Goal: Task Accomplishment & Management: Use online tool/utility

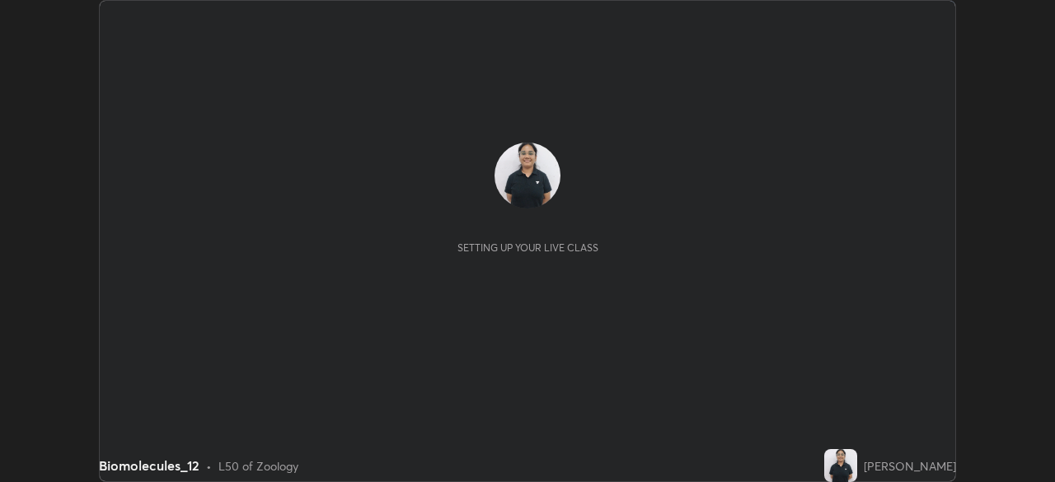
scroll to position [482, 1054]
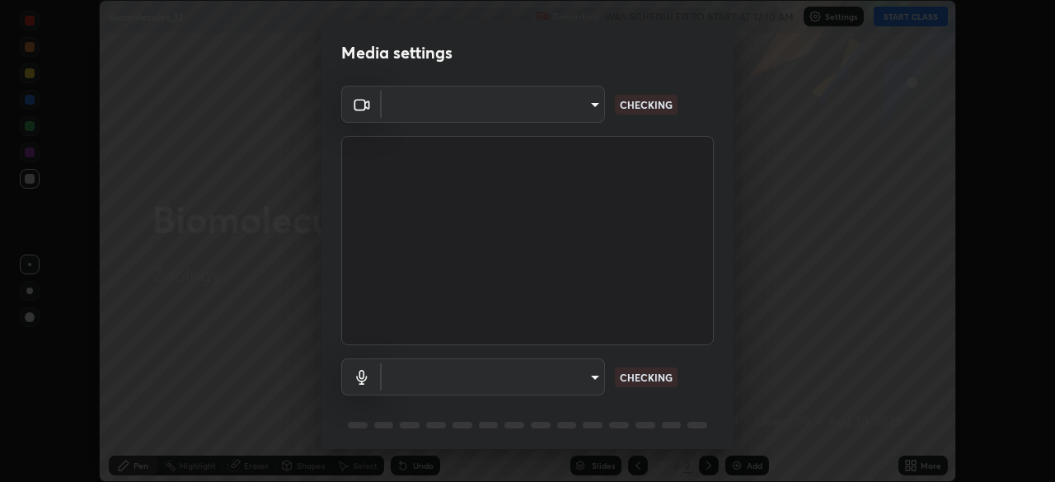
type input "d64d47ec9df49bf16df3be139c80778ada659e70263b5e9972ae33db9fa5459d"
type input "51a22c1431b769a8bb8d408626adf62a2672edeebd2159a8188921bb0d946e59"
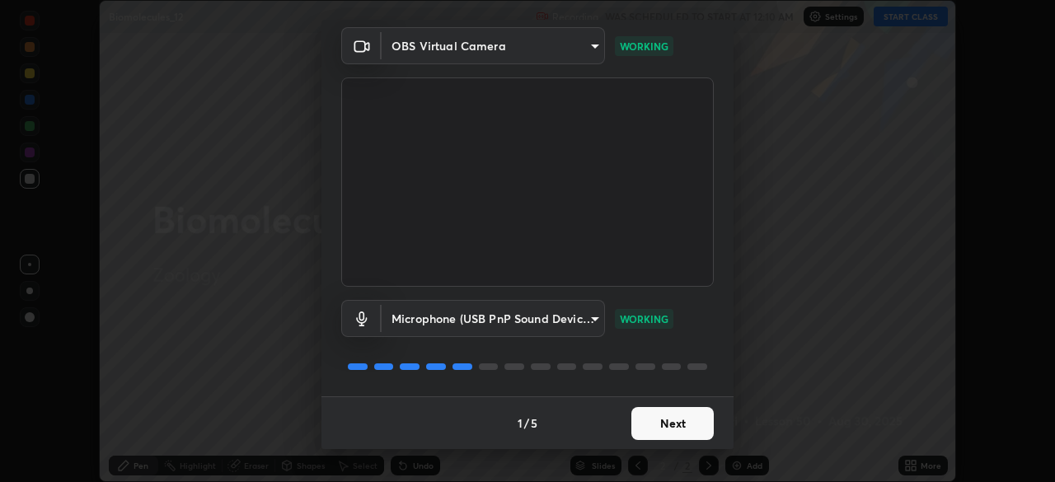
click at [658, 417] on button "Next" at bounding box center [672, 423] width 82 height 33
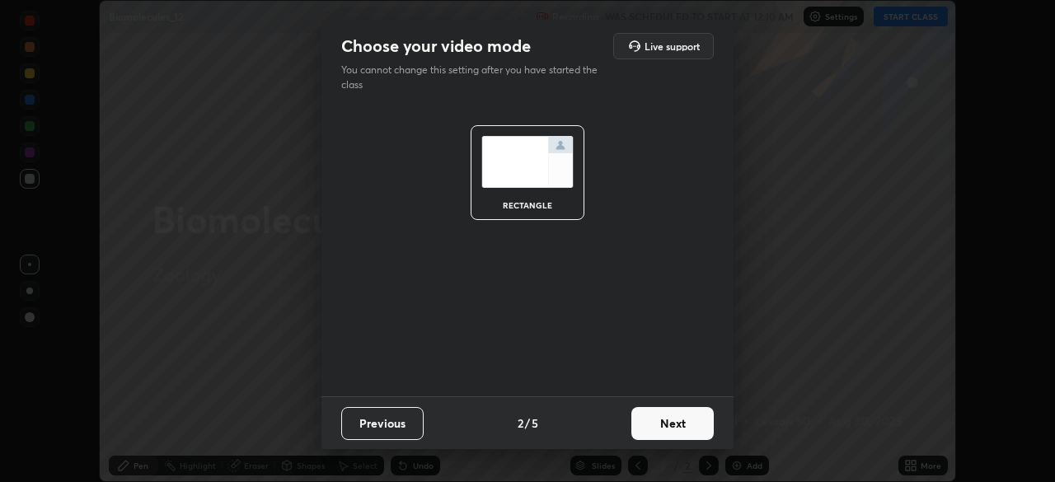
click at [670, 416] on button "Next" at bounding box center [672, 423] width 82 height 33
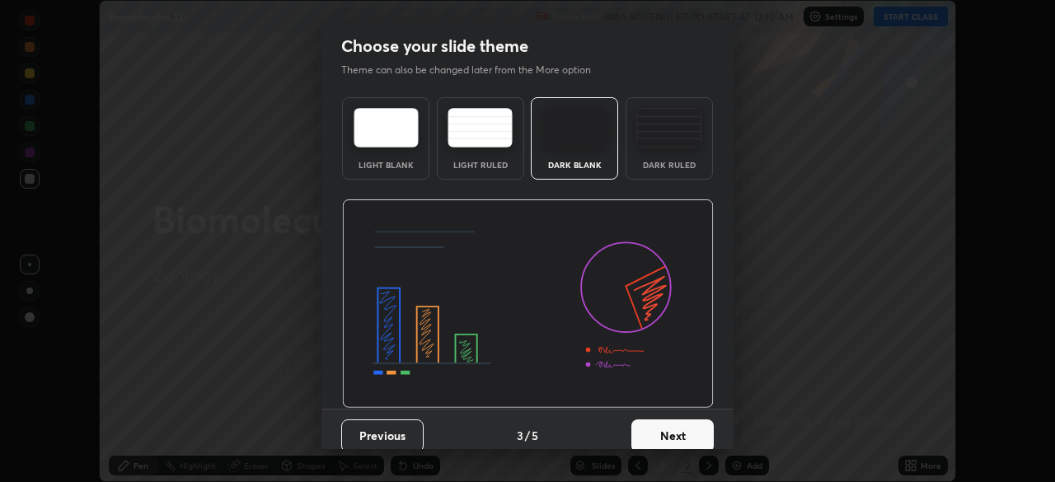
click at [650, 176] on div "Dark Ruled" at bounding box center [668, 138] width 87 height 82
click at [659, 434] on button "Next" at bounding box center [672, 435] width 82 height 33
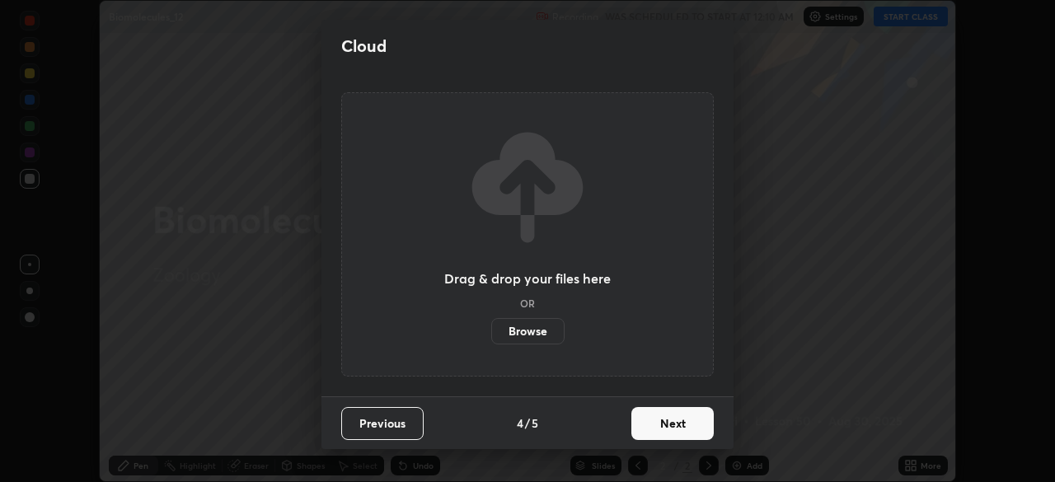
click at [659, 421] on button "Next" at bounding box center [672, 423] width 82 height 33
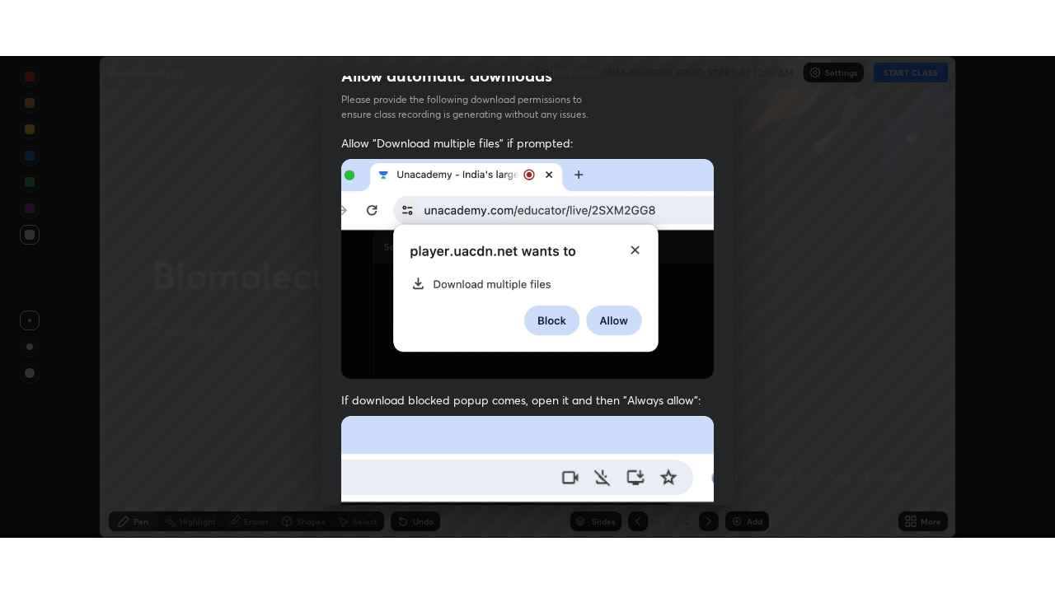
scroll to position [395, 0]
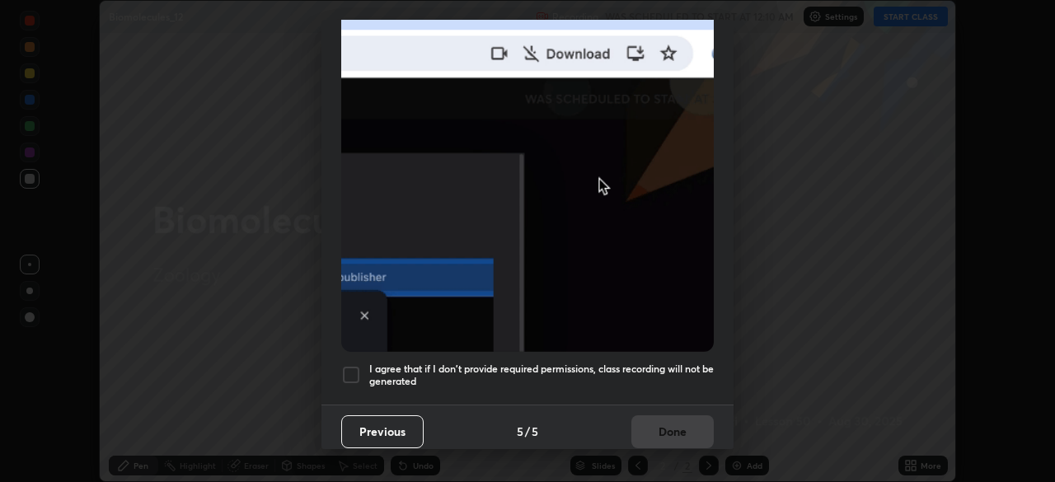
click at [352, 366] on div at bounding box center [351, 375] width 20 height 20
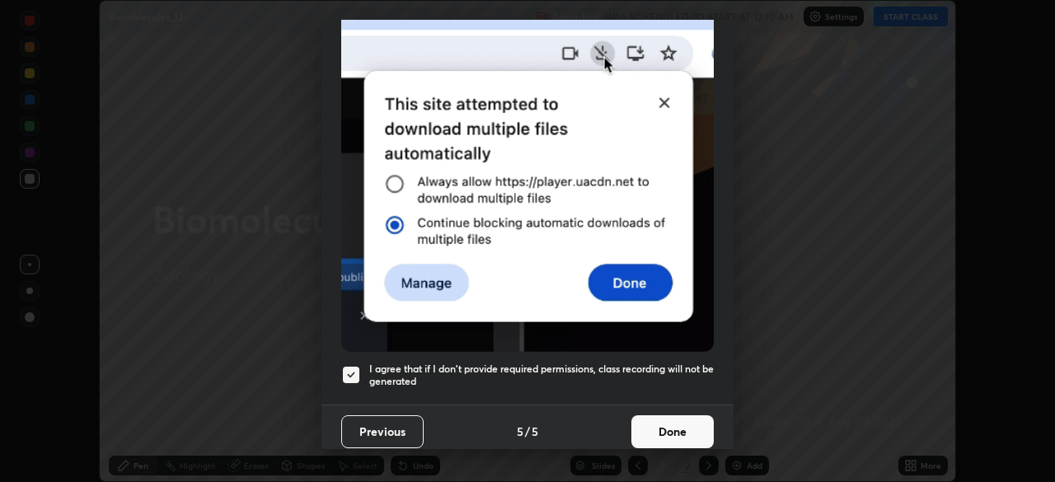
click at [660, 422] on button "Done" at bounding box center [672, 431] width 82 height 33
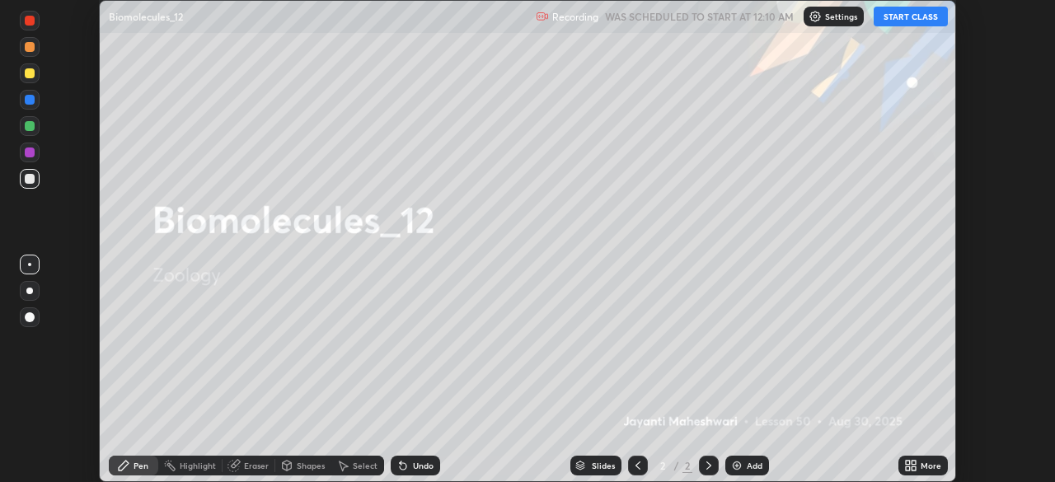
click at [892, 17] on button "START CLASS" at bounding box center [910, 17] width 74 height 20
click at [915, 461] on icon at bounding box center [913, 463] width 4 height 4
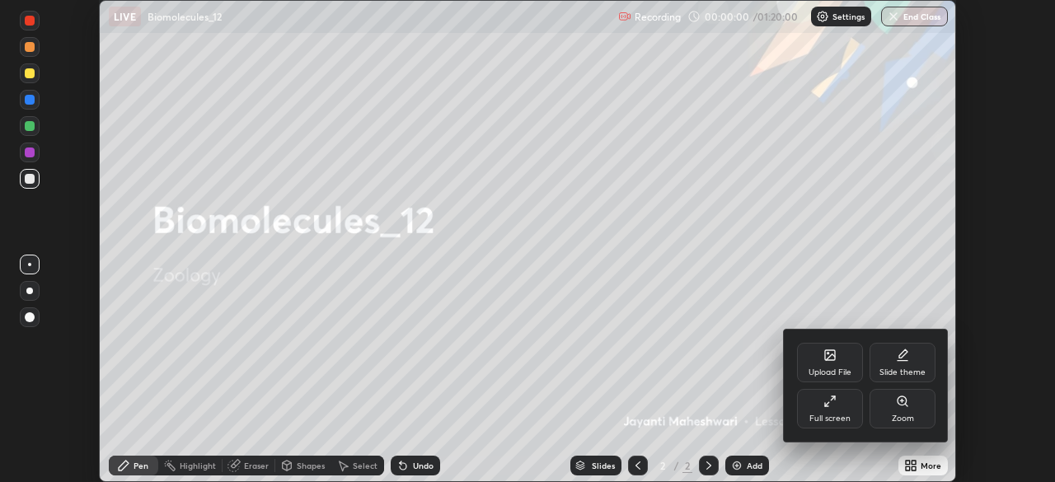
click at [829, 409] on div "Full screen" at bounding box center [830, 409] width 66 height 40
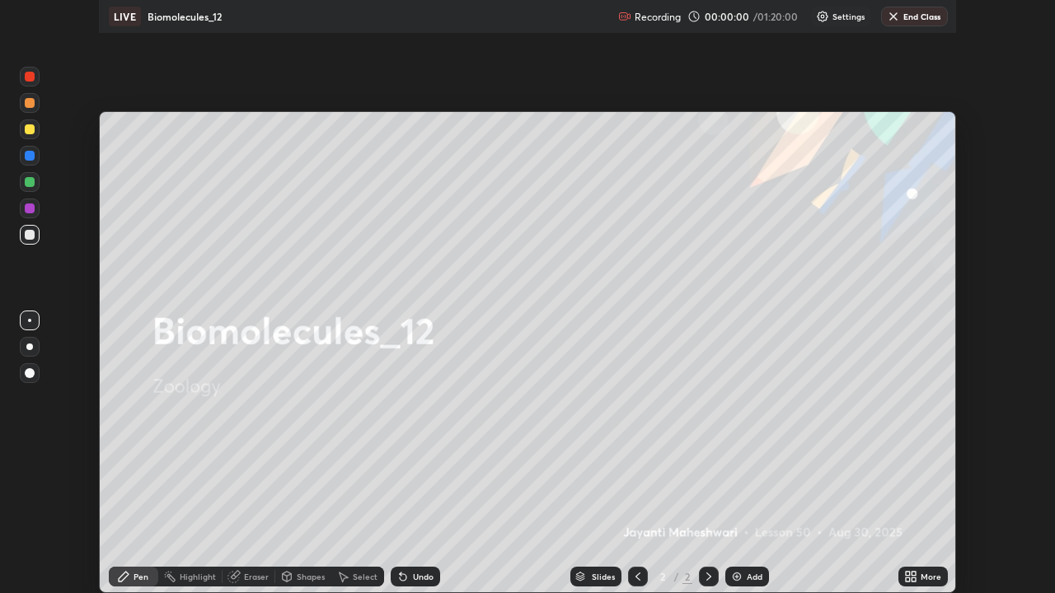
scroll to position [593, 1055]
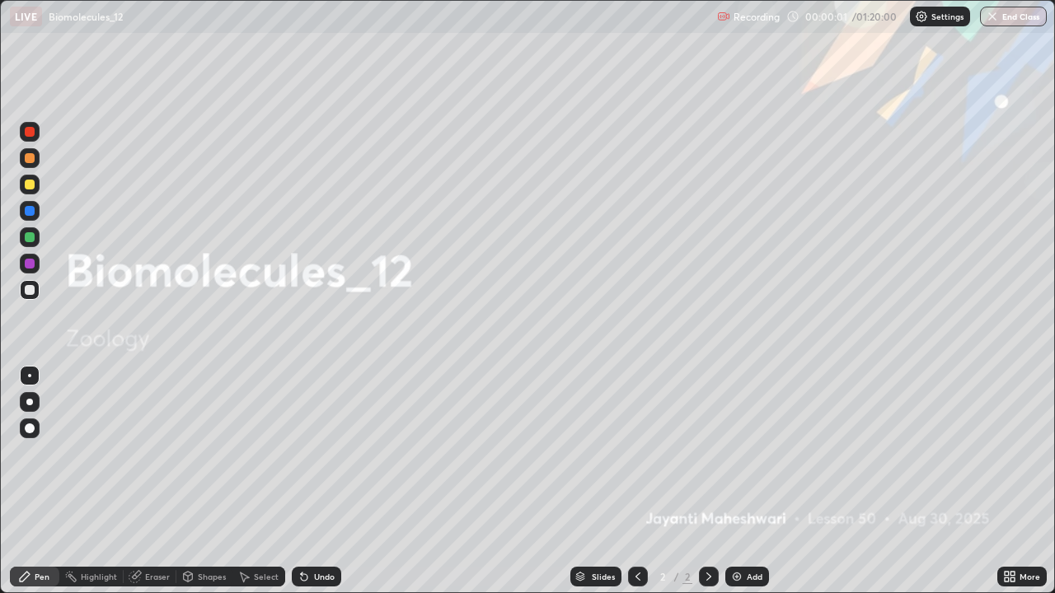
click at [744, 481] on div "Add" at bounding box center [747, 577] width 44 height 20
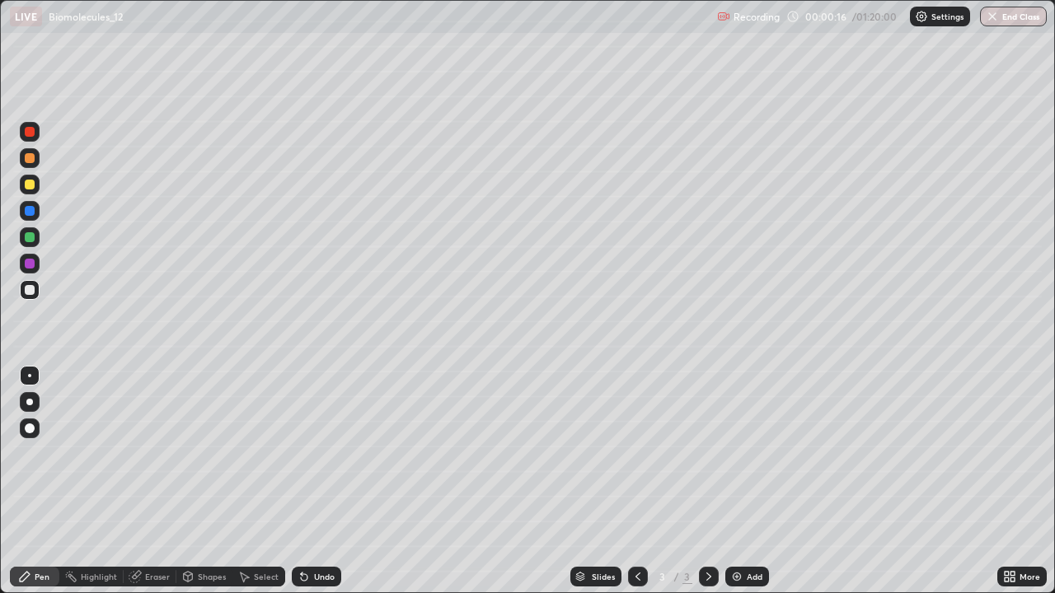
click at [30, 408] on div at bounding box center [30, 402] width 20 height 20
click at [199, 481] on div "Shapes" at bounding box center [212, 577] width 28 height 8
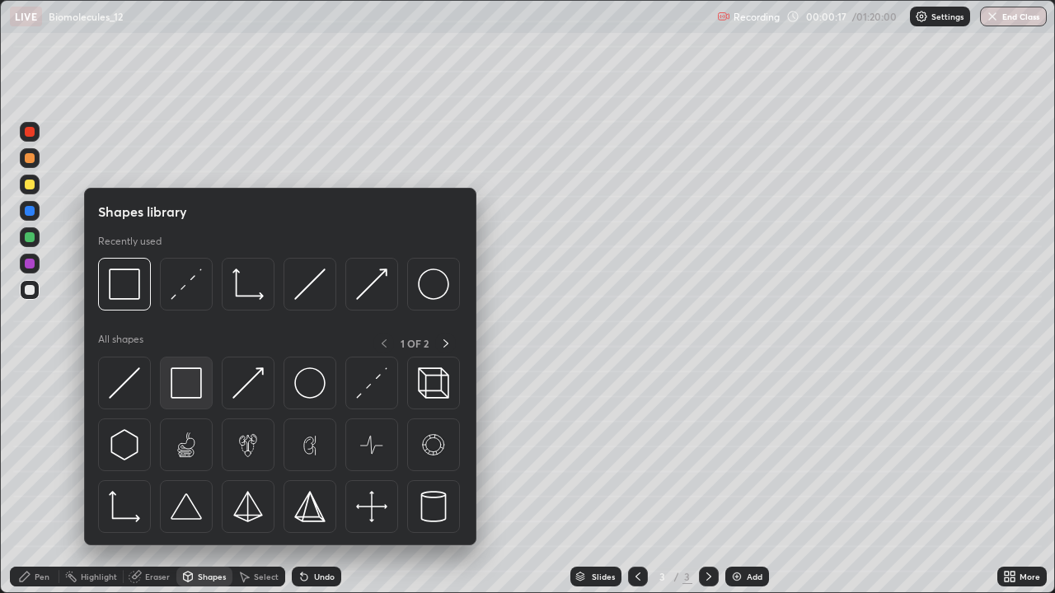
click at [194, 381] on img at bounding box center [186, 382] width 31 height 31
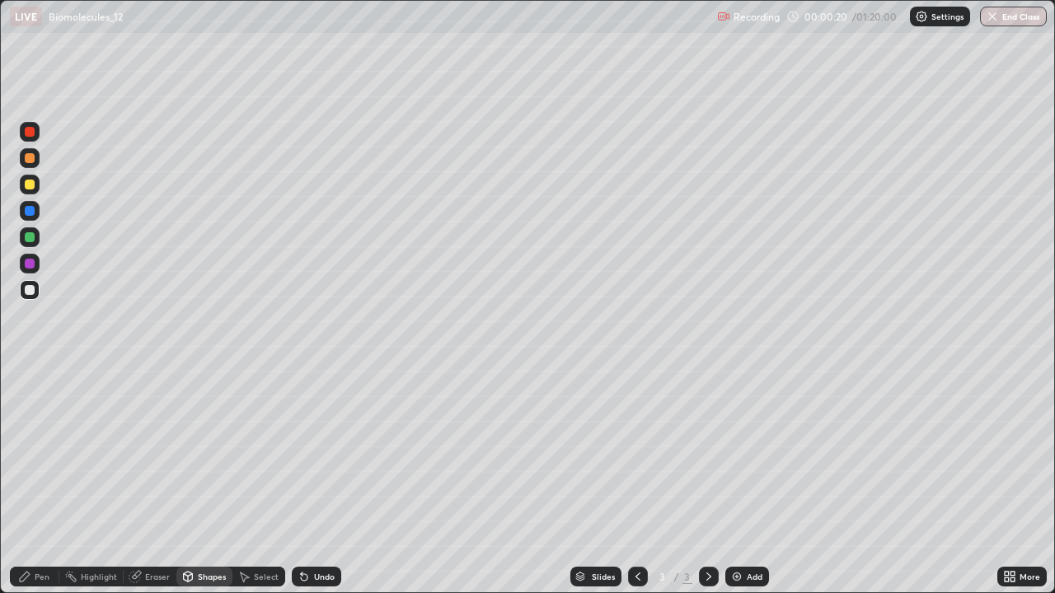
click at [35, 481] on div "Pen" at bounding box center [34, 577] width 49 height 20
click at [33, 186] on div at bounding box center [30, 185] width 10 height 10
click at [26, 292] on div at bounding box center [30, 290] width 10 height 10
click at [28, 185] on div at bounding box center [30, 185] width 10 height 10
click at [31, 287] on div at bounding box center [30, 290] width 10 height 10
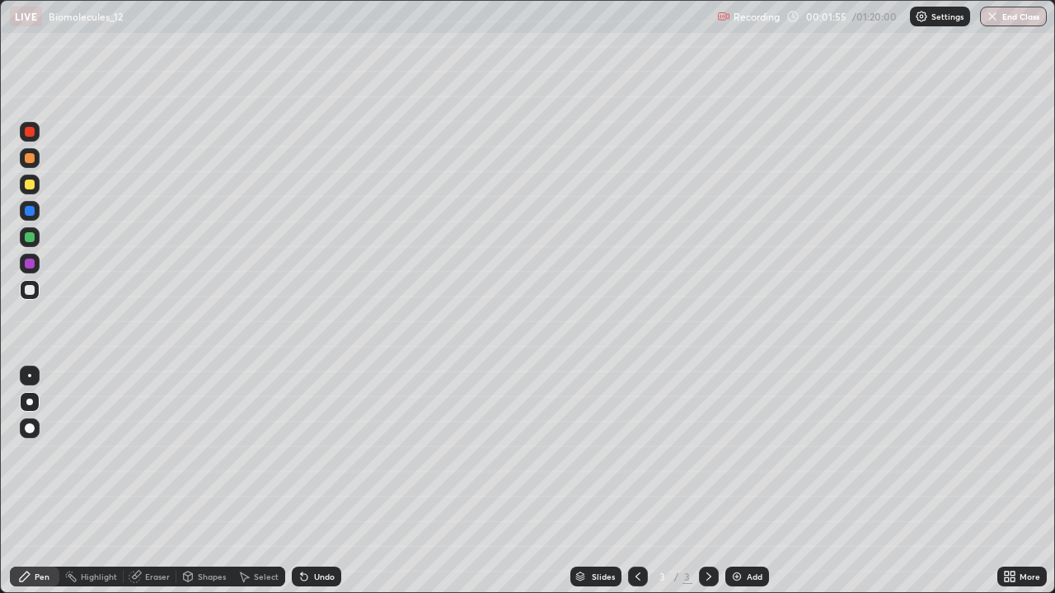
click at [30, 238] on div at bounding box center [30, 237] width 10 height 10
click at [31, 188] on div at bounding box center [30, 185] width 10 height 10
click at [309, 481] on div "Undo" at bounding box center [316, 577] width 49 height 20
click at [30, 238] on div at bounding box center [30, 237] width 10 height 10
click at [30, 185] on div at bounding box center [30, 185] width 10 height 10
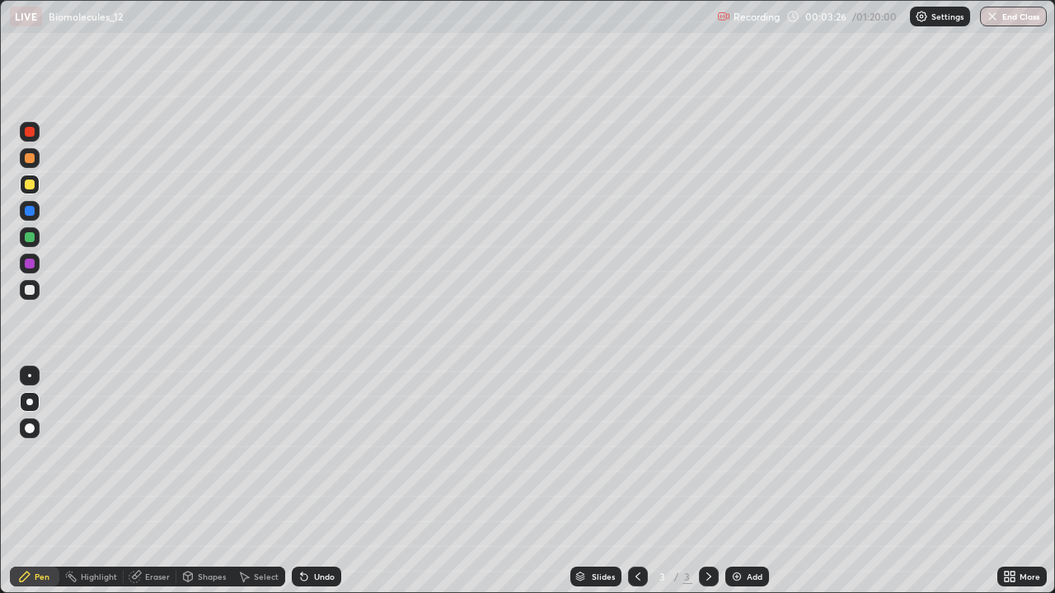
click at [31, 241] on div at bounding box center [30, 237] width 10 height 10
click at [29, 189] on div at bounding box center [30, 185] width 10 height 10
click at [33, 161] on div at bounding box center [30, 158] width 10 height 10
click at [29, 190] on div at bounding box center [30, 185] width 20 height 20
click at [30, 238] on div at bounding box center [30, 237] width 10 height 10
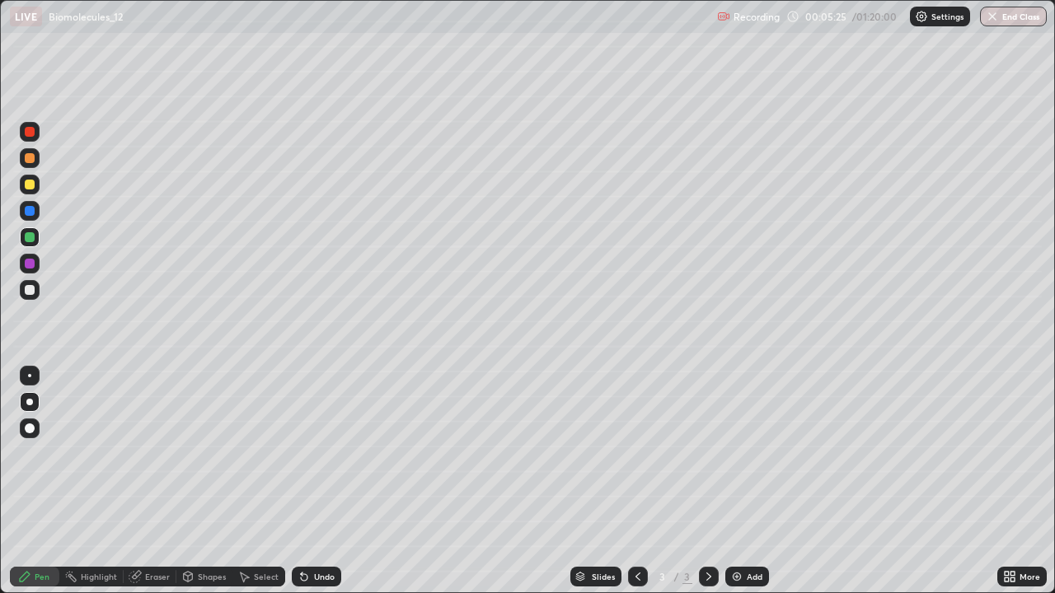
click at [741, 481] on img at bounding box center [736, 576] width 13 height 13
click at [30, 159] on div at bounding box center [30, 158] width 10 height 10
click at [30, 185] on div at bounding box center [30, 185] width 10 height 10
click at [31, 283] on div at bounding box center [30, 290] width 20 height 20
click at [30, 290] on div at bounding box center [30, 290] width 10 height 10
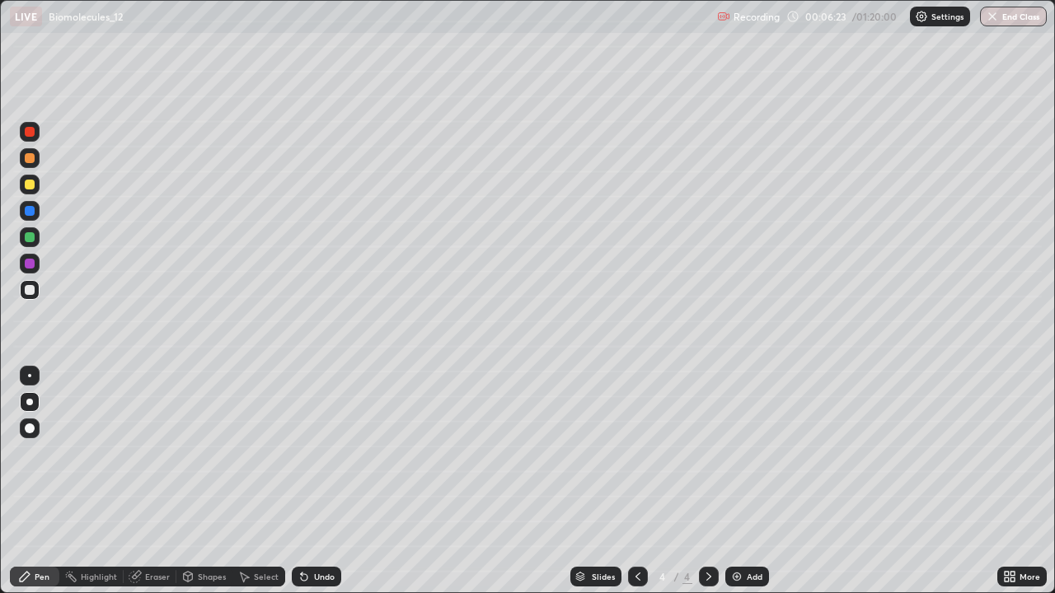
click at [33, 240] on div at bounding box center [30, 237] width 10 height 10
click at [30, 187] on div at bounding box center [30, 185] width 10 height 10
click at [31, 292] on div at bounding box center [30, 290] width 10 height 10
click at [30, 190] on div at bounding box center [30, 185] width 20 height 20
click at [28, 266] on div at bounding box center [30, 264] width 10 height 10
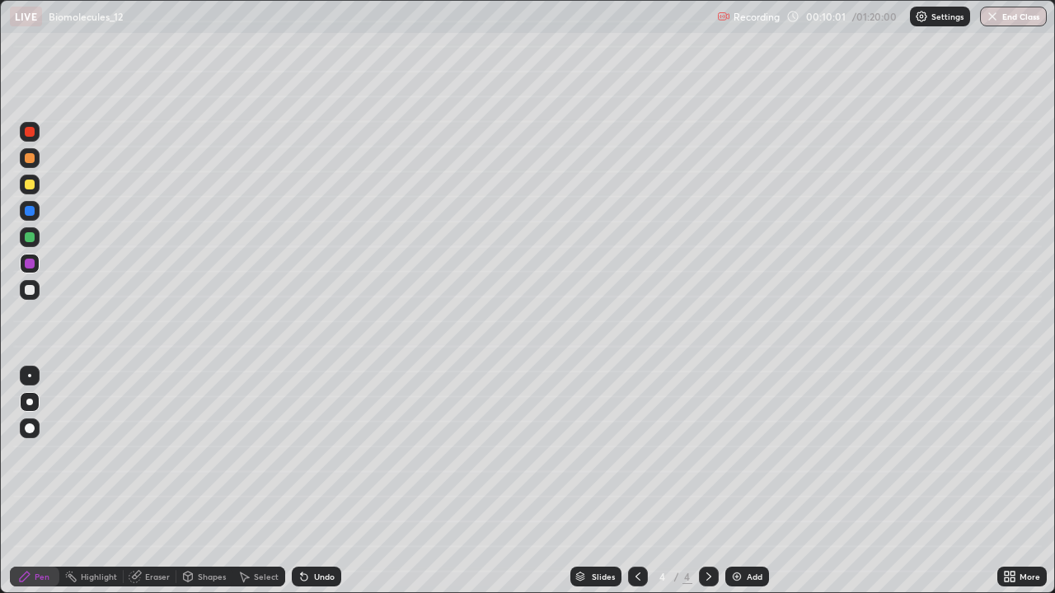
click at [24, 191] on div at bounding box center [30, 185] width 20 height 20
click at [758, 481] on div "Add" at bounding box center [755, 577] width 16 height 8
click at [35, 290] on div at bounding box center [30, 290] width 20 height 20
click at [31, 184] on div at bounding box center [30, 185] width 10 height 10
click at [21, 292] on div at bounding box center [30, 290] width 20 height 20
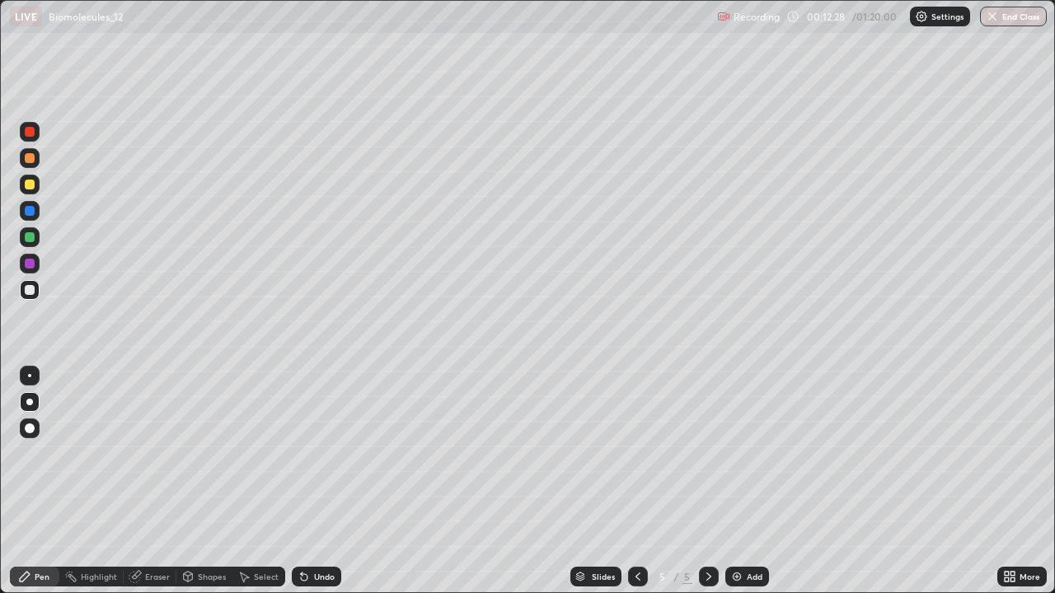
click at [30, 241] on div at bounding box center [30, 237] width 10 height 10
click at [310, 481] on div "Undo" at bounding box center [316, 577] width 49 height 20
click at [32, 187] on div at bounding box center [30, 185] width 10 height 10
click at [26, 238] on div at bounding box center [30, 237] width 10 height 10
click at [30, 291] on div at bounding box center [30, 290] width 10 height 10
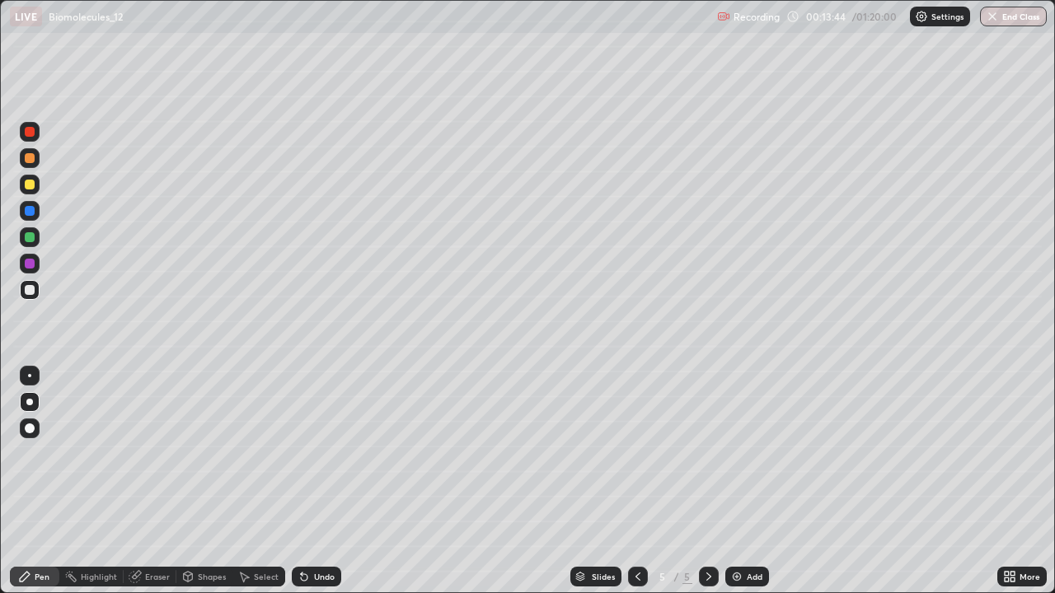
click at [314, 481] on div "Undo" at bounding box center [324, 577] width 21 height 8
click at [753, 481] on div "Add" at bounding box center [755, 577] width 16 height 8
click at [29, 185] on div at bounding box center [30, 185] width 10 height 10
click at [741, 481] on img at bounding box center [736, 576] width 13 height 13
click at [197, 481] on div "Shapes" at bounding box center [204, 577] width 56 height 20
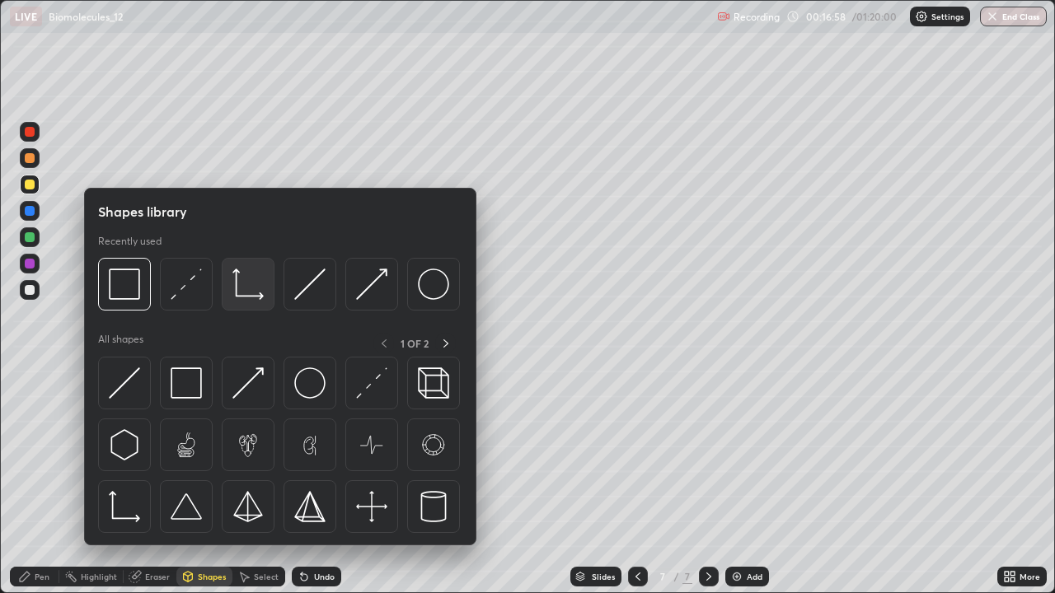
click at [244, 292] on img at bounding box center [247, 284] width 31 height 31
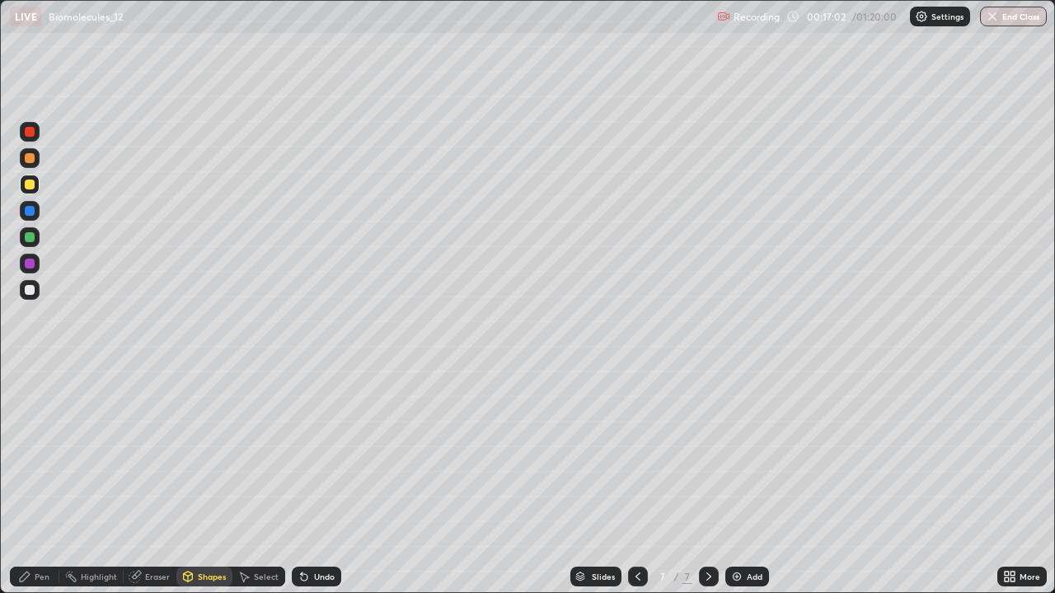
click at [30, 292] on div at bounding box center [30, 290] width 10 height 10
click at [30, 481] on icon at bounding box center [24, 576] width 13 height 13
click at [318, 481] on div "Undo" at bounding box center [324, 577] width 21 height 8
click at [314, 481] on div "Undo" at bounding box center [324, 577] width 21 height 8
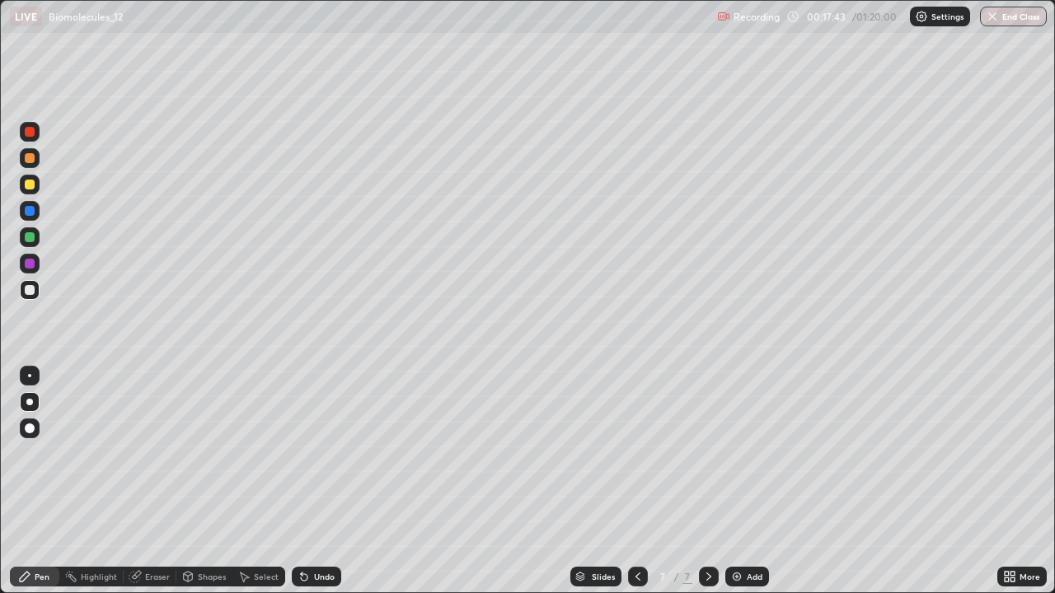
click at [322, 481] on div "Undo" at bounding box center [324, 577] width 21 height 8
click at [30, 262] on div at bounding box center [30, 264] width 10 height 10
click at [35, 239] on div at bounding box center [30, 237] width 20 height 20
click at [23, 292] on div at bounding box center [30, 290] width 20 height 20
click at [203, 481] on div "Shapes" at bounding box center [212, 577] width 28 height 8
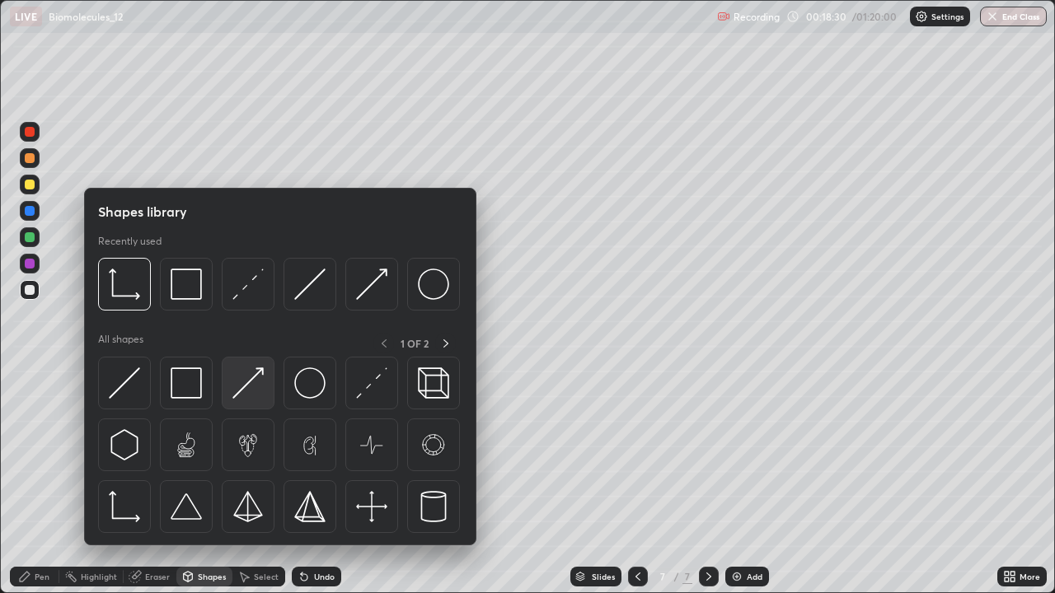
click at [238, 376] on img at bounding box center [247, 382] width 31 height 31
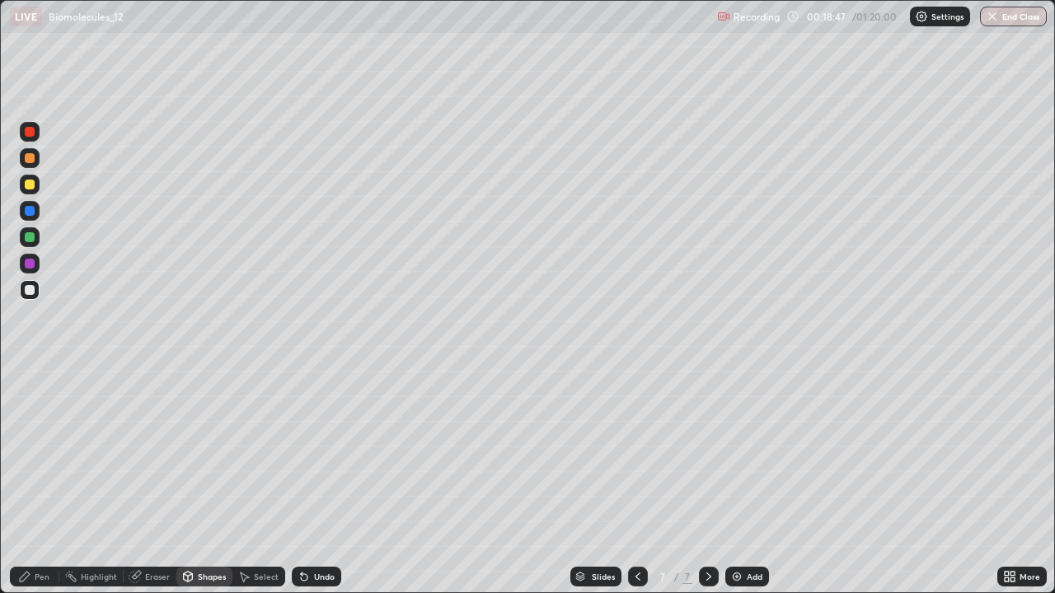
click at [309, 481] on div "Undo" at bounding box center [316, 577] width 49 height 20
click at [314, 481] on div "Undo" at bounding box center [324, 577] width 21 height 8
click at [38, 481] on div "Pen" at bounding box center [42, 577] width 15 height 8
click at [190, 481] on icon at bounding box center [188, 577] width 9 height 10
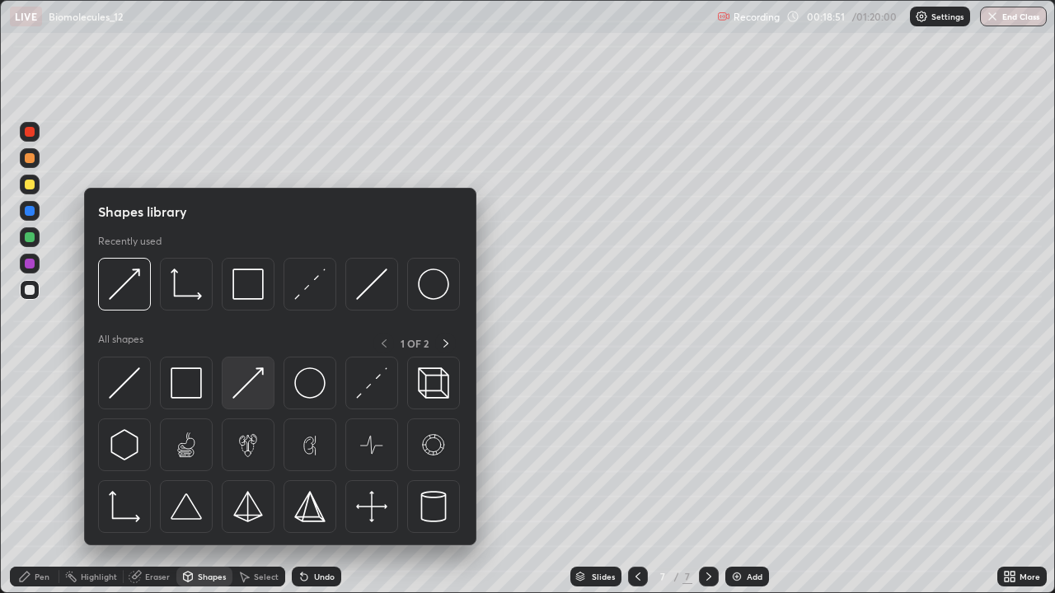
click at [237, 385] on img at bounding box center [247, 382] width 31 height 31
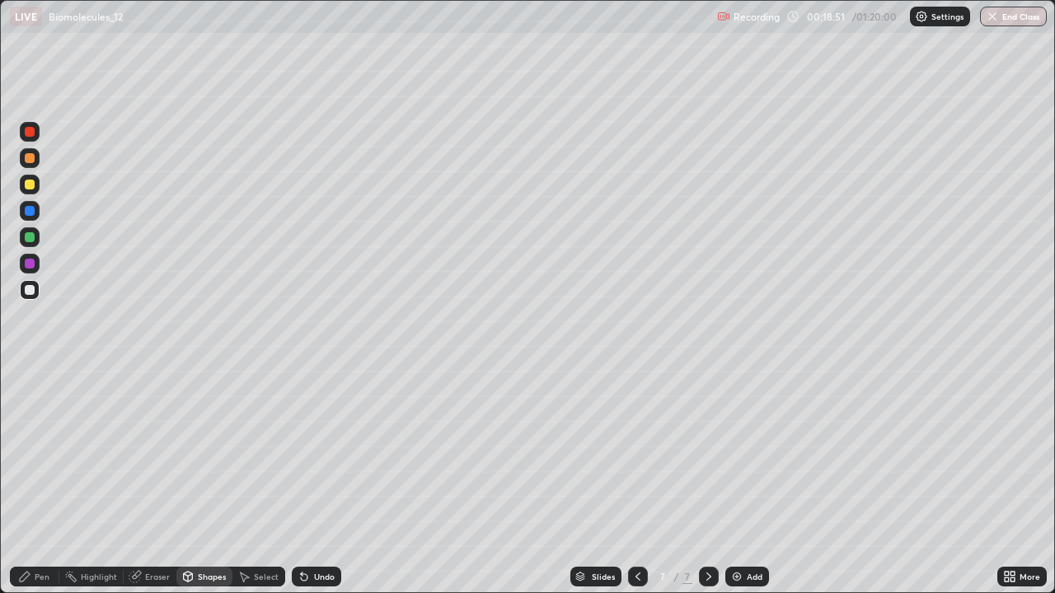
click at [30, 263] on div at bounding box center [30, 264] width 10 height 10
click at [143, 481] on div "Eraser" at bounding box center [150, 577] width 53 height 20
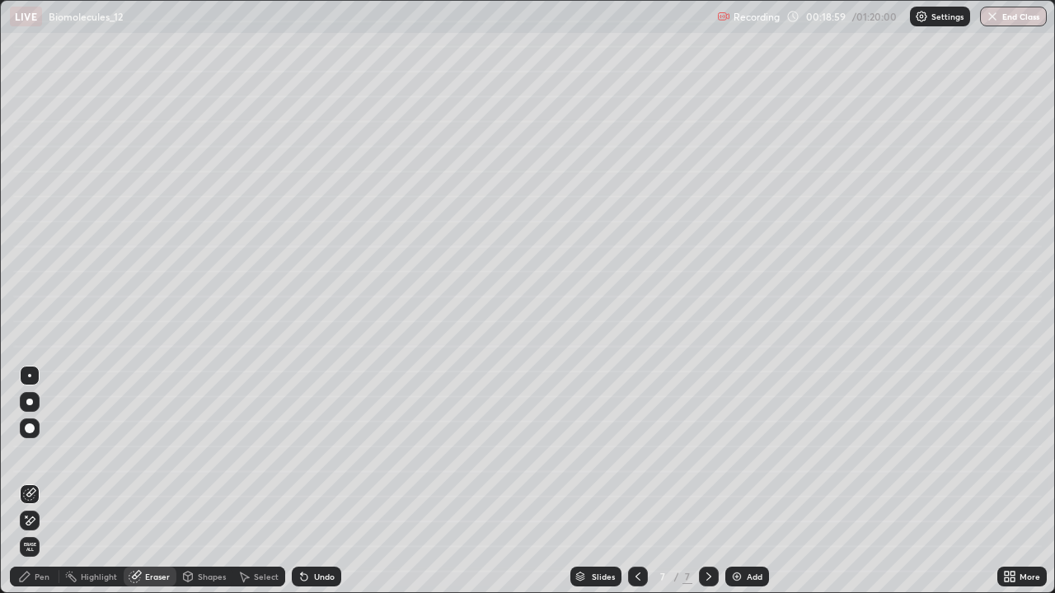
click at [39, 481] on div "Pen" at bounding box center [34, 577] width 49 height 20
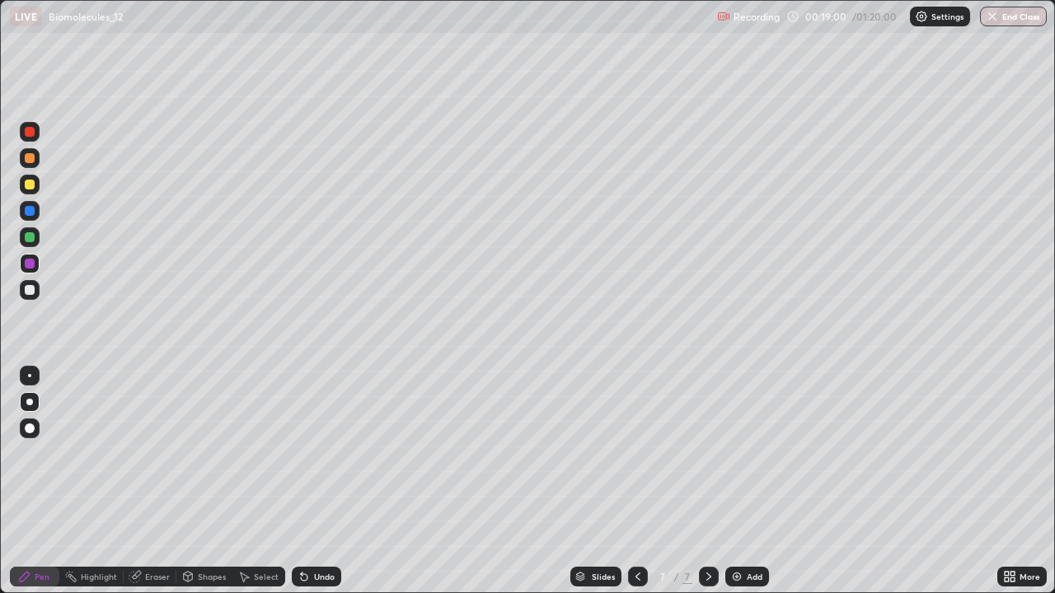
click at [31, 237] on div at bounding box center [30, 237] width 10 height 10
click at [28, 185] on div at bounding box center [30, 185] width 10 height 10
click at [34, 290] on div at bounding box center [30, 290] width 10 height 10
click at [35, 261] on div at bounding box center [30, 264] width 20 height 20
click at [35, 190] on div at bounding box center [30, 185] width 20 height 20
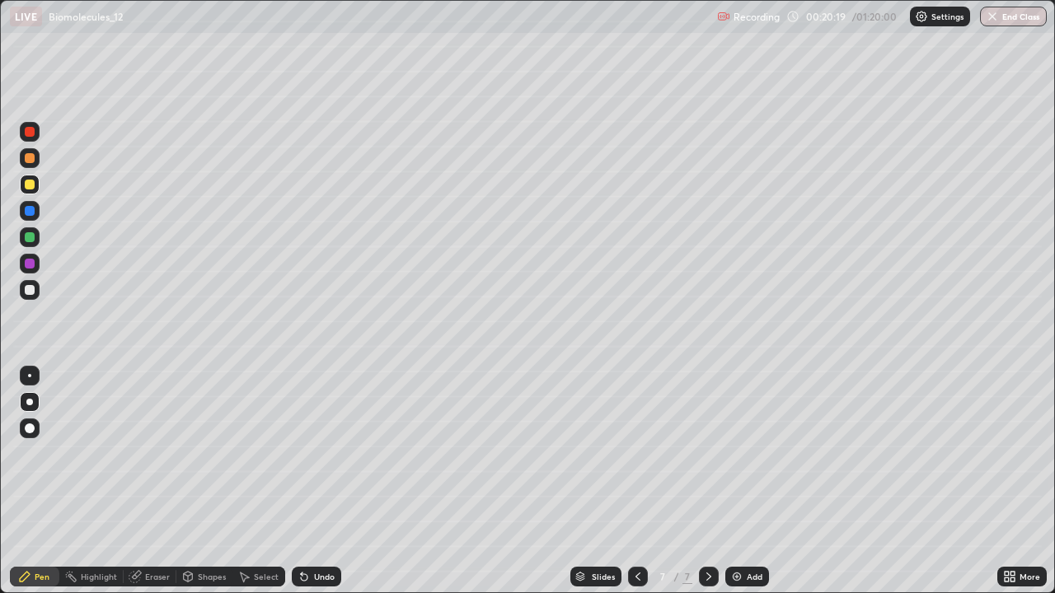
click at [32, 269] on div at bounding box center [30, 264] width 20 height 20
click at [737, 481] on img at bounding box center [736, 576] width 13 height 13
click at [195, 481] on div "Shapes" at bounding box center [204, 577] width 56 height 20
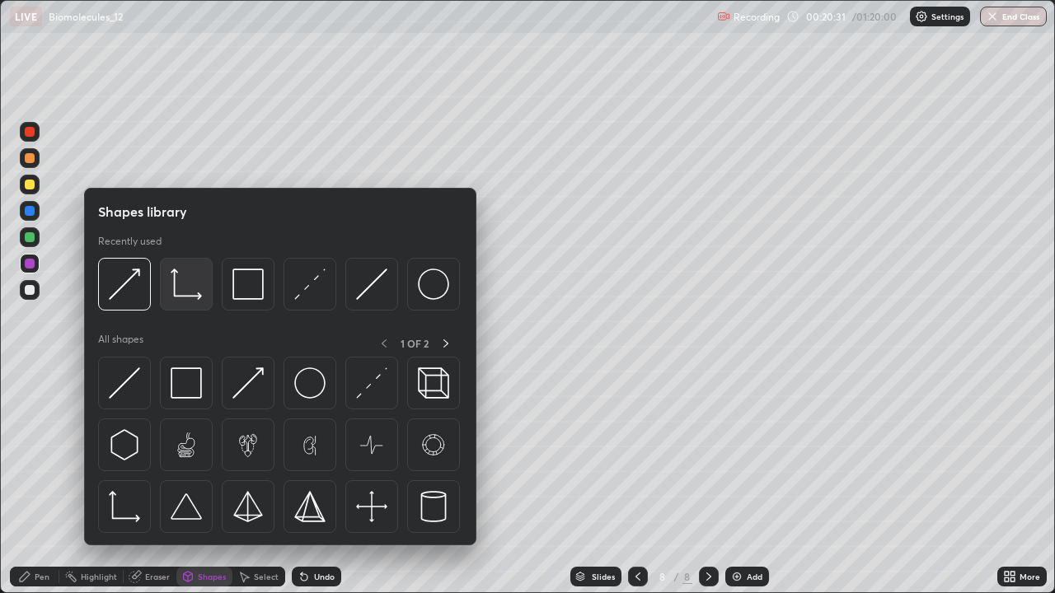
click at [179, 293] on img at bounding box center [186, 284] width 31 height 31
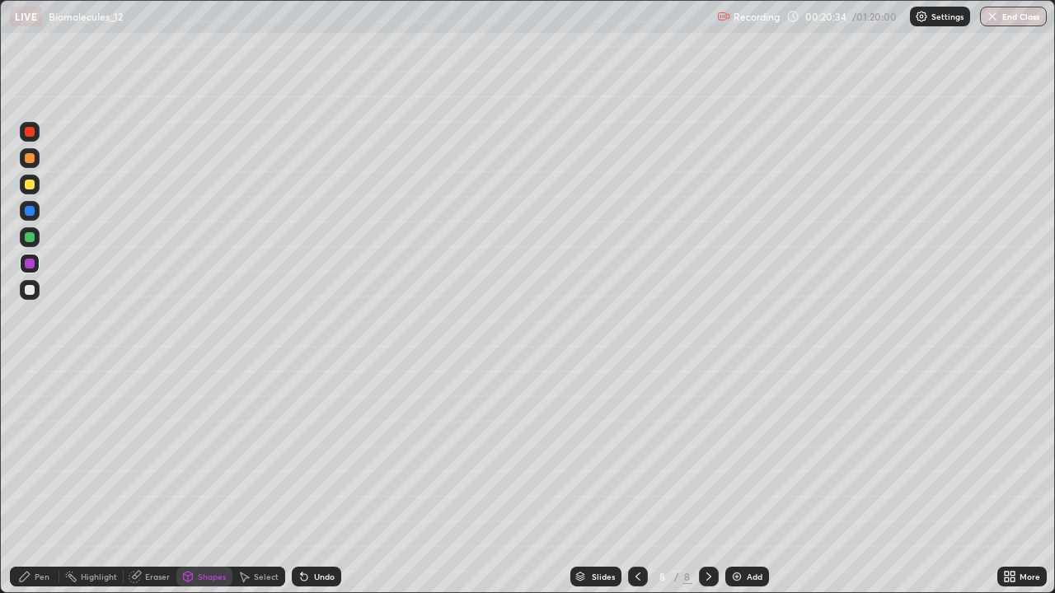
click at [35, 288] on div at bounding box center [30, 290] width 20 height 20
click at [42, 481] on div "Pen" at bounding box center [42, 577] width 15 height 8
click at [31, 241] on div at bounding box center [30, 237] width 10 height 10
click at [27, 264] on div at bounding box center [30, 264] width 10 height 10
click at [138, 481] on icon at bounding box center [135, 576] width 13 height 13
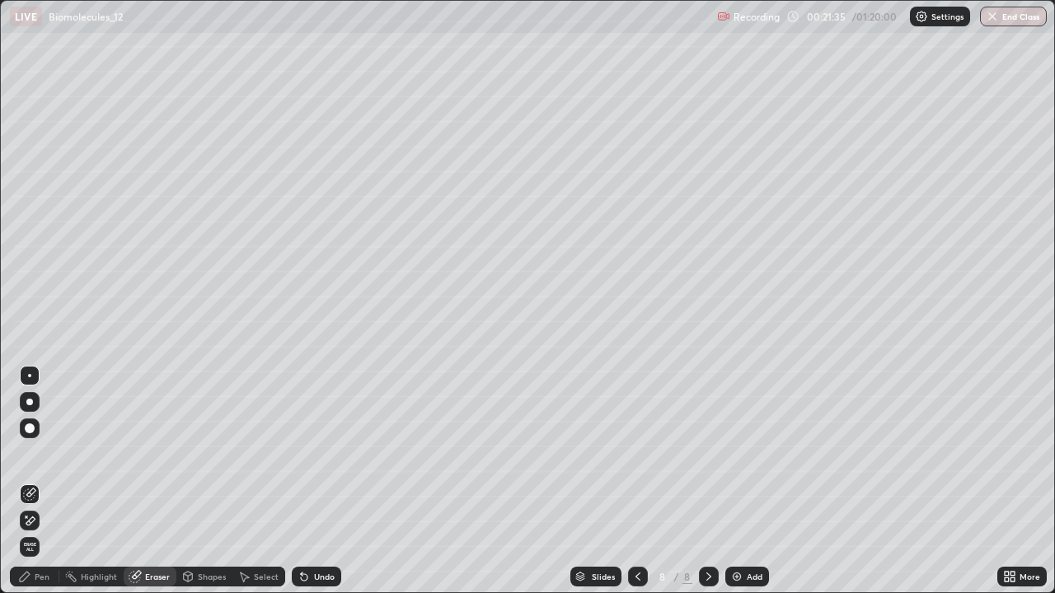
click at [25, 481] on icon at bounding box center [29, 521] width 13 height 14
click at [30, 481] on span "Erase all" at bounding box center [30, 547] width 18 height 10
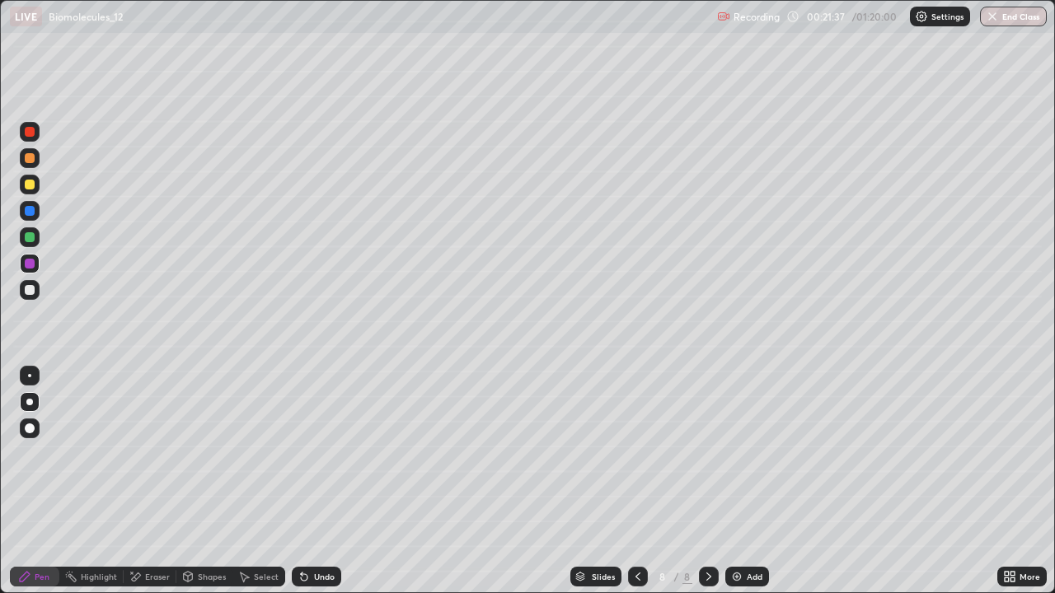
click at [638, 481] on icon at bounding box center [637, 576] width 13 height 13
click at [634, 481] on icon at bounding box center [637, 576] width 13 height 13
click at [27, 289] on div at bounding box center [30, 290] width 10 height 10
click at [709, 481] on icon at bounding box center [708, 576] width 13 height 13
click at [636, 481] on icon at bounding box center [637, 576] width 13 height 13
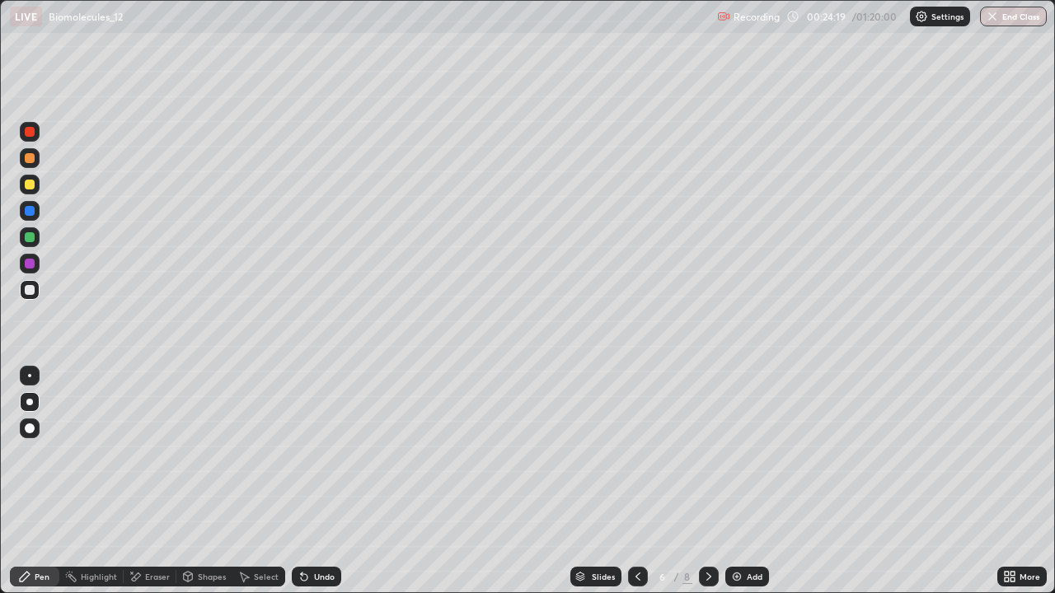
click at [30, 236] on div at bounding box center [30, 237] width 10 height 10
click at [36, 292] on div at bounding box center [30, 290] width 20 height 20
click at [26, 192] on div at bounding box center [30, 185] width 20 height 20
click at [319, 481] on div "Undo" at bounding box center [324, 577] width 21 height 8
click at [314, 481] on div "Undo" at bounding box center [324, 577] width 21 height 8
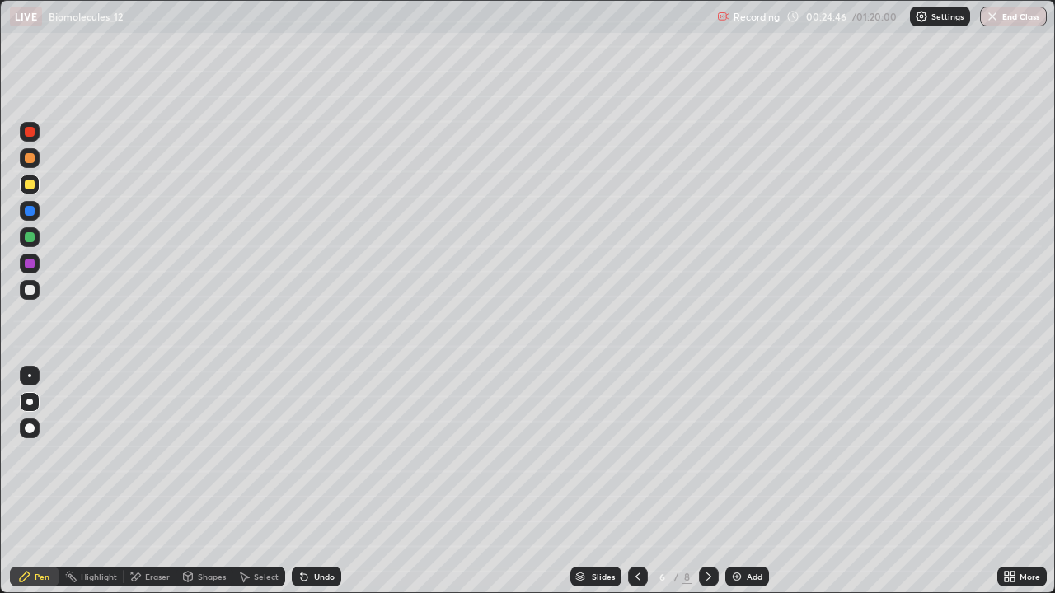
click at [314, 481] on div "Undo" at bounding box center [324, 577] width 21 height 8
click at [325, 481] on div "Undo" at bounding box center [316, 577] width 49 height 20
click at [328, 481] on div "Undo" at bounding box center [316, 577] width 49 height 20
click at [704, 481] on icon at bounding box center [708, 576] width 13 height 13
click at [706, 481] on icon at bounding box center [708, 576] width 13 height 13
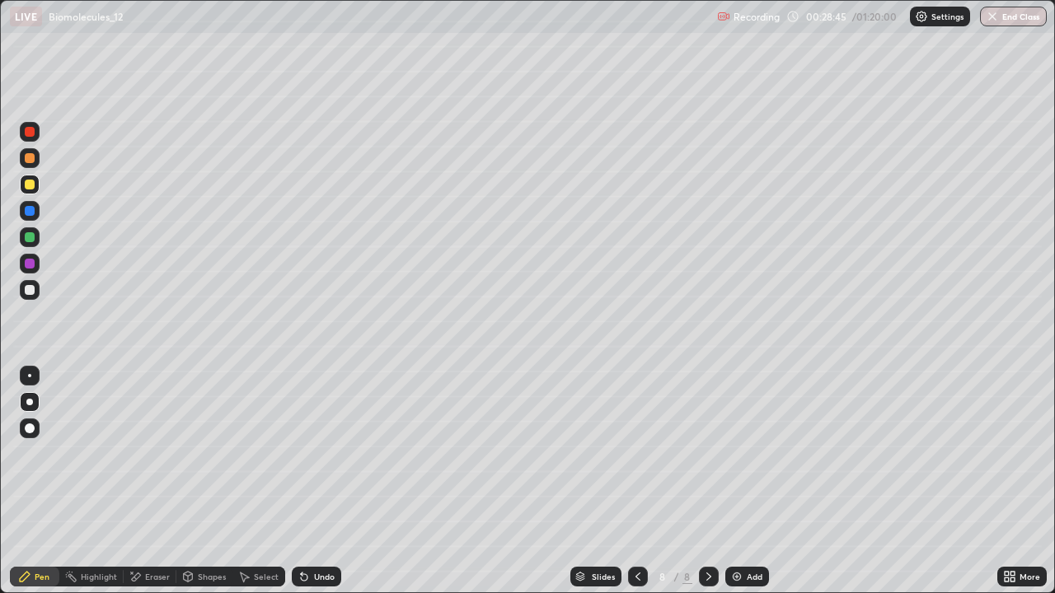
click at [203, 481] on div "Shapes" at bounding box center [212, 577] width 28 height 8
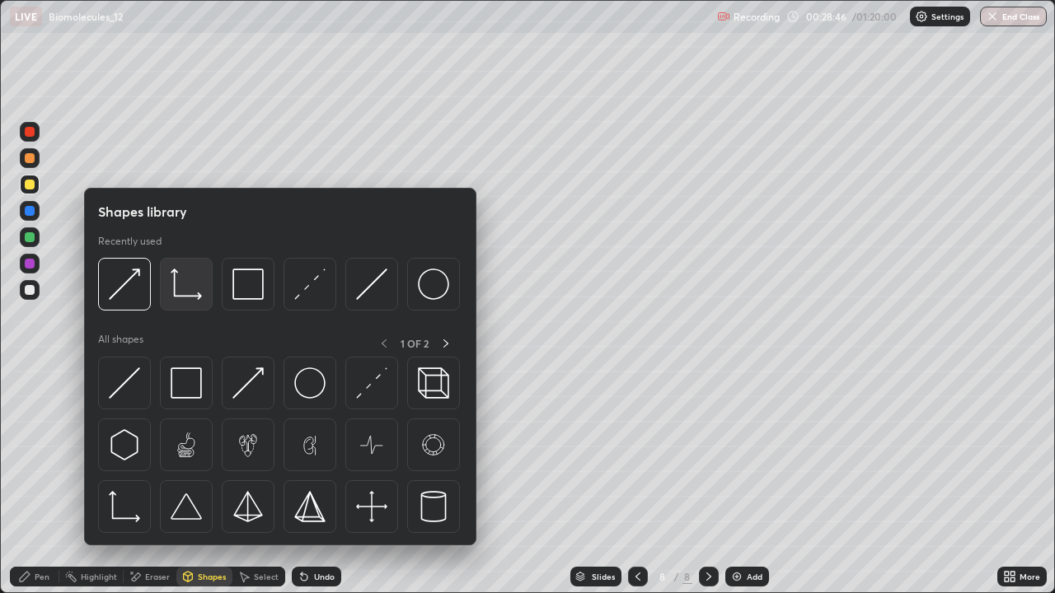
click at [185, 293] on img at bounding box center [186, 284] width 31 height 31
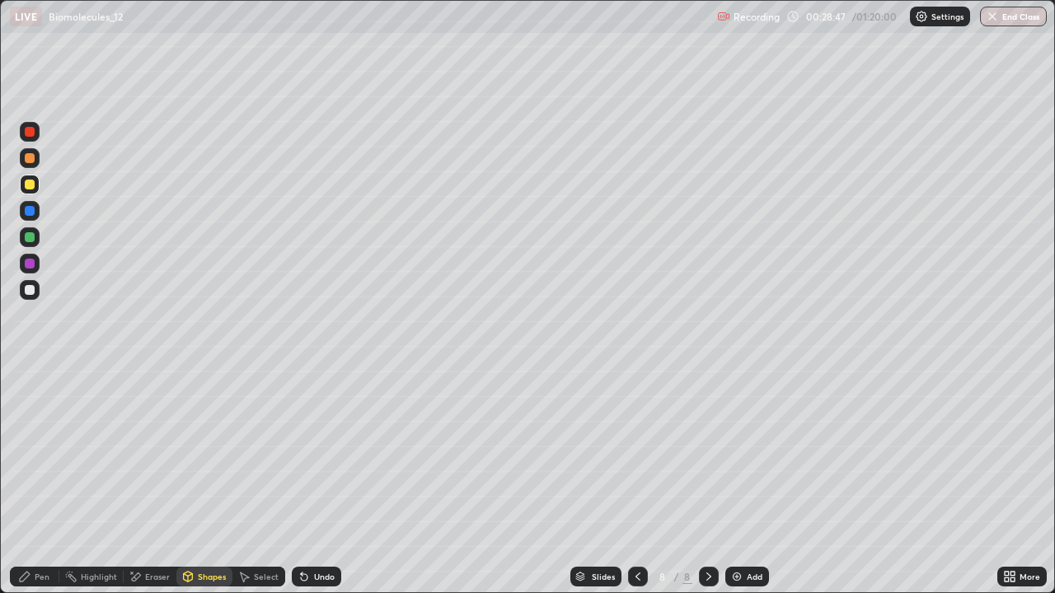
click at [31, 290] on div at bounding box center [30, 290] width 10 height 10
click at [26, 481] on icon at bounding box center [25, 577] width 10 height 10
click at [31, 192] on div at bounding box center [30, 185] width 20 height 20
click at [31, 245] on div at bounding box center [30, 237] width 20 height 20
click at [30, 293] on div at bounding box center [30, 290] width 10 height 10
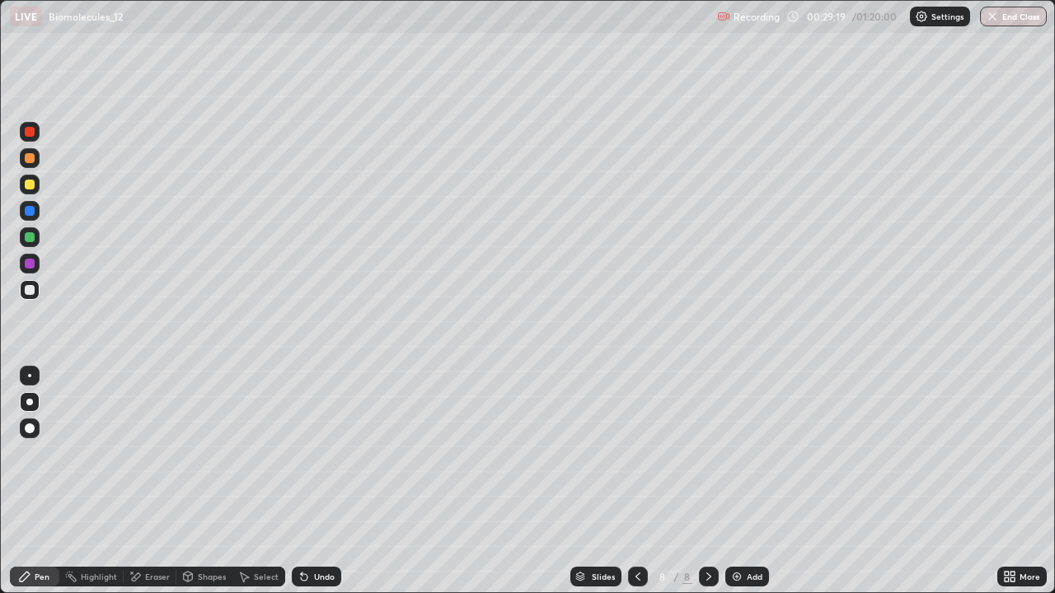
click at [321, 481] on div "Undo" at bounding box center [324, 577] width 21 height 8
click at [202, 481] on div "Shapes" at bounding box center [212, 577] width 28 height 8
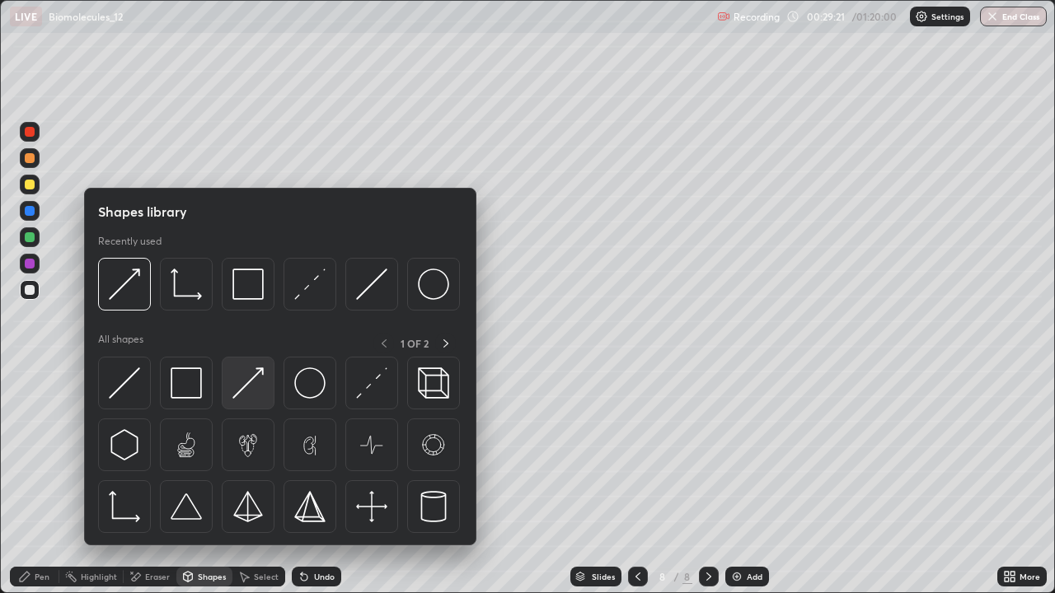
click at [253, 380] on img at bounding box center [247, 382] width 31 height 31
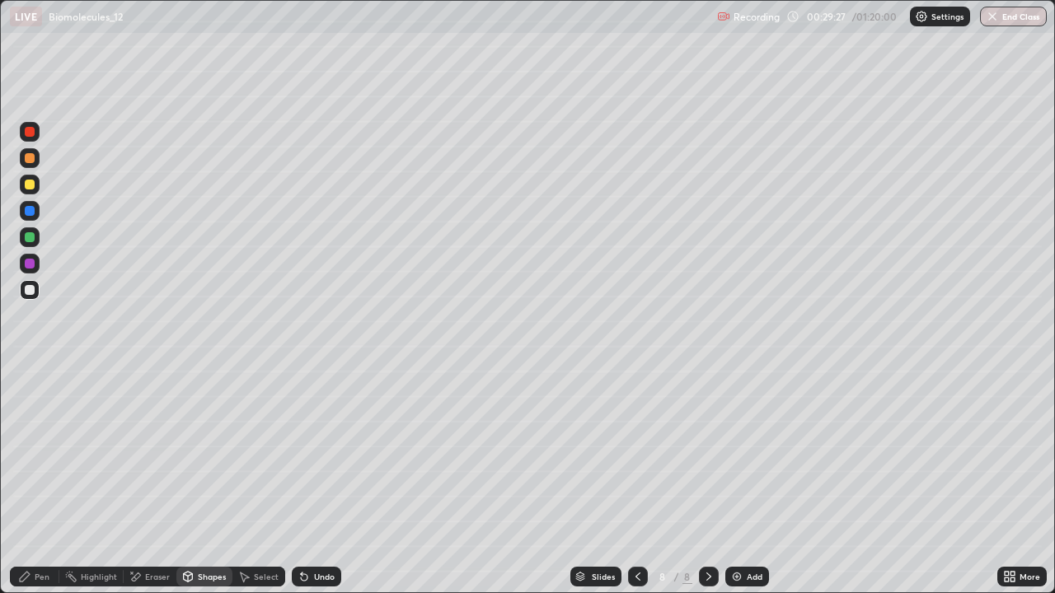
click at [42, 481] on div "Pen" at bounding box center [34, 577] width 49 height 20
click at [30, 185] on div at bounding box center [30, 185] width 10 height 10
click at [37, 295] on div at bounding box center [30, 290] width 20 height 20
click at [739, 481] on img at bounding box center [736, 576] width 13 height 13
click at [31, 186] on div at bounding box center [30, 185] width 10 height 10
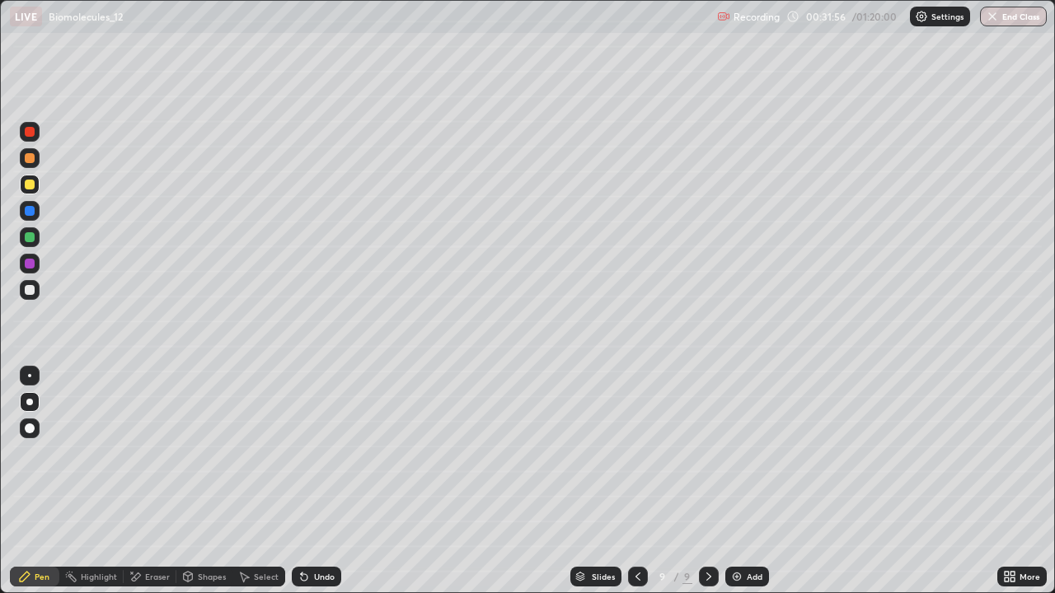
click at [309, 481] on div "Undo" at bounding box center [316, 577] width 49 height 20
click at [318, 481] on div "Undo" at bounding box center [324, 577] width 21 height 8
click at [28, 237] on div at bounding box center [30, 237] width 10 height 10
click at [310, 481] on div "Undo" at bounding box center [316, 577] width 49 height 20
click at [314, 481] on div "Undo" at bounding box center [324, 577] width 21 height 8
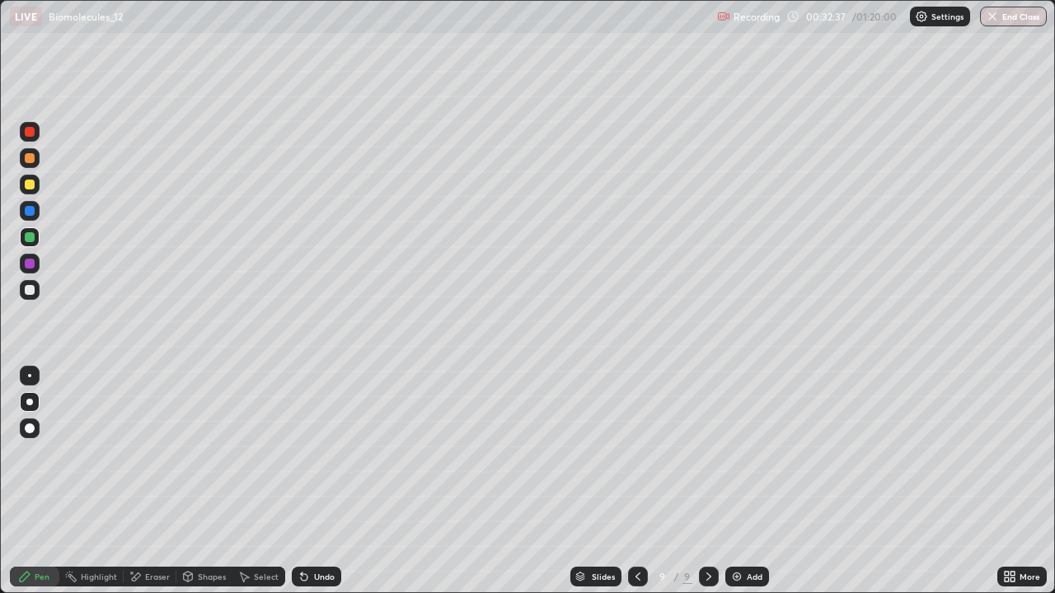
click at [311, 481] on div "Undo" at bounding box center [316, 577] width 49 height 20
click at [307, 481] on icon at bounding box center [303, 576] width 13 height 13
click at [302, 481] on icon at bounding box center [304, 577] width 7 height 7
click at [304, 481] on icon at bounding box center [303, 576] width 13 height 13
click at [301, 481] on icon at bounding box center [302, 574] width 2 height 2
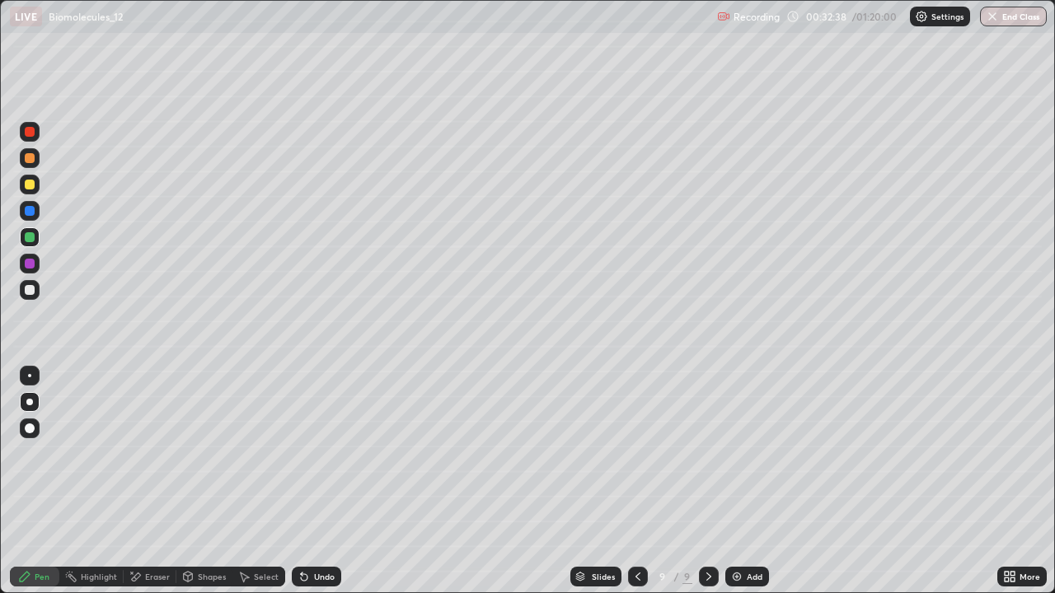
click at [301, 481] on icon at bounding box center [302, 574] width 2 height 2
click at [302, 481] on icon at bounding box center [304, 577] width 7 height 7
click at [27, 291] on div at bounding box center [30, 290] width 10 height 10
click at [307, 481] on icon at bounding box center [303, 576] width 13 height 13
click at [302, 481] on icon at bounding box center [304, 577] width 7 height 7
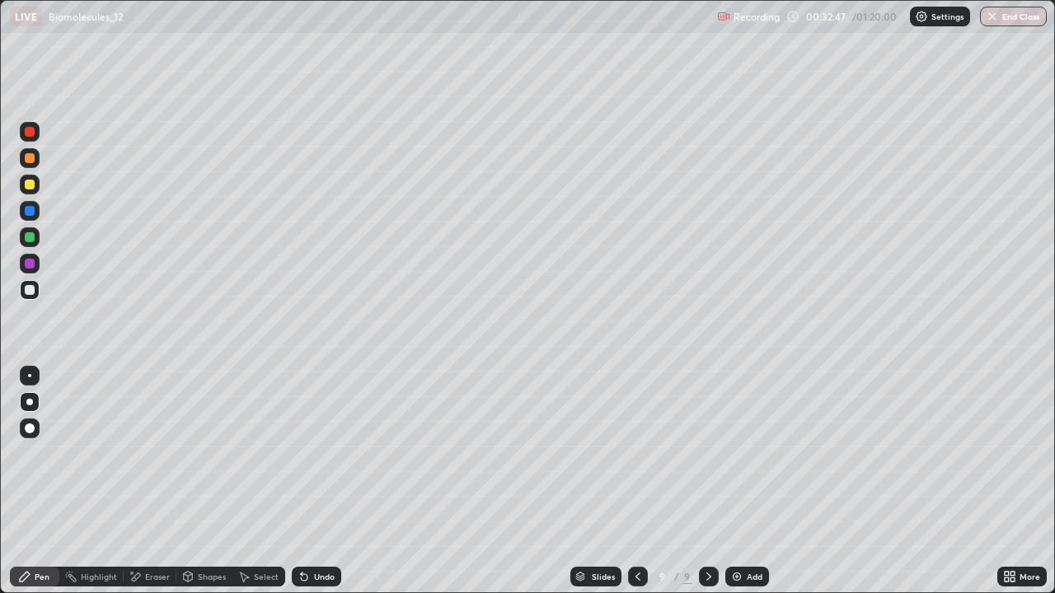
click at [200, 481] on div "Shapes" at bounding box center [212, 577] width 28 height 8
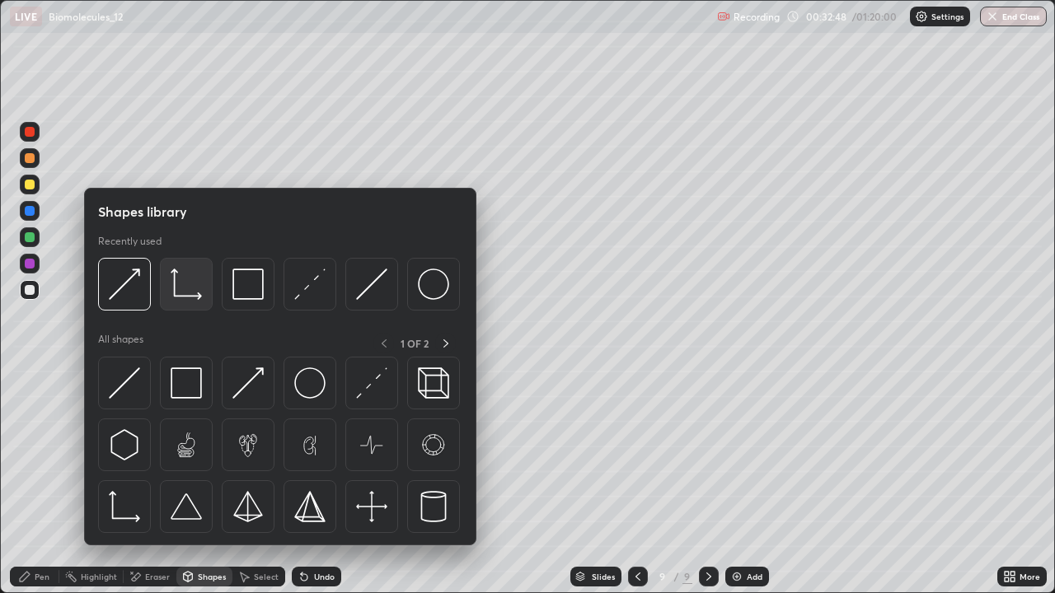
click at [186, 296] on img at bounding box center [186, 284] width 31 height 31
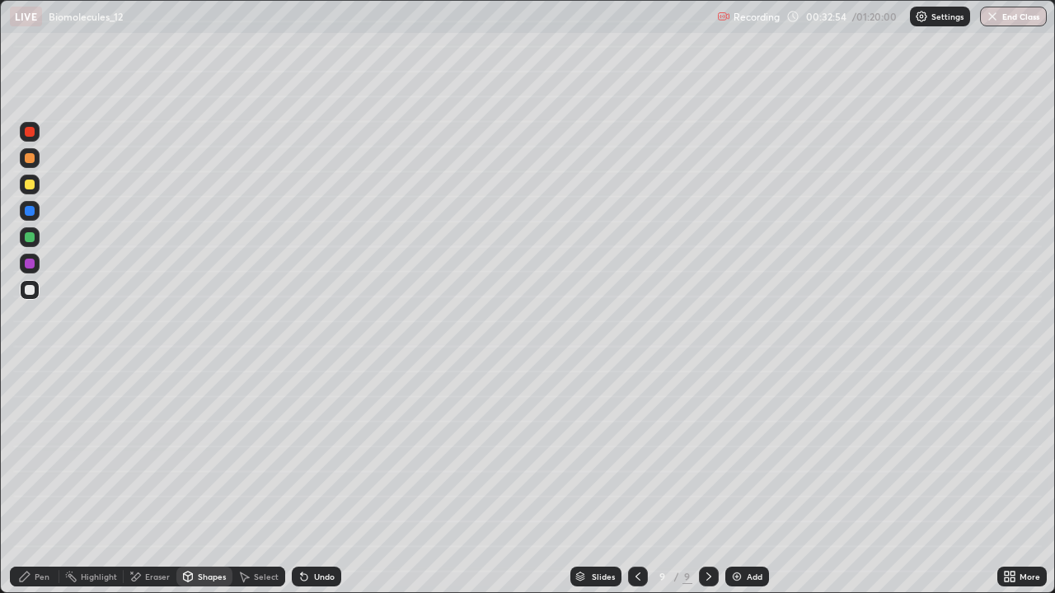
click at [28, 240] on div at bounding box center [30, 237] width 10 height 10
click at [30, 481] on icon at bounding box center [25, 577] width 10 height 10
click at [31, 291] on div at bounding box center [30, 290] width 10 height 10
click at [204, 481] on div "Shapes" at bounding box center [212, 577] width 28 height 8
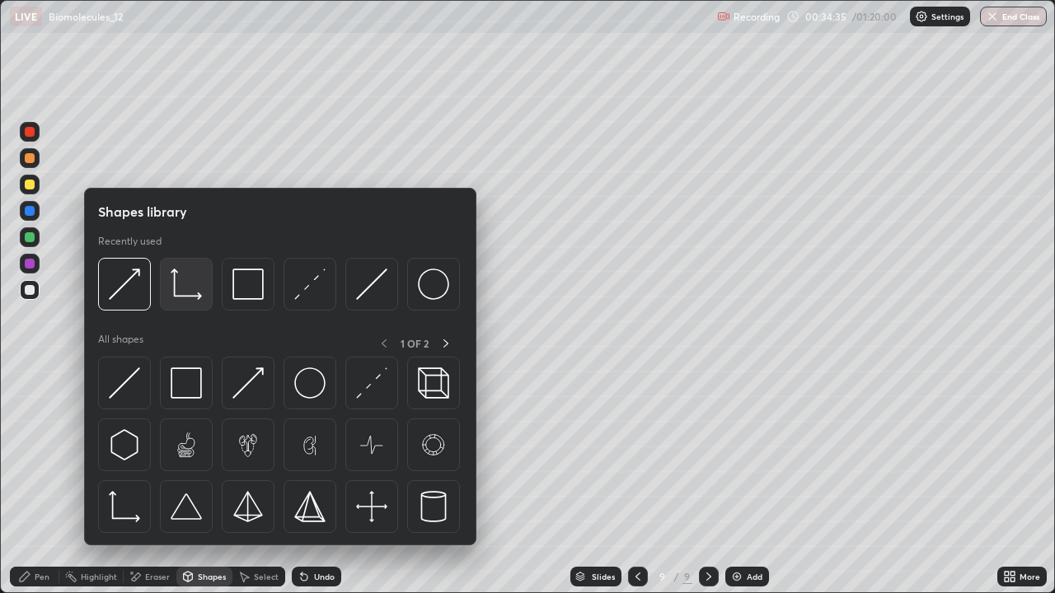
click at [197, 287] on img at bounding box center [186, 284] width 31 height 31
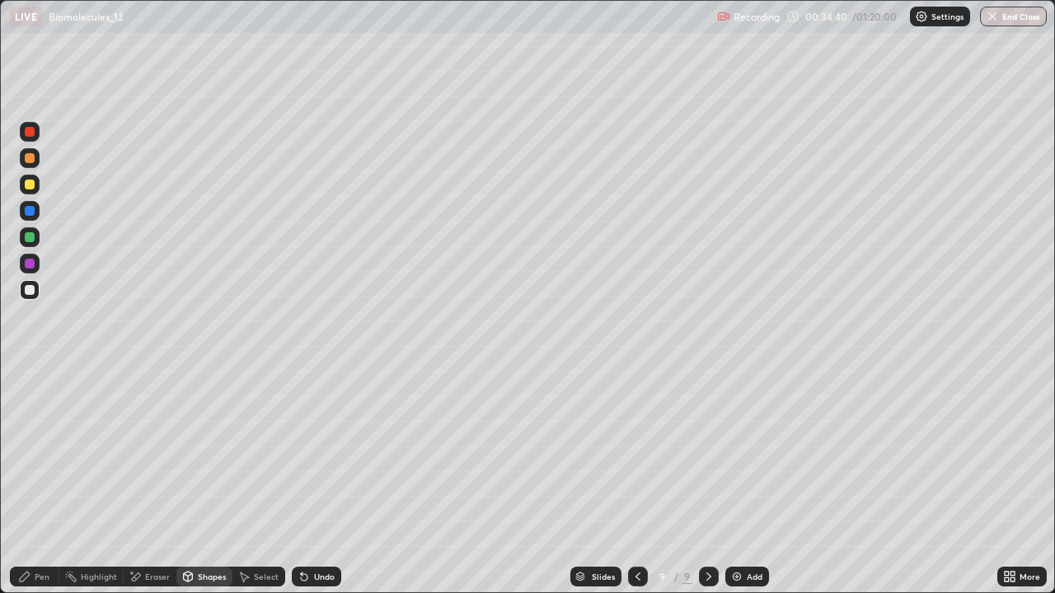
click at [32, 185] on div at bounding box center [30, 185] width 10 height 10
click at [41, 481] on div "Pen" at bounding box center [42, 577] width 15 height 8
click at [750, 481] on div "Add" at bounding box center [755, 577] width 16 height 8
click at [198, 481] on div "Shapes" at bounding box center [212, 577] width 28 height 8
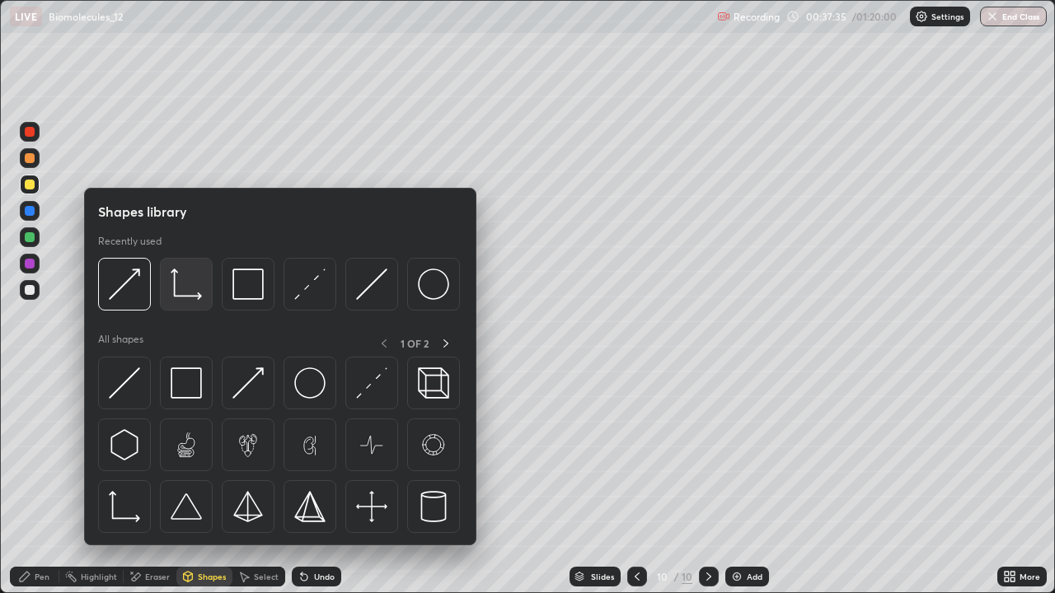
click at [180, 296] on img at bounding box center [186, 284] width 31 height 31
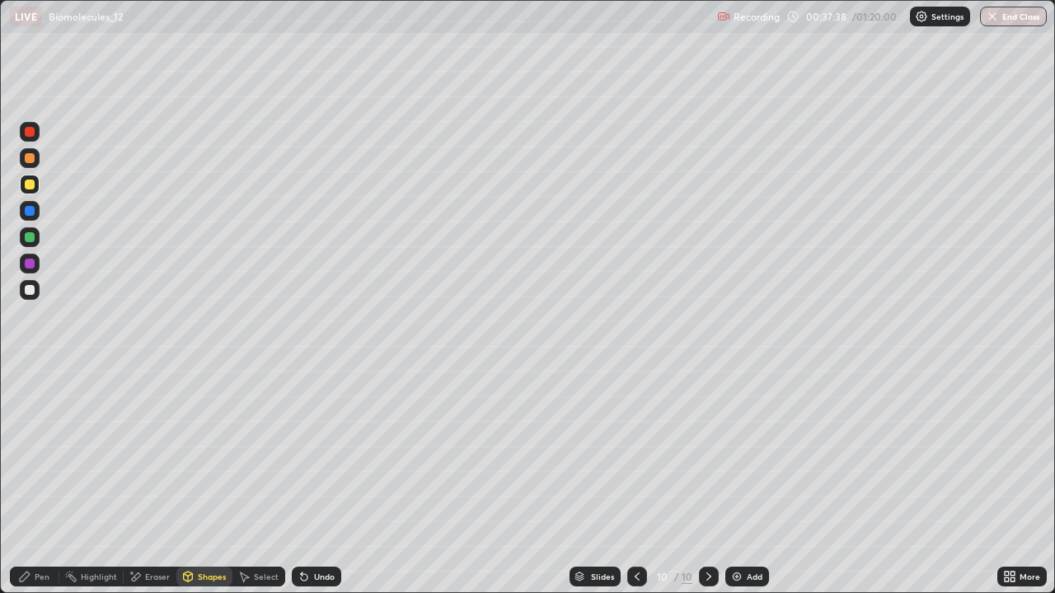
click at [44, 481] on div "Pen" at bounding box center [42, 577] width 15 height 8
click at [29, 286] on div at bounding box center [30, 290] width 10 height 10
click at [38, 240] on div at bounding box center [30, 237] width 20 height 20
click at [323, 481] on div "Undo" at bounding box center [316, 577] width 49 height 20
click at [30, 159] on div at bounding box center [30, 158] width 10 height 10
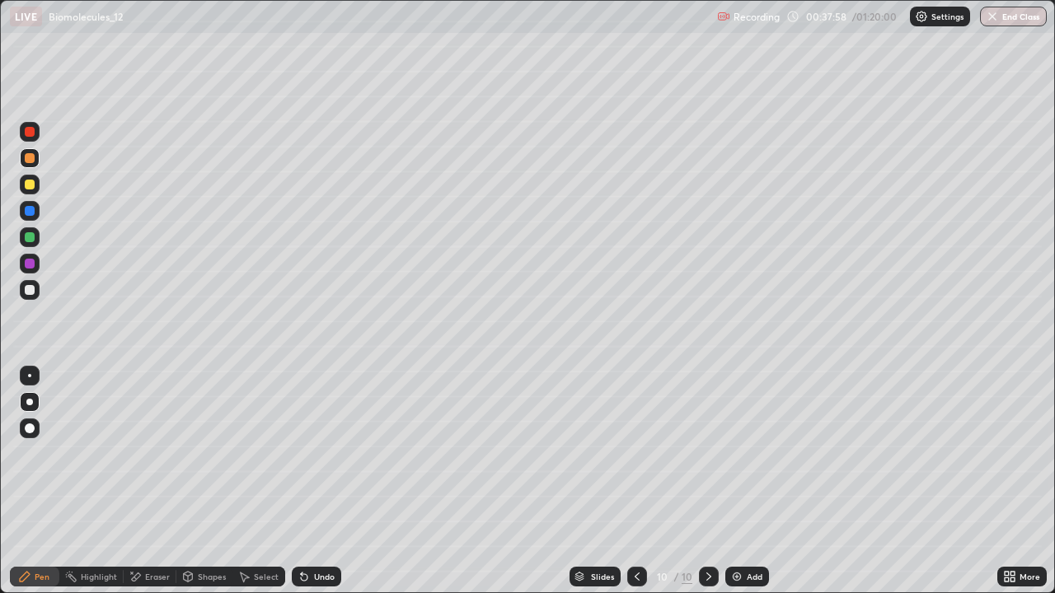
click at [316, 481] on div "Undo" at bounding box center [324, 577] width 21 height 8
click at [31, 263] on div at bounding box center [30, 264] width 10 height 10
click at [336, 481] on div "Undo" at bounding box center [316, 577] width 49 height 20
click at [29, 212] on div at bounding box center [30, 211] width 10 height 10
click at [21, 374] on div at bounding box center [30, 376] width 20 height 20
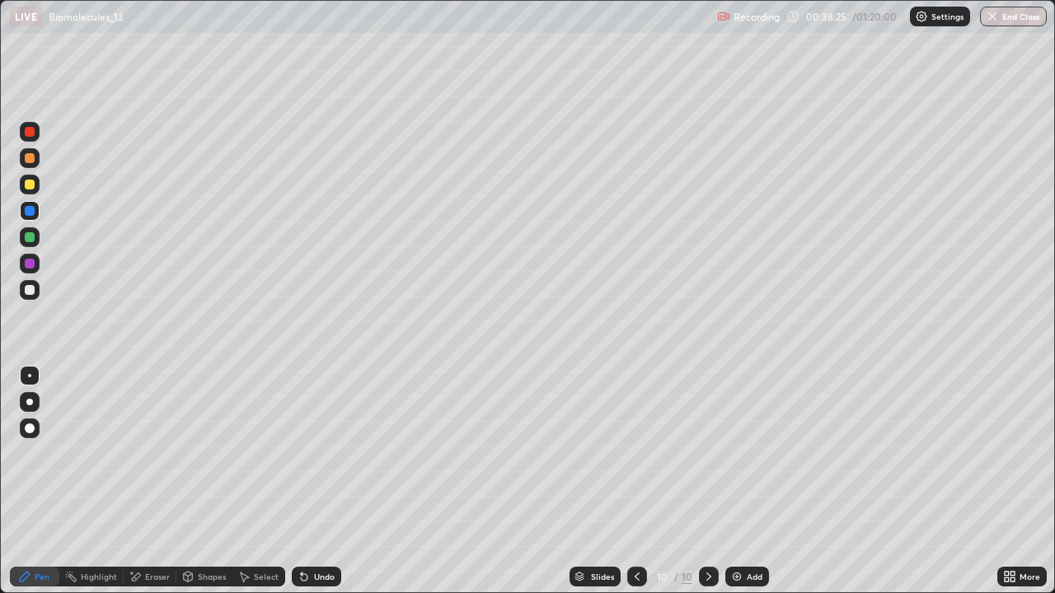
click at [34, 141] on div at bounding box center [30, 132] width 20 height 20
click at [31, 290] on div at bounding box center [30, 290] width 10 height 10
click at [29, 189] on div at bounding box center [30, 185] width 10 height 10
click at [29, 402] on div at bounding box center [29, 402] width 7 height 7
click at [28, 292] on div at bounding box center [30, 290] width 10 height 10
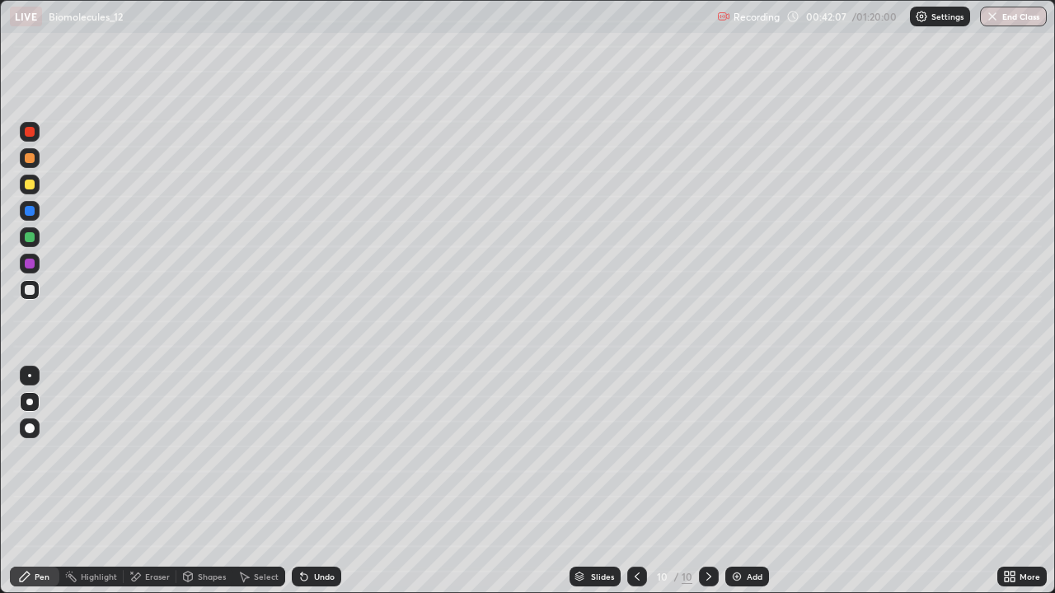
click at [27, 185] on div at bounding box center [30, 185] width 10 height 10
click at [39, 237] on div at bounding box center [30, 237] width 20 height 20
click at [35, 293] on div at bounding box center [30, 290] width 20 height 20
click at [143, 481] on div "Eraser" at bounding box center [150, 577] width 53 height 20
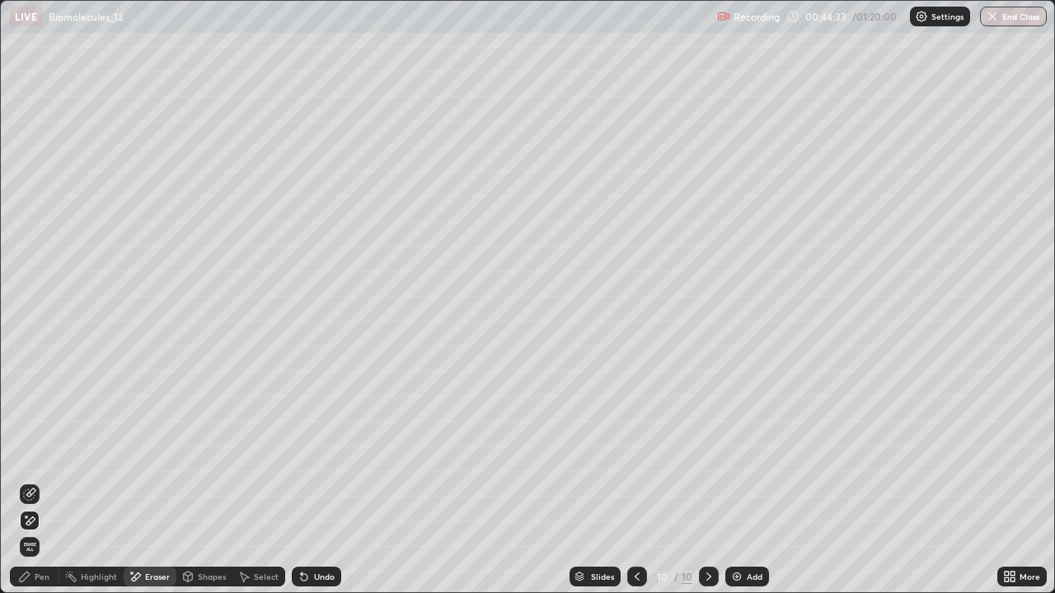
click at [19, 481] on icon at bounding box center [24, 576] width 13 height 13
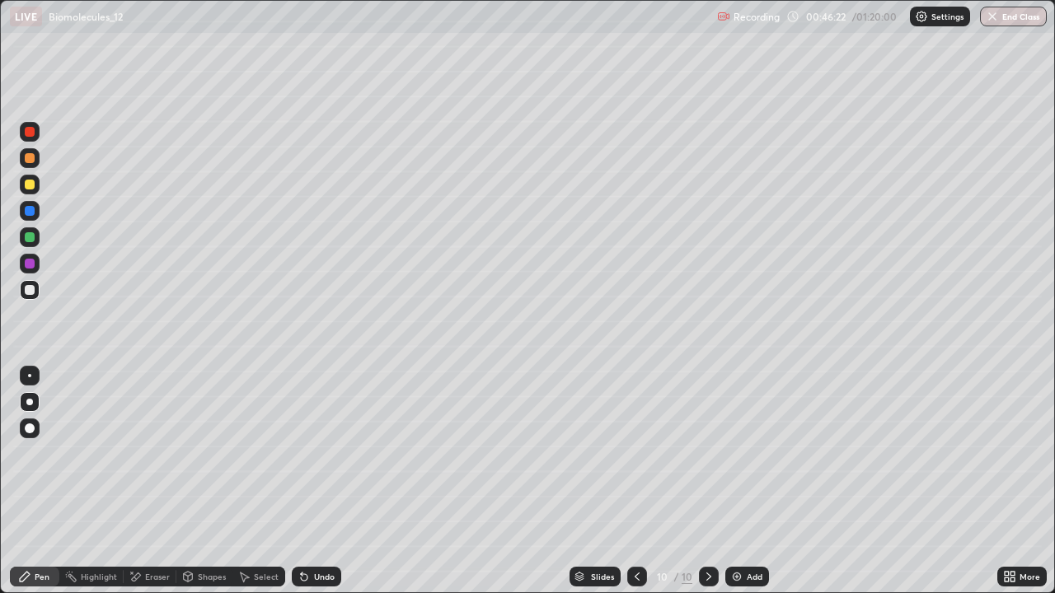
click at [329, 481] on div "Undo" at bounding box center [316, 577] width 49 height 20
click at [332, 481] on div "Undo" at bounding box center [316, 577] width 49 height 20
click at [321, 481] on div "Undo" at bounding box center [324, 577] width 21 height 8
click at [323, 481] on div "Undo" at bounding box center [324, 577] width 21 height 8
click at [321, 481] on div "Undo" at bounding box center [324, 577] width 21 height 8
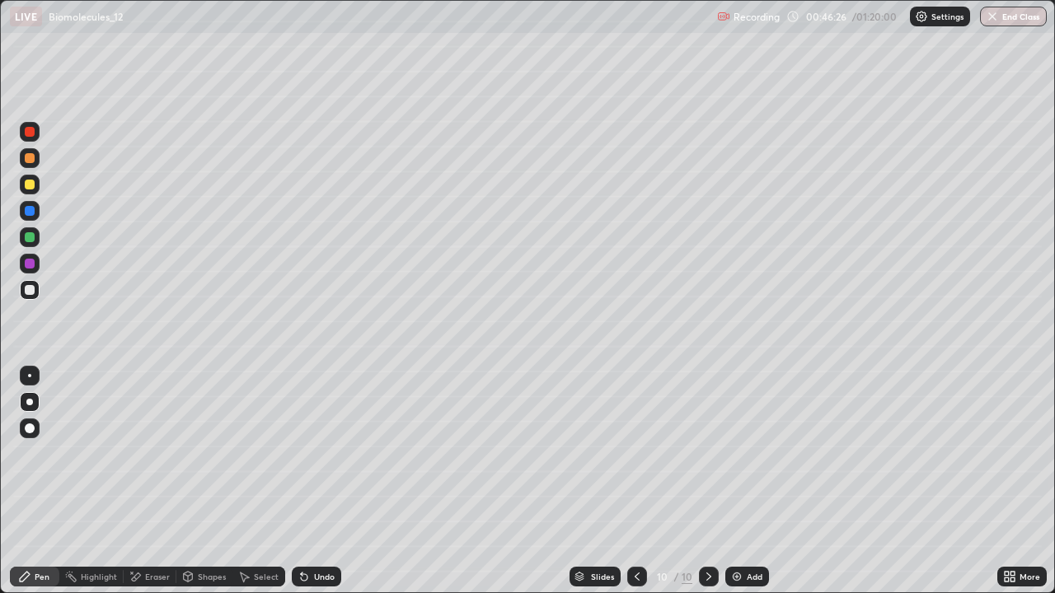
click at [316, 481] on div "Undo" at bounding box center [324, 577] width 21 height 8
click at [34, 238] on div at bounding box center [30, 237] width 10 height 10
click at [28, 133] on div at bounding box center [30, 132] width 10 height 10
click at [194, 481] on div "Shapes" at bounding box center [204, 577] width 56 height 20
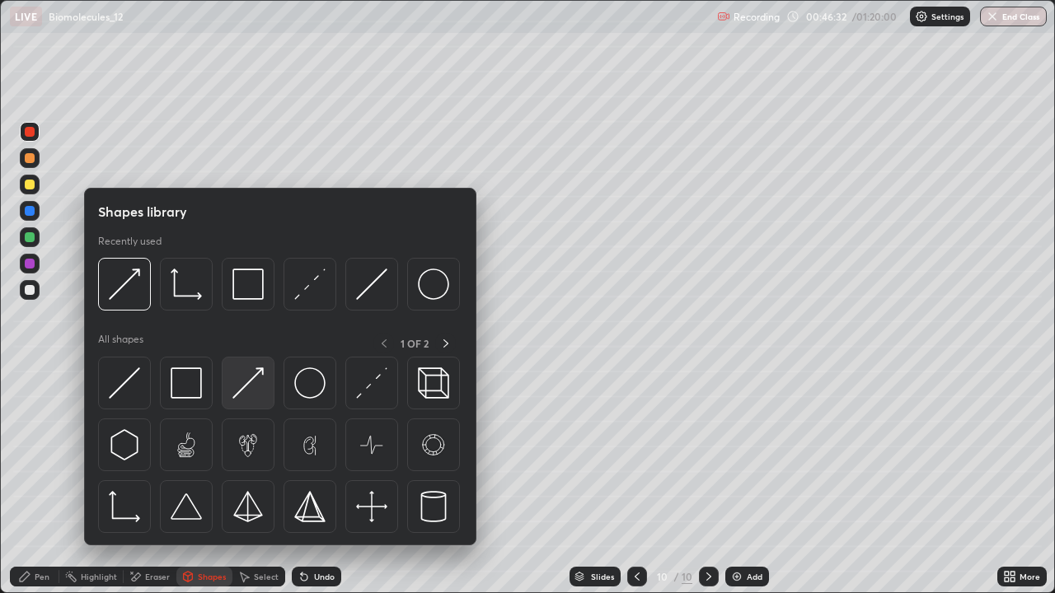
click at [247, 386] on img at bounding box center [247, 382] width 31 height 31
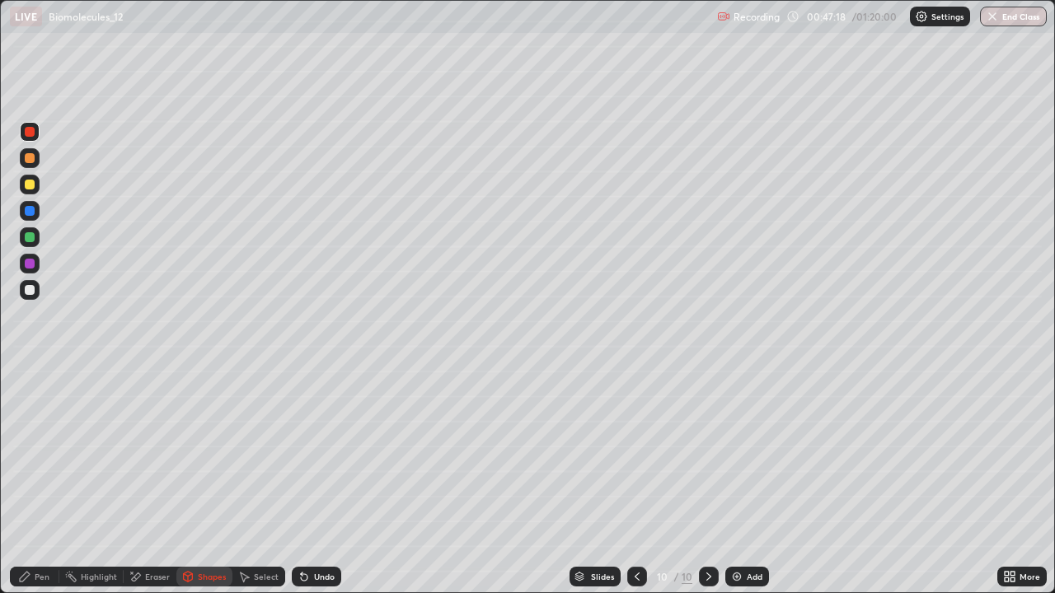
click at [311, 481] on div "Undo" at bounding box center [316, 577] width 49 height 20
click at [30, 289] on div at bounding box center [30, 290] width 10 height 10
click at [28, 481] on icon at bounding box center [25, 577] width 10 height 10
click at [166, 481] on div "Eraser" at bounding box center [150, 577] width 53 height 20
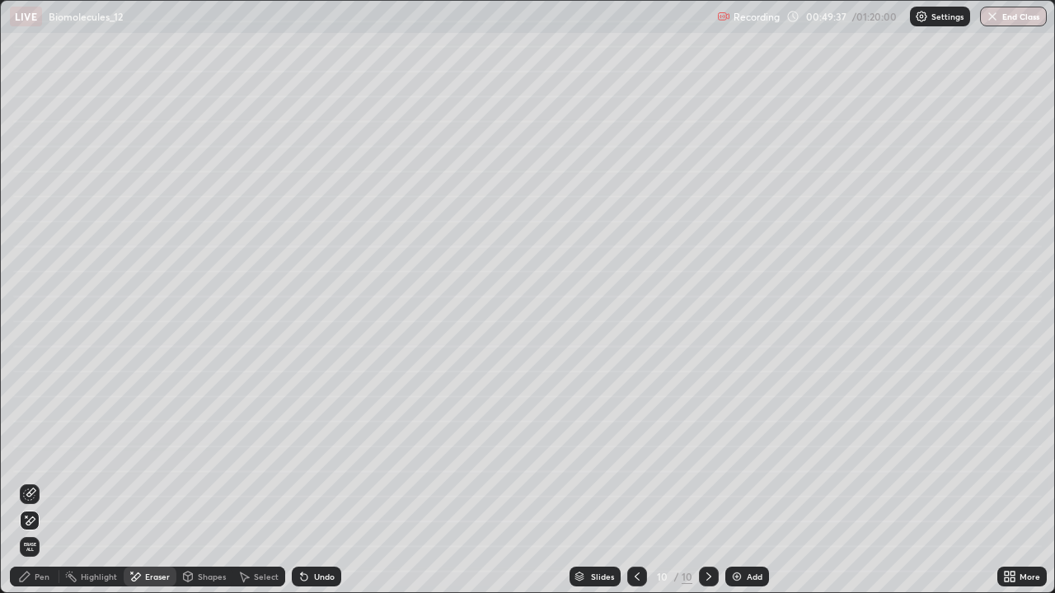
click at [41, 481] on div "Pen" at bounding box center [42, 577] width 15 height 8
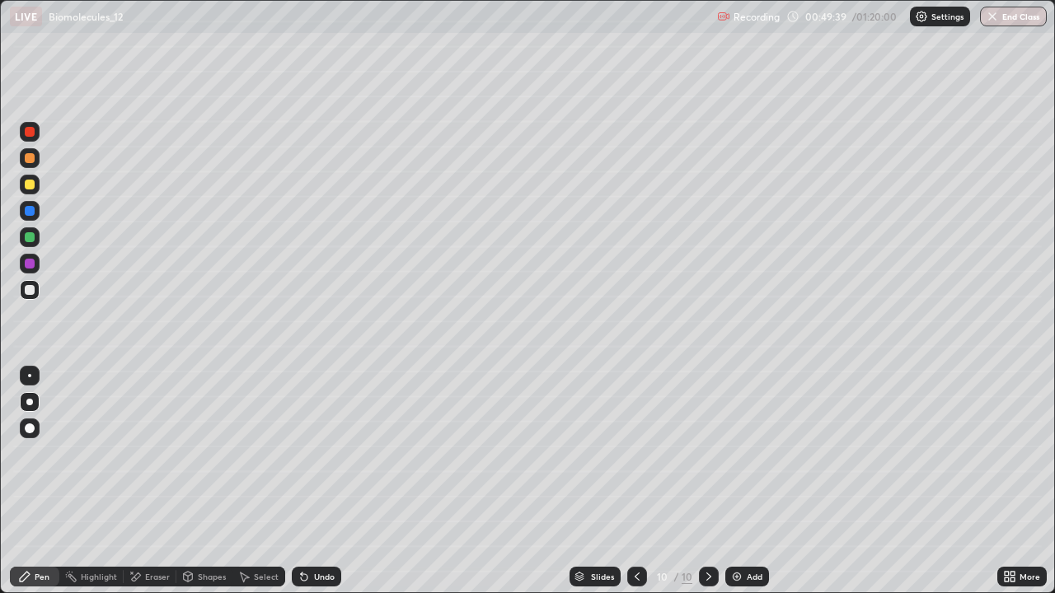
click at [28, 230] on div at bounding box center [30, 237] width 20 height 20
click at [578, 481] on icon at bounding box center [579, 575] width 8 height 4
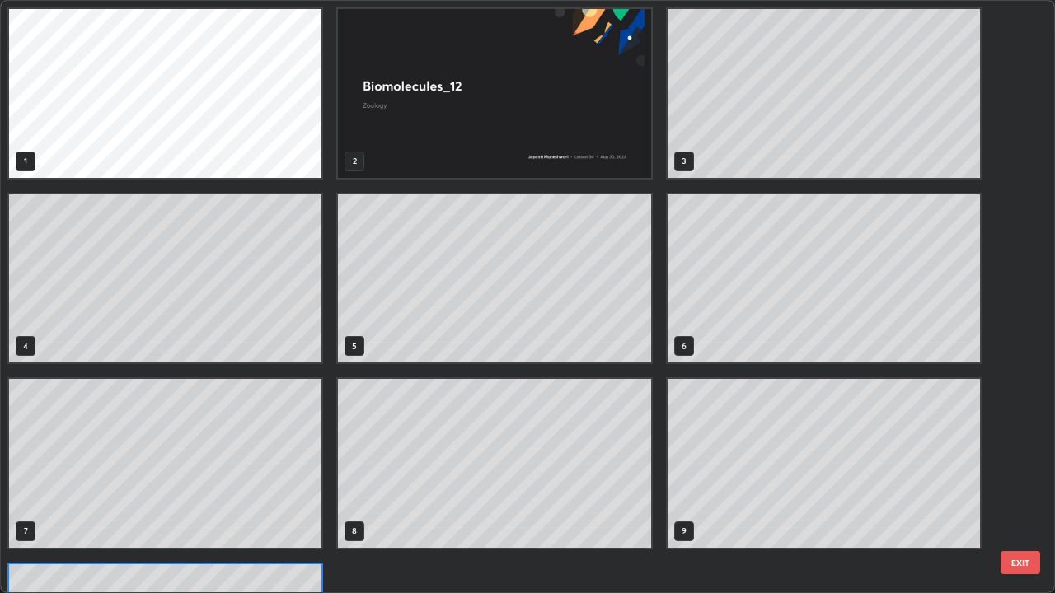
scroll to position [587, 1045]
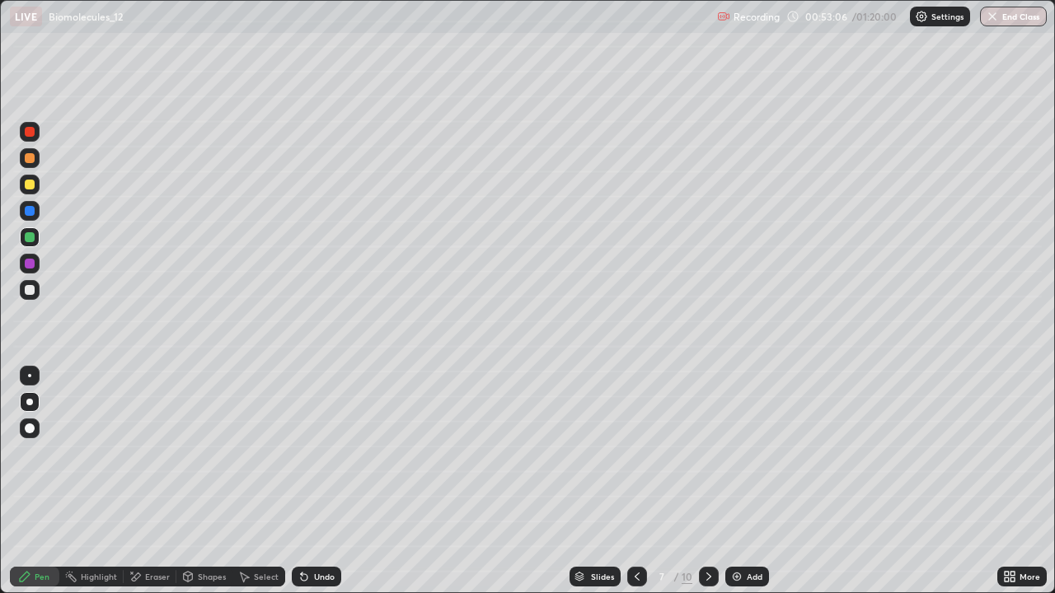
click at [707, 481] on icon at bounding box center [708, 576] width 13 height 13
click at [708, 481] on icon at bounding box center [708, 577] width 5 height 8
click at [635, 481] on icon at bounding box center [636, 576] width 13 height 13
click at [30, 186] on div at bounding box center [30, 185] width 10 height 10
click at [733, 481] on img at bounding box center [736, 576] width 13 height 13
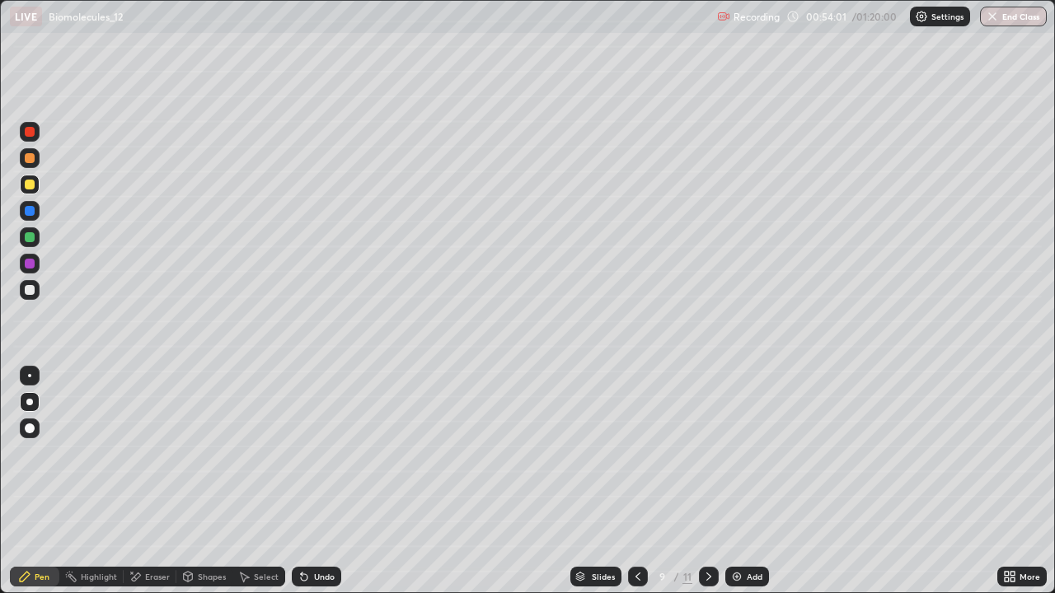
click at [26, 238] on div at bounding box center [30, 237] width 10 height 10
click at [29, 157] on div at bounding box center [30, 158] width 10 height 10
click at [30, 218] on div at bounding box center [30, 211] width 20 height 20
click at [30, 235] on div at bounding box center [30, 237] width 10 height 10
click at [707, 481] on icon at bounding box center [708, 576] width 13 height 13
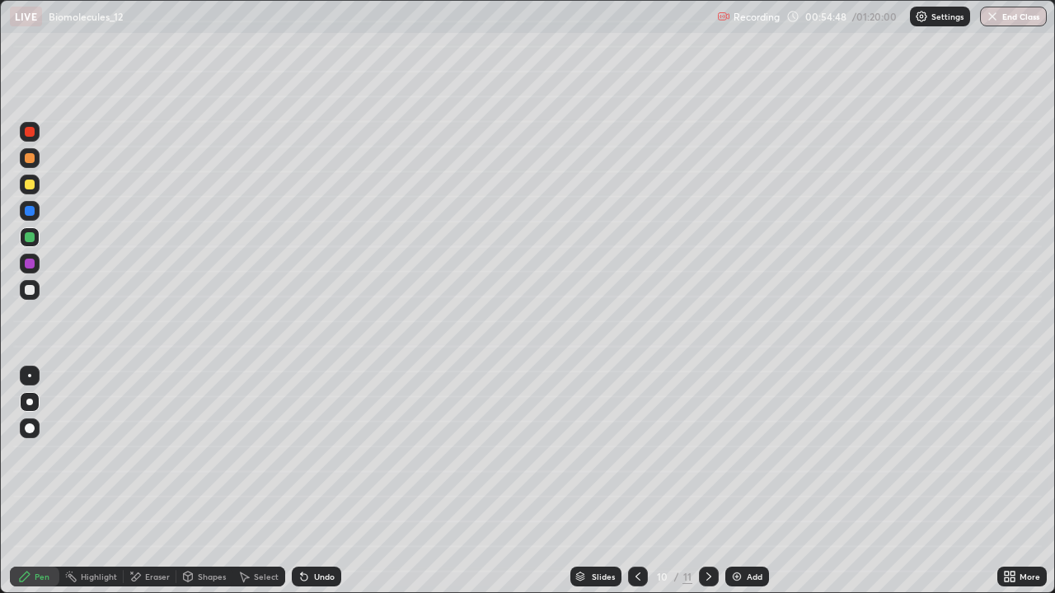
click at [634, 481] on icon at bounding box center [637, 576] width 13 height 13
click at [590, 481] on div "Slides" at bounding box center [595, 577] width 51 height 20
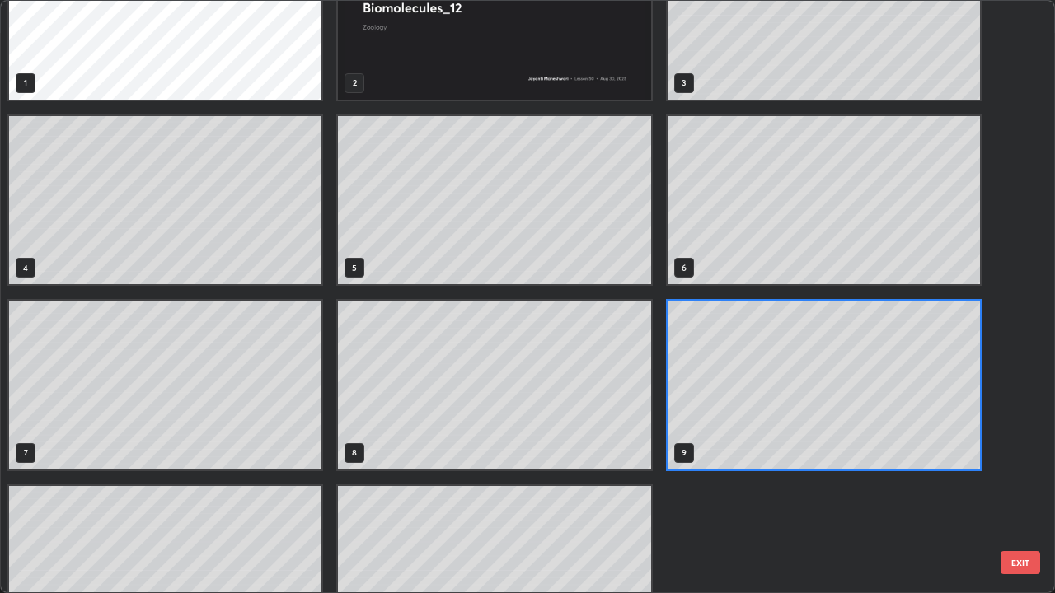
scroll to position [148, 0]
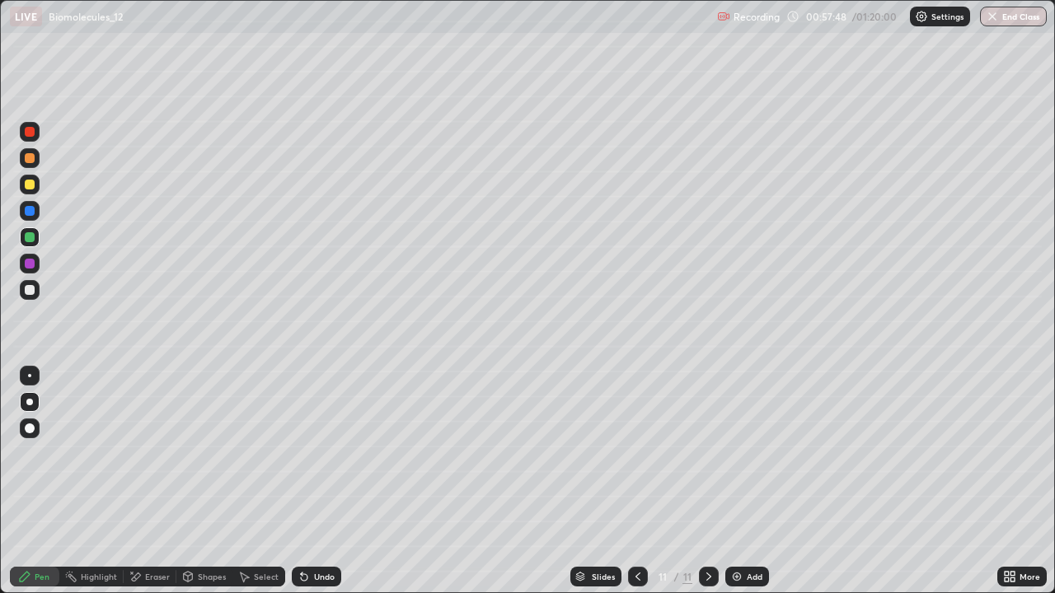
click at [30, 217] on div at bounding box center [30, 211] width 20 height 20
click at [138, 481] on icon at bounding box center [136, 577] width 9 height 8
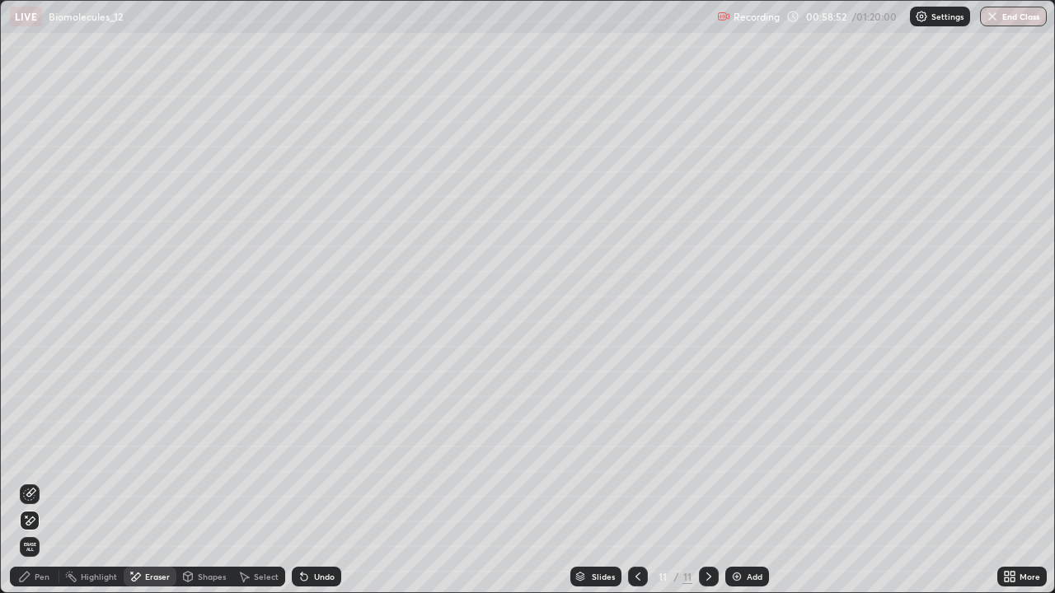
click at [28, 481] on icon at bounding box center [24, 576] width 13 height 13
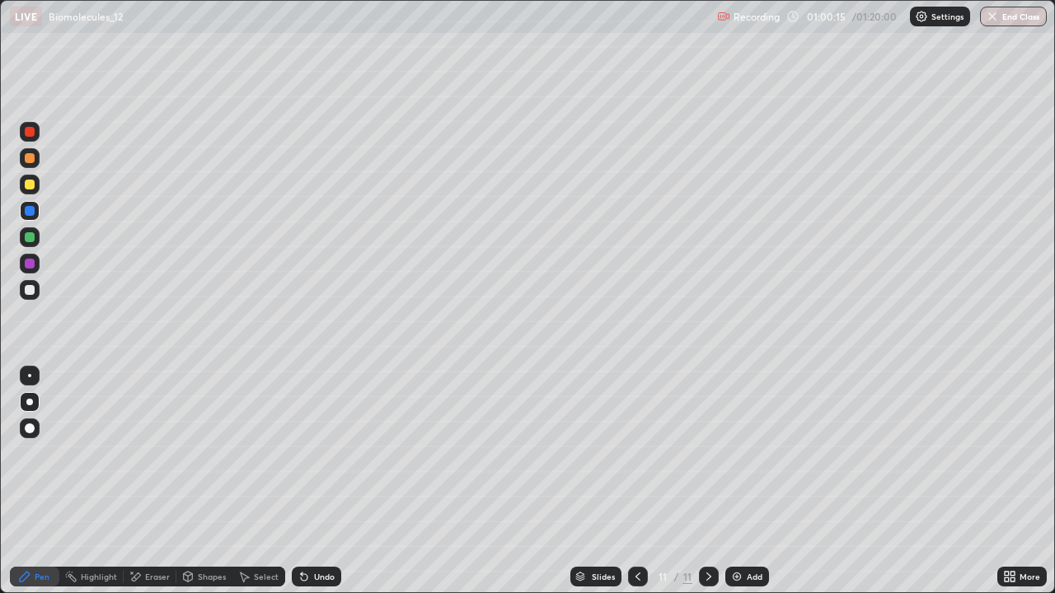
click at [635, 481] on icon at bounding box center [637, 576] width 13 height 13
click at [628, 481] on div at bounding box center [638, 576] width 20 height 33
click at [707, 481] on icon at bounding box center [708, 576] width 13 height 13
click at [747, 481] on div "Add" at bounding box center [755, 577] width 16 height 8
click at [30, 292] on div at bounding box center [30, 290] width 10 height 10
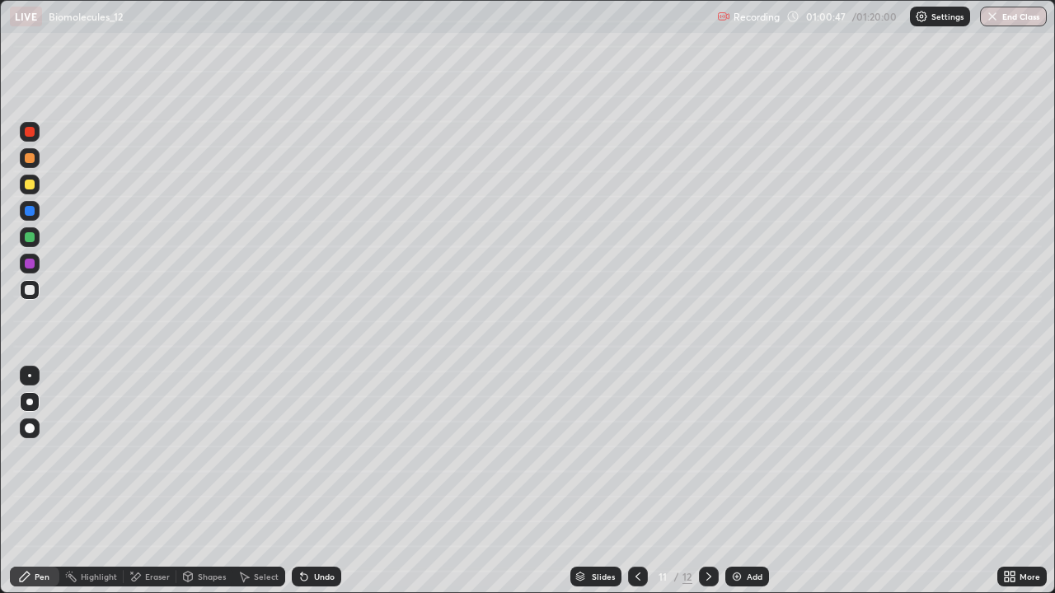
click at [32, 189] on div at bounding box center [30, 185] width 10 height 10
click at [36, 287] on div at bounding box center [30, 290] width 20 height 20
click at [30, 187] on div at bounding box center [30, 185] width 10 height 10
click at [309, 481] on div "Undo" at bounding box center [316, 577] width 49 height 20
click at [316, 481] on div "Undo" at bounding box center [324, 577] width 21 height 8
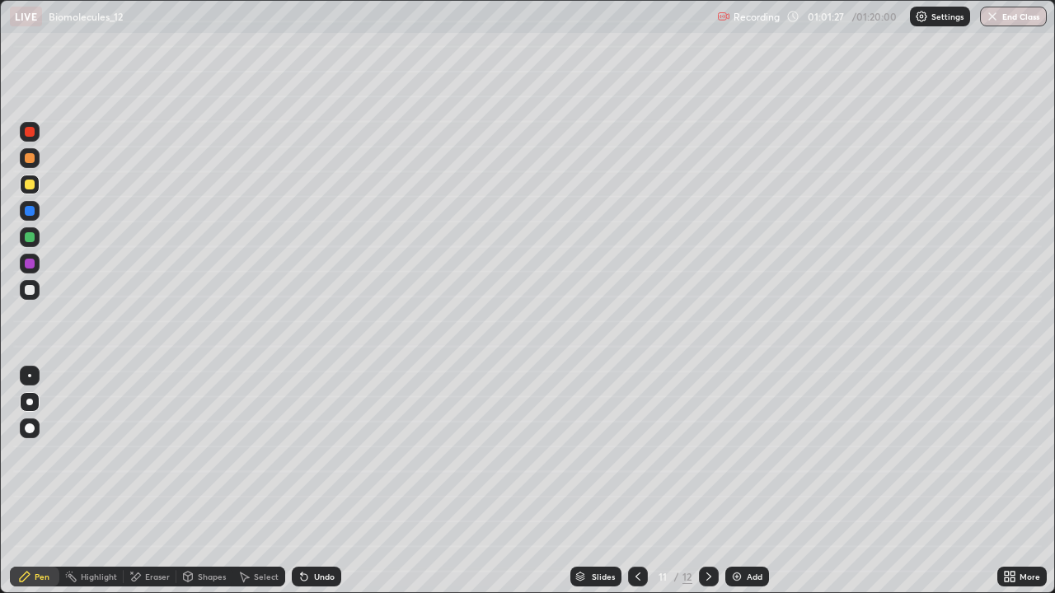
click at [27, 292] on div at bounding box center [30, 290] width 10 height 10
click at [30, 182] on div at bounding box center [30, 185] width 10 height 10
click at [30, 290] on div at bounding box center [30, 290] width 10 height 10
click at [33, 209] on div at bounding box center [30, 211] width 10 height 10
click at [38, 288] on div at bounding box center [30, 290] width 20 height 20
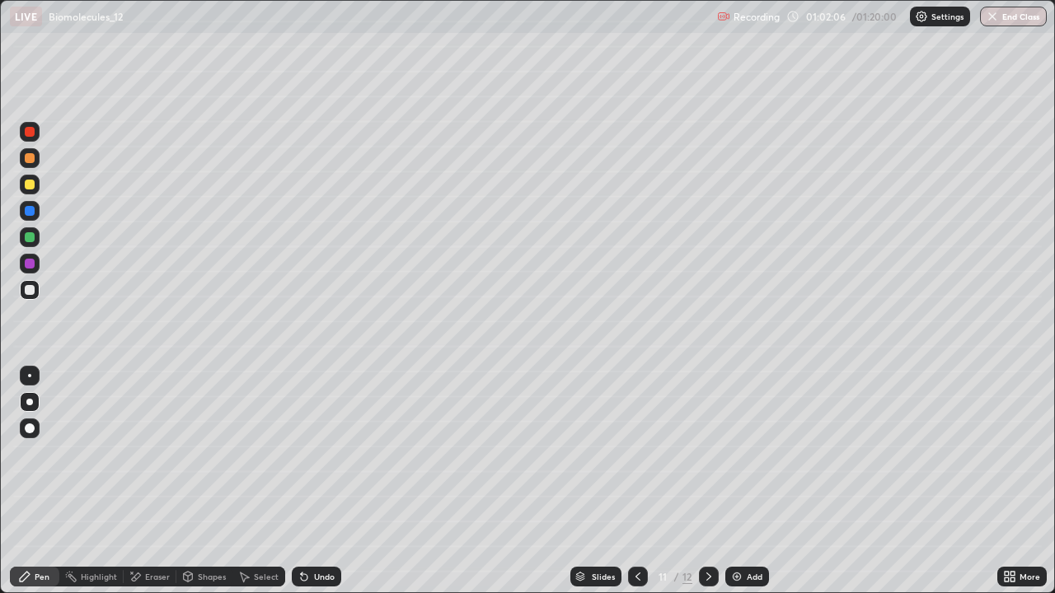
click at [35, 210] on div at bounding box center [30, 211] width 20 height 20
click at [30, 292] on div at bounding box center [30, 290] width 10 height 10
click at [748, 481] on div "Add" at bounding box center [755, 577] width 16 height 8
click at [33, 187] on div at bounding box center [30, 185] width 10 height 10
click at [1015, 21] on button "End Class" at bounding box center [1013, 17] width 65 height 20
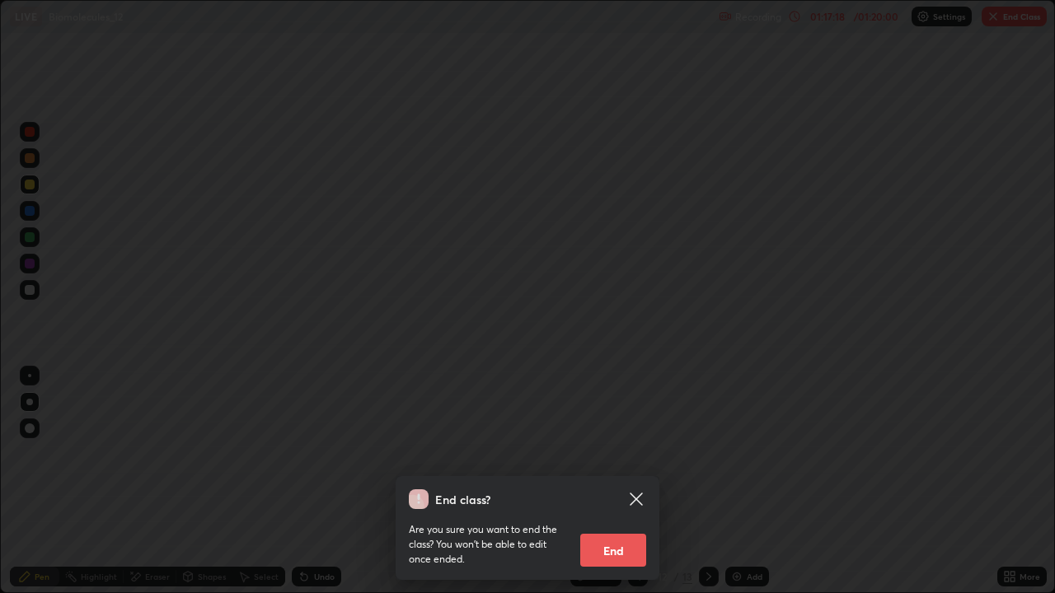
click at [614, 481] on button "End" at bounding box center [613, 550] width 66 height 33
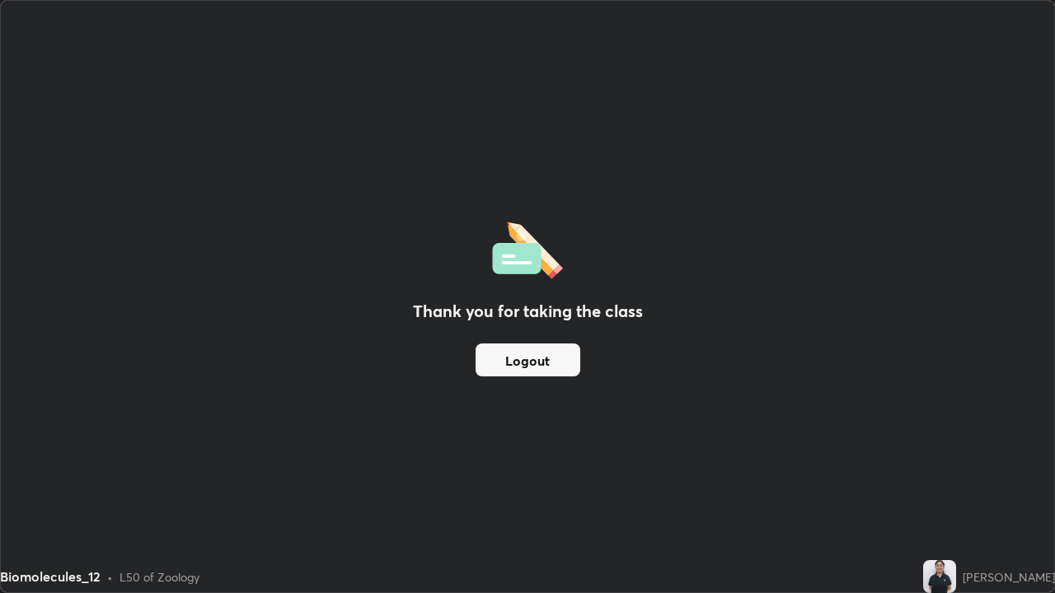
click at [923, 481] on img at bounding box center [939, 576] width 33 height 33
click at [503, 362] on button "Logout" at bounding box center [527, 360] width 105 height 33
click at [510, 362] on button "Logout" at bounding box center [527, 360] width 105 height 33
click at [514, 362] on button "Logout" at bounding box center [527, 360] width 105 height 33
click at [527, 376] on button "Logout" at bounding box center [527, 360] width 105 height 33
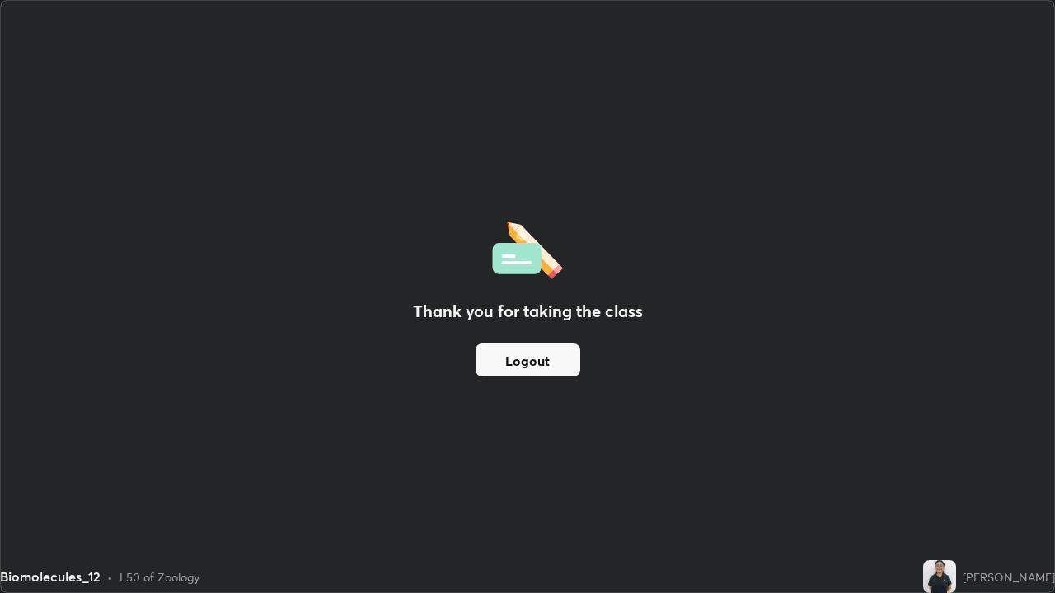
click at [523, 371] on button "Logout" at bounding box center [527, 360] width 105 height 33
click at [519, 367] on button "Logout" at bounding box center [527, 360] width 105 height 33
click at [907, 481] on div "Thank you for taking the class Logout" at bounding box center [527, 297] width 1053 height 592
click at [1009, 481] on div "Thank you for taking the class Logout" at bounding box center [527, 297] width 1053 height 592
click at [520, 347] on button "Logout" at bounding box center [527, 360] width 105 height 33
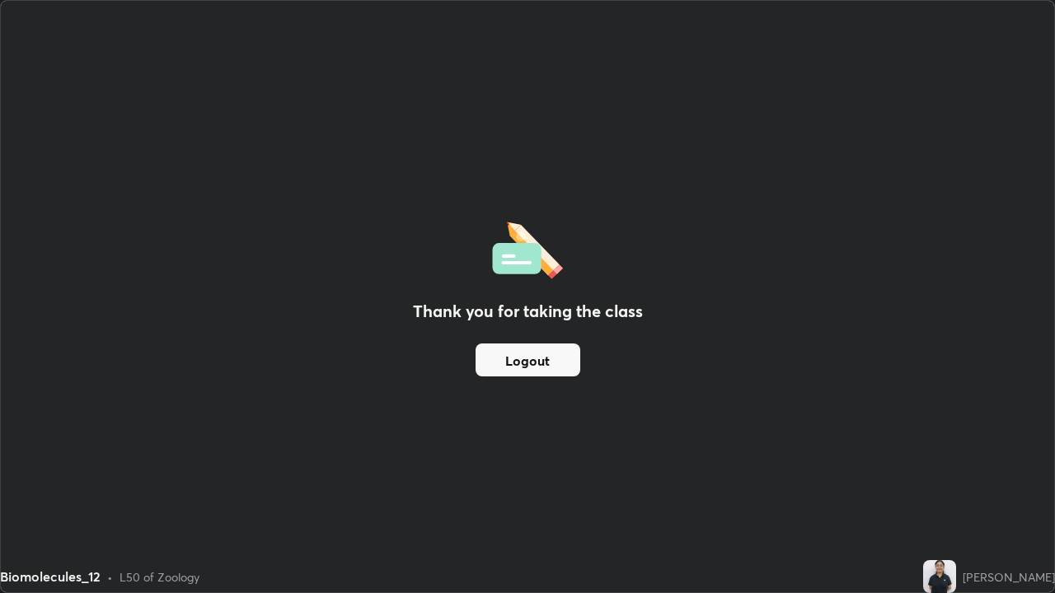
click at [528, 356] on button "Logout" at bounding box center [527, 360] width 105 height 33
click at [527, 361] on button "Logout" at bounding box center [527, 360] width 105 height 33
click at [524, 366] on button "Logout" at bounding box center [527, 360] width 105 height 33
click at [927, 419] on div "Thank you for taking the class Logout" at bounding box center [527, 297] width 1053 height 592
click at [935, 427] on div "Thank you for taking the class Logout" at bounding box center [527, 297] width 1053 height 592
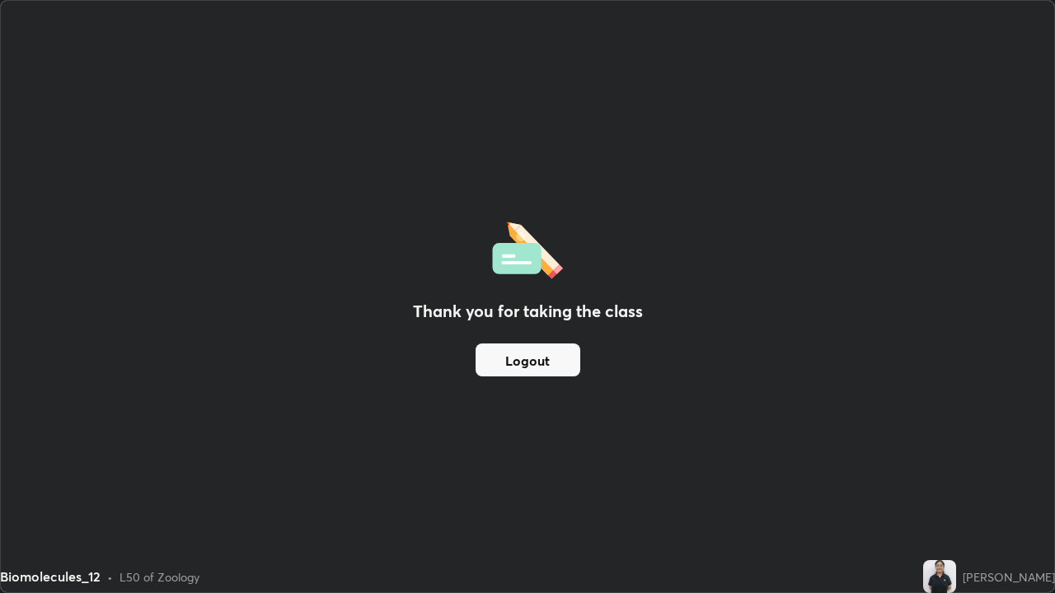
click at [999, 421] on div "Thank you for taking the class Logout" at bounding box center [527, 297] width 1053 height 592
click at [999, 403] on div "Thank you for taking the class Logout" at bounding box center [527, 297] width 1053 height 592
click at [996, 449] on div "Thank you for taking the class Logout" at bounding box center [527, 297] width 1053 height 592
click at [958, 445] on div "Thank you for taking the class Logout" at bounding box center [527, 297] width 1053 height 592
click at [931, 465] on div "Thank you for taking the class Logout" at bounding box center [527, 297] width 1053 height 592
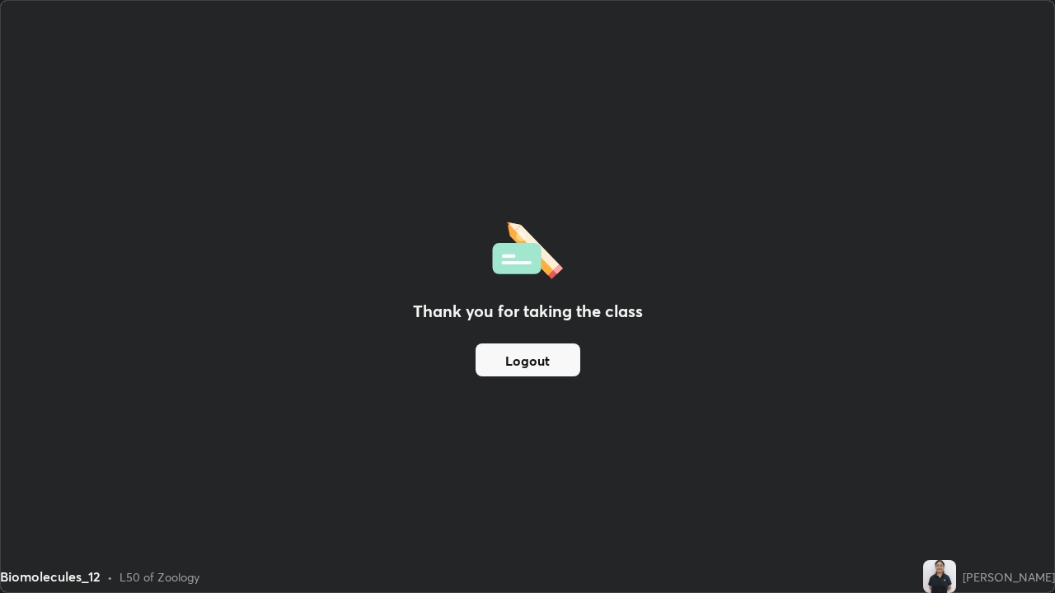
click at [950, 423] on div "Thank you for taking the class Logout" at bounding box center [527, 297] width 1053 height 592
click at [953, 448] on div "Thank you for taking the class Logout" at bounding box center [527, 297] width 1053 height 592
click at [970, 414] on div "Thank you for taking the class Logout" at bounding box center [527, 297] width 1053 height 592
click at [941, 481] on div "Thank you for taking the class Logout" at bounding box center [527, 297] width 1053 height 592
click at [1014, 481] on div "Thank you for taking the class Logout" at bounding box center [527, 297] width 1053 height 592
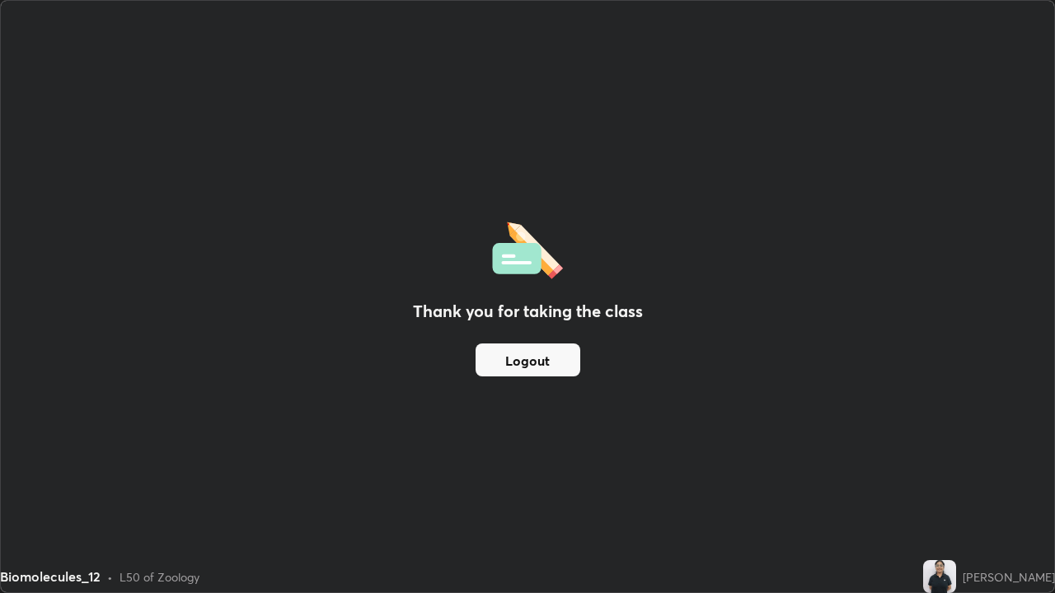
click at [972, 438] on div "Thank you for taking the class Logout" at bounding box center [527, 297] width 1053 height 592
click at [1053, 481] on div "Thank you for taking the class Logout" at bounding box center [527, 297] width 1053 height 592
click at [1042, 477] on div "Thank you for taking the class Logout" at bounding box center [527, 297] width 1053 height 592
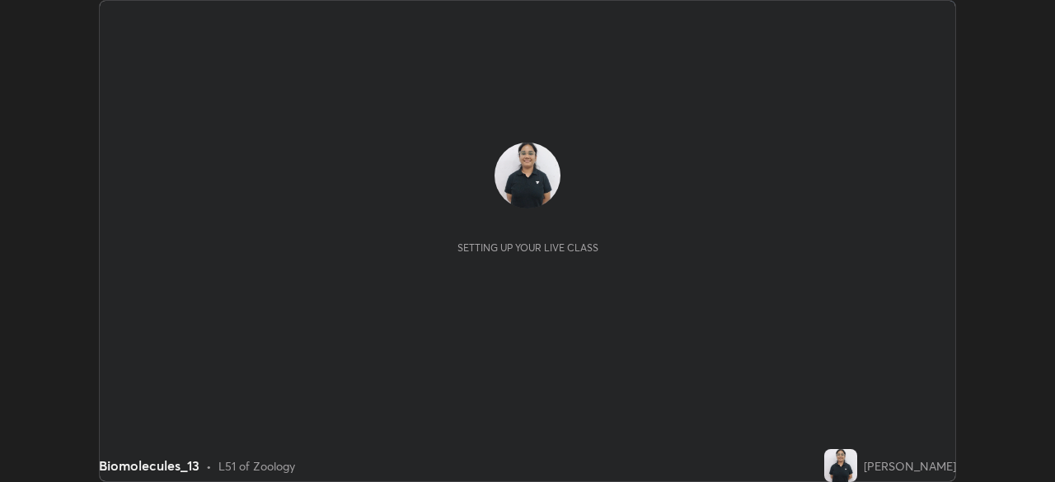
scroll to position [482, 1054]
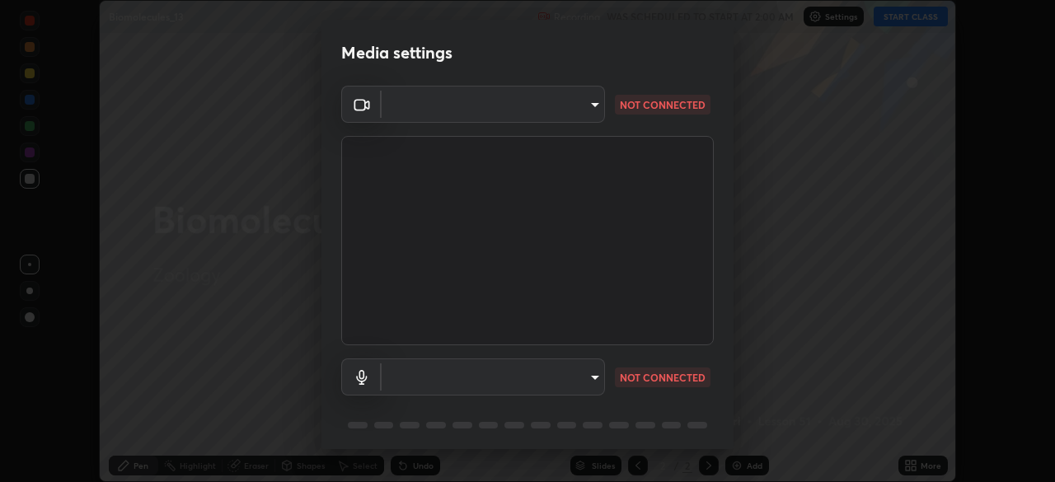
type input "d64d47ec9df49bf16df3be139c80778ada659e70263b5e9972ae33db9fa5459d"
type input "51a22c1431b769a8bb8d408626adf62a2672edeebd2159a8188921bb0d946e59"
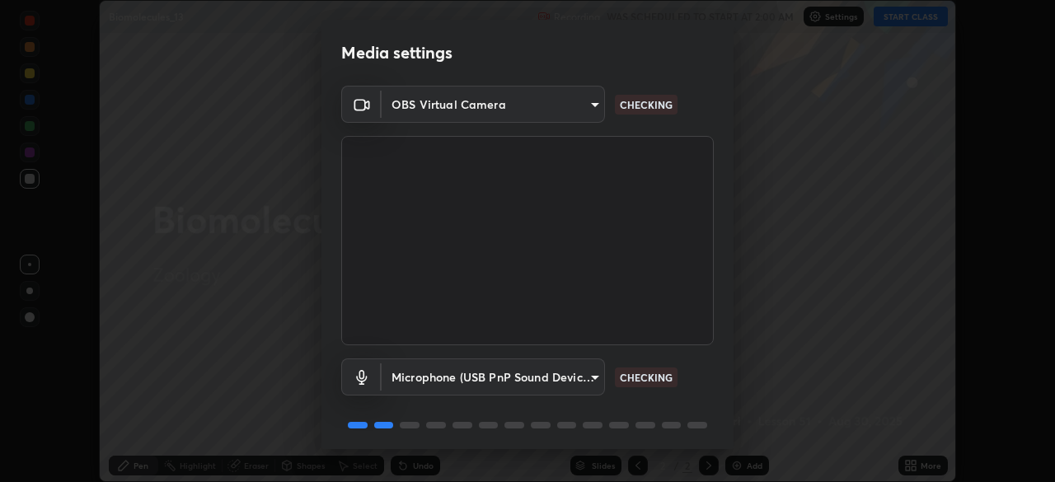
scroll to position [59, 0]
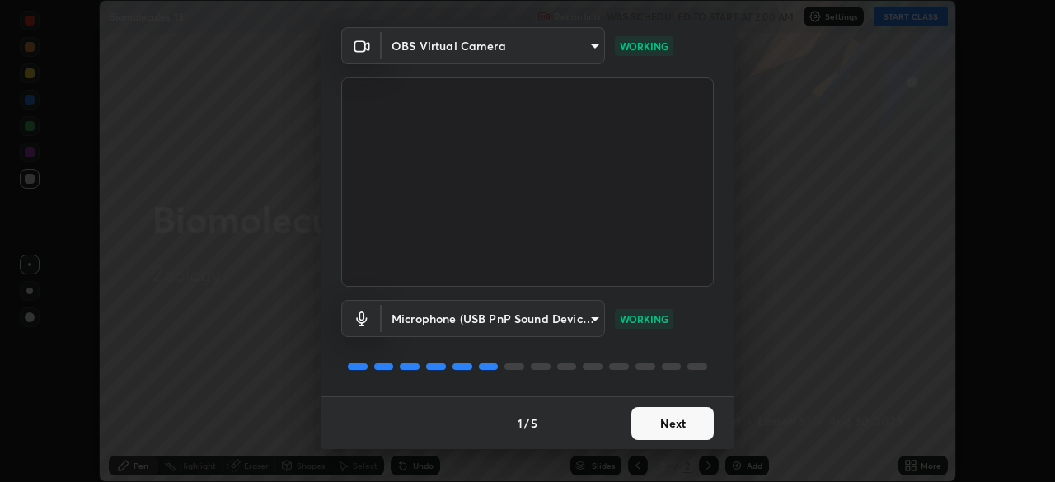
click at [666, 433] on button "Next" at bounding box center [672, 423] width 82 height 33
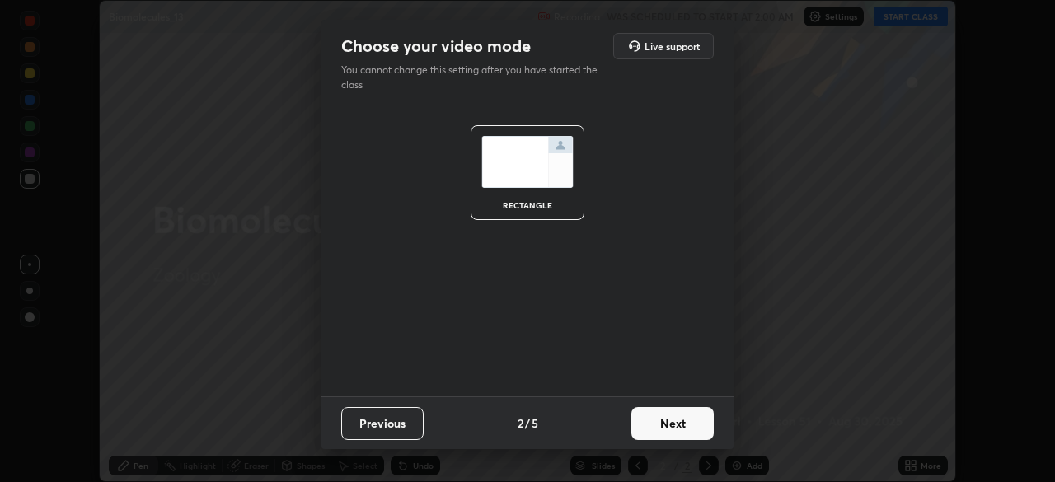
scroll to position [0, 0]
click at [671, 429] on button "Next" at bounding box center [672, 423] width 82 height 33
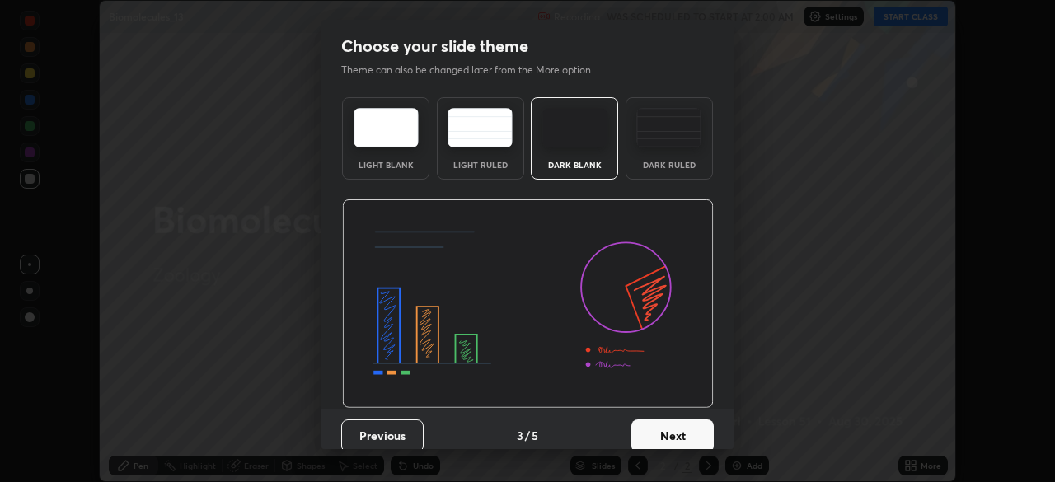
click at [671, 433] on button "Next" at bounding box center [672, 435] width 82 height 33
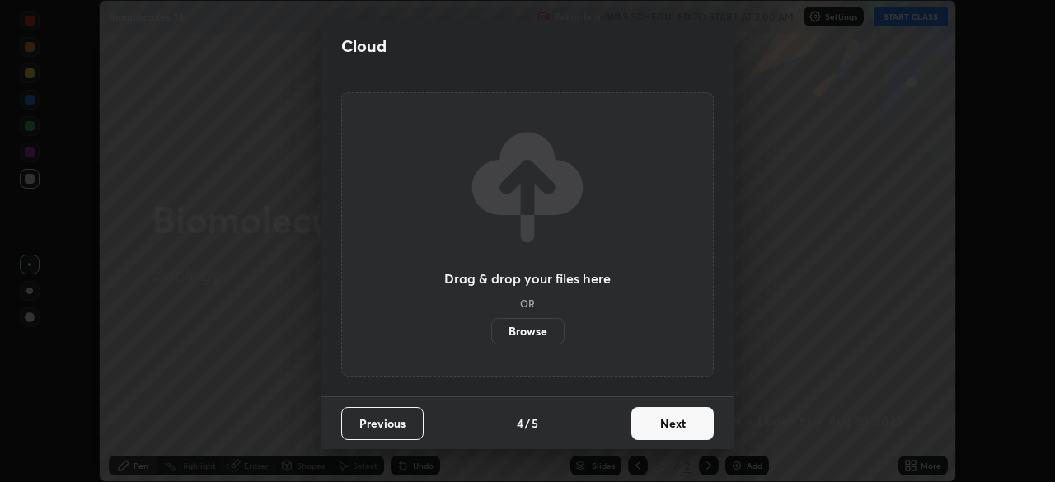
click at [672, 428] on button "Next" at bounding box center [672, 423] width 82 height 33
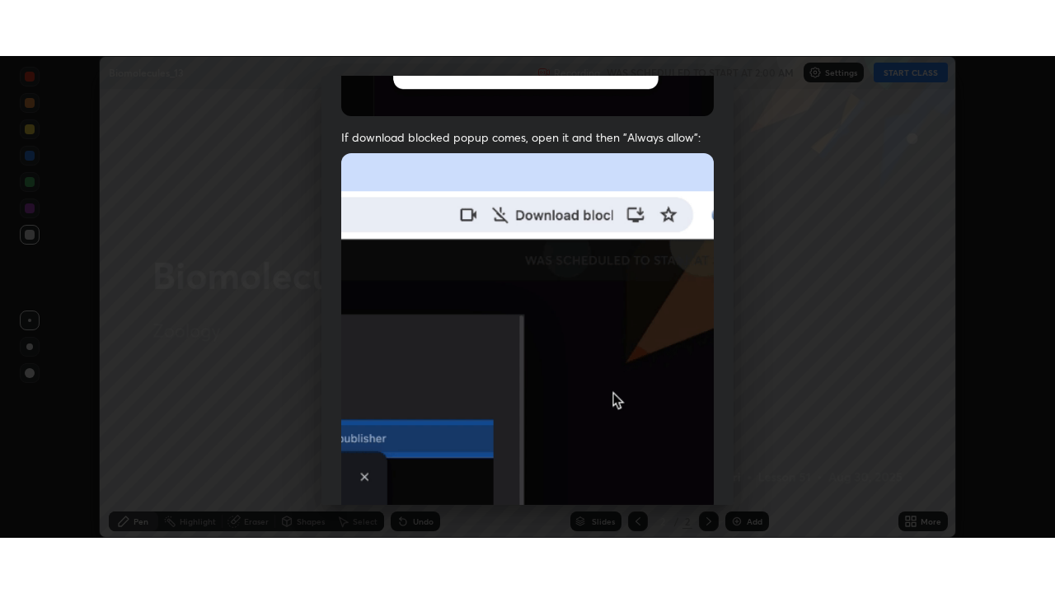
scroll to position [395, 0]
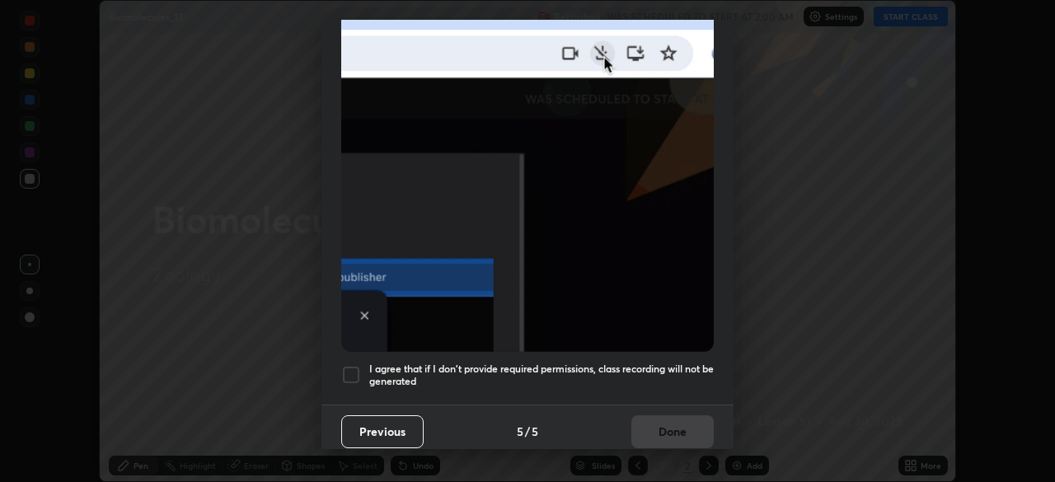
click at [344, 366] on div at bounding box center [351, 375] width 20 height 20
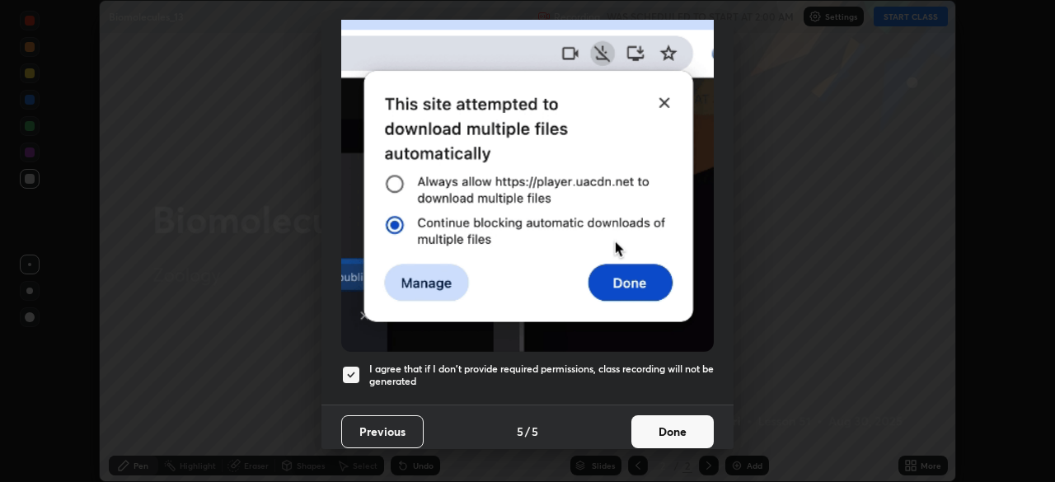
click at [681, 423] on button "Done" at bounding box center [672, 431] width 82 height 33
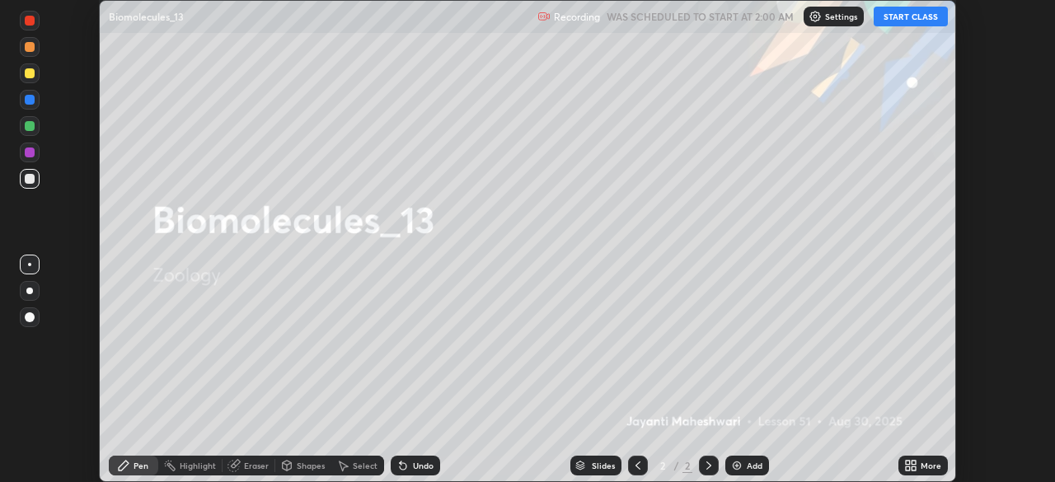
click at [907, 462] on icon at bounding box center [908, 463] width 4 height 4
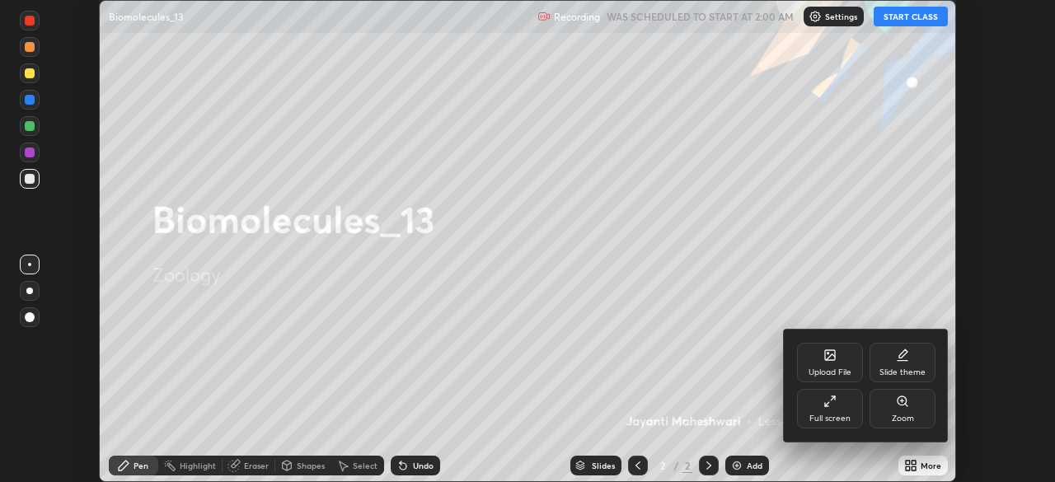
click at [835, 414] on div "Full screen" at bounding box center [829, 418] width 41 height 8
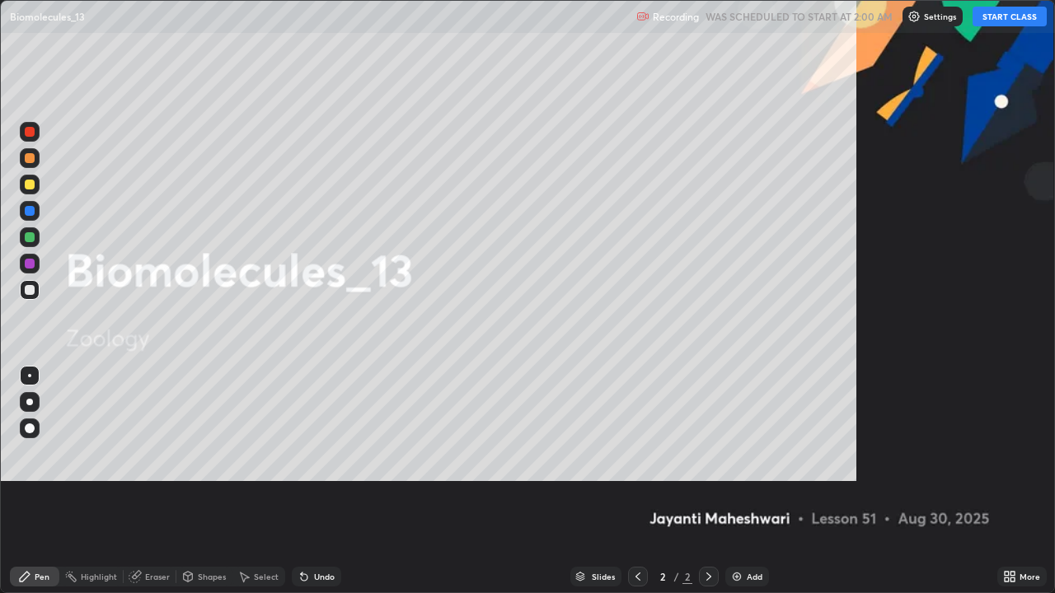
scroll to position [593, 1055]
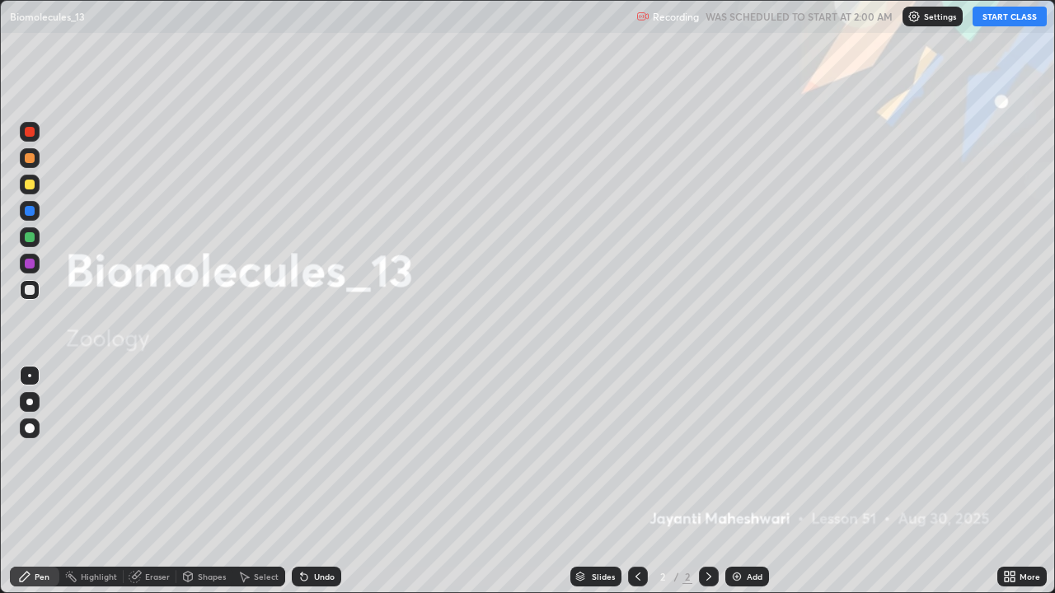
click at [1009, 16] on button "START CLASS" at bounding box center [1009, 17] width 74 height 20
click at [744, 481] on div "Add" at bounding box center [747, 577] width 44 height 20
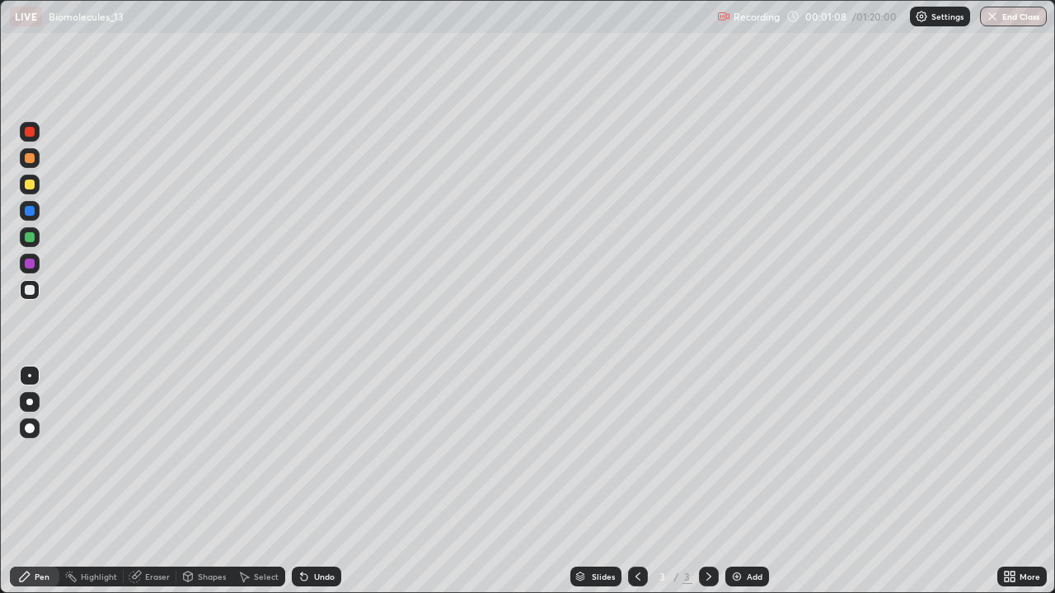
click at [30, 402] on div at bounding box center [29, 402] width 7 height 7
click at [323, 481] on div "Undo" at bounding box center [324, 577] width 21 height 8
click at [311, 481] on div "Undo" at bounding box center [316, 577] width 49 height 20
click at [314, 481] on div "Undo" at bounding box center [324, 577] width 21 height 8
click at [30, 188] on div at bounding box center [30, 185] width 10 height 10
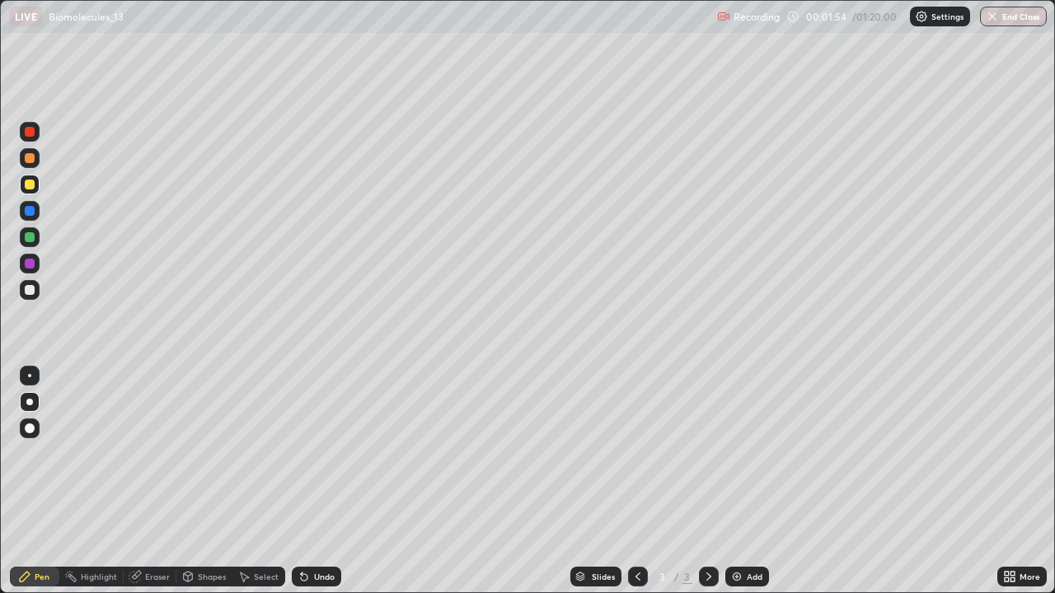
click at [34, 289] on div at bounding box center [30, 290] width 10 height 10
click at [30, 236] on div at bounding box center [30, 237] width 10 height 10
click at [36, 264] on div at bounding box center [30, 264] width 20 height 20
click at [29, 293] on div at bounding box center [30, 290] width 10 height 10
click at [39, 240] on div at bounding box center [30, 237] width 20 height 20
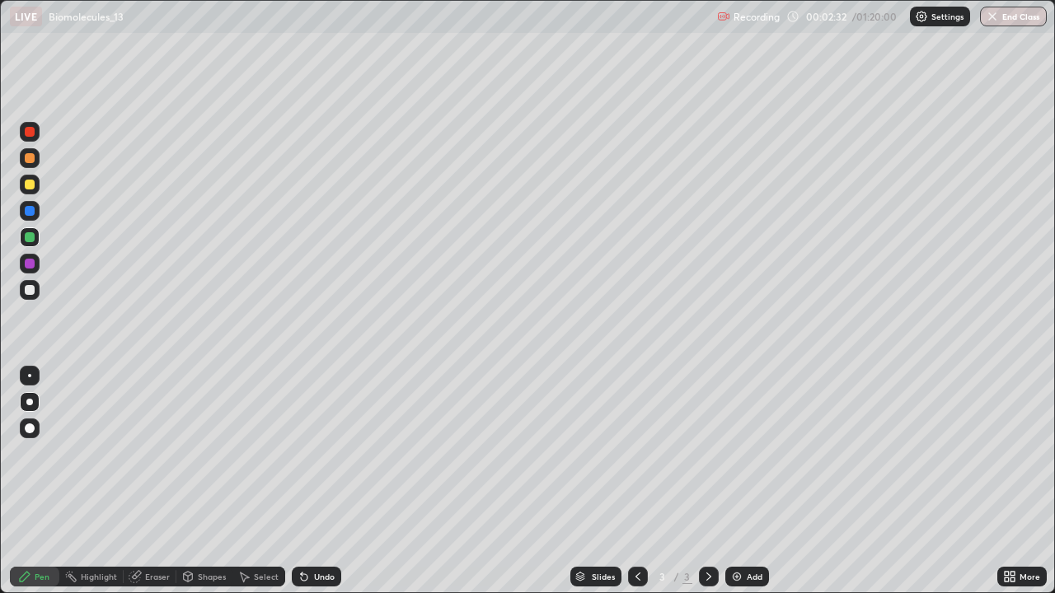
click at [33, 260] on div at bounding box center [30, 264] width 10 height 10
click at [35, 293] on div at bounding box center [30, 290] width 20 height 20
click at [34, 241] on div at bounding box center [30, 237] width 20 height 20
click at [36, 263] on div at bounding box center [30, 264] width 20 height 20
click at [27, 215] on div at bounding box center [30, 211] width 10 height 10
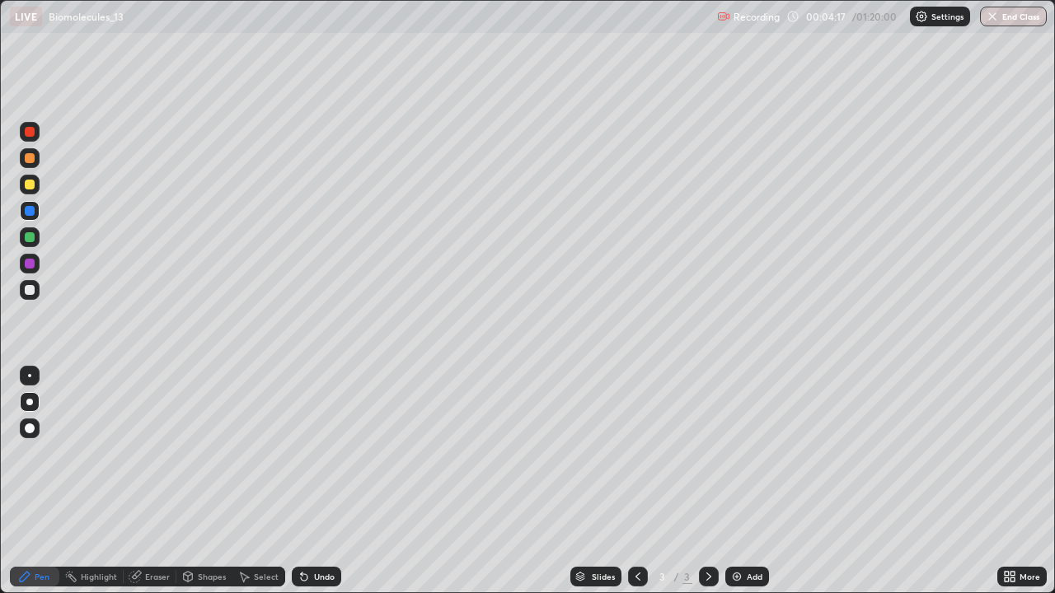
click at [738, 481] on img at bounding box center [736, 576] width 13 height 13
click at [29, 288] on div at bounding box center [30, 290] width 10 height 10
click at [29, 236] on div at bounding box center [30, 237] width 10 height 10
click at [30, 294] on div at bounding box center [30, 290] width 10 height 10
click at [35, 240] on div at bounding box center [30, 237] width 20 height 20
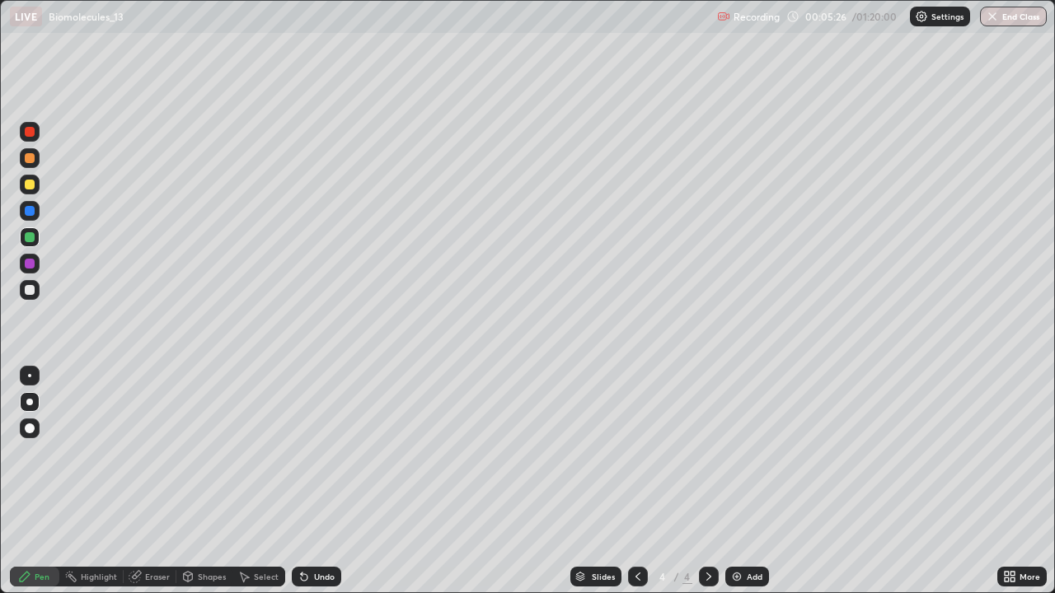
click at [33, 288] on div at bounding box center [30, 290] width 10 height 10
click at [36, 235] on div at bounding box center [30, 237] width 20 height 20
click at [30, 289] on div at bounding box center [30, 290] width 10 height 10
click at [38, 239] on div at bounding box center [30, 237] width 20 height 20
click at [27, 185] on div at bounding box center [30, 185] width 10 height 10
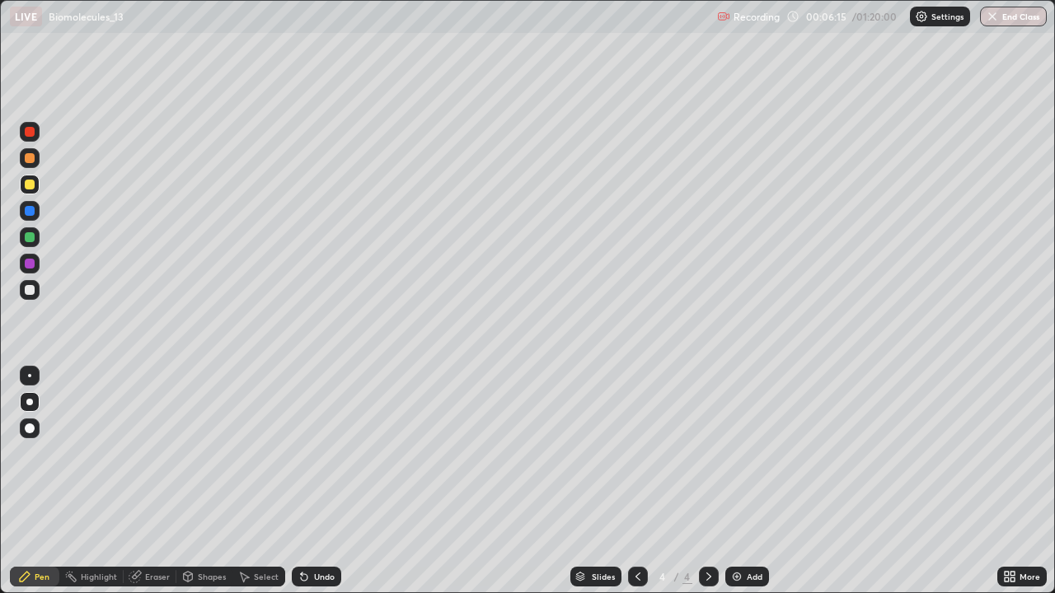
click at [35, 236] on div at bounding box center [30, 237] width 20 height 20
click at [318, 481] on div "Undo" at bounding box center [324, 577] width 21 height 8
click at [635, 481] on icon at bounding box center [637, 576] width 13 height 13
click at [707, 481] on icon at bounding box center [708, 576] width 13 height 13
click at [30, 184] on div at bounding box center [30, 185] width 10 height 10
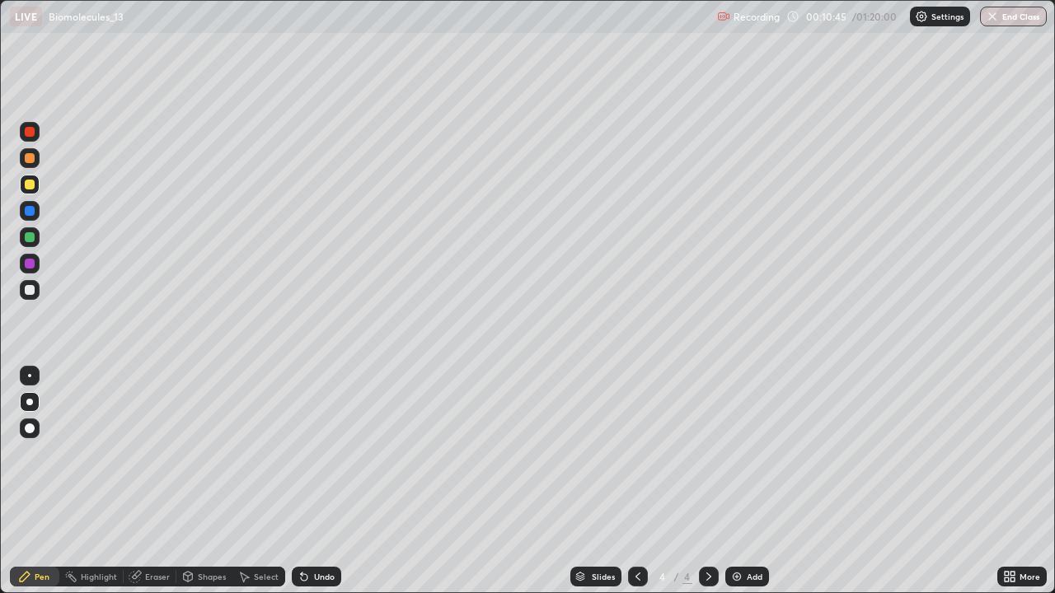
click at [30, 158] on div at bounding box center [30, 158] width 10 height 10
click at [751, 481] on div "Add" at bounding box center [755, 577] width 16 height 8
click at [30, 289] on div at bounding box center [30, 290] width 10 height 10
click at [194, 481] on div "Shapes" at bounding box center [204, 577] width 56 height 20
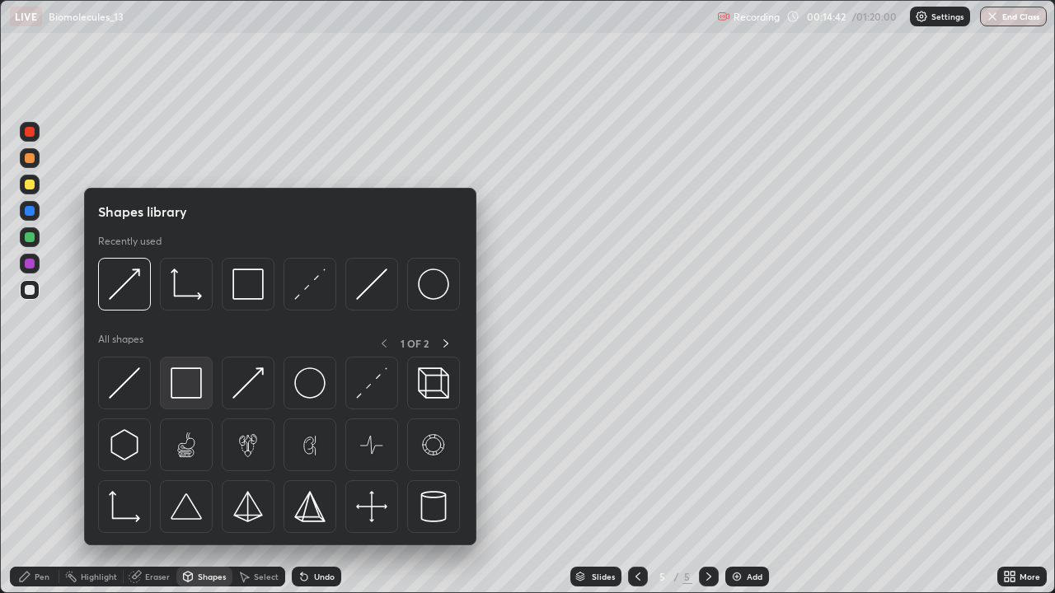
click at [190, 382] on img at bounding box center [186, 382] width 31 height 31
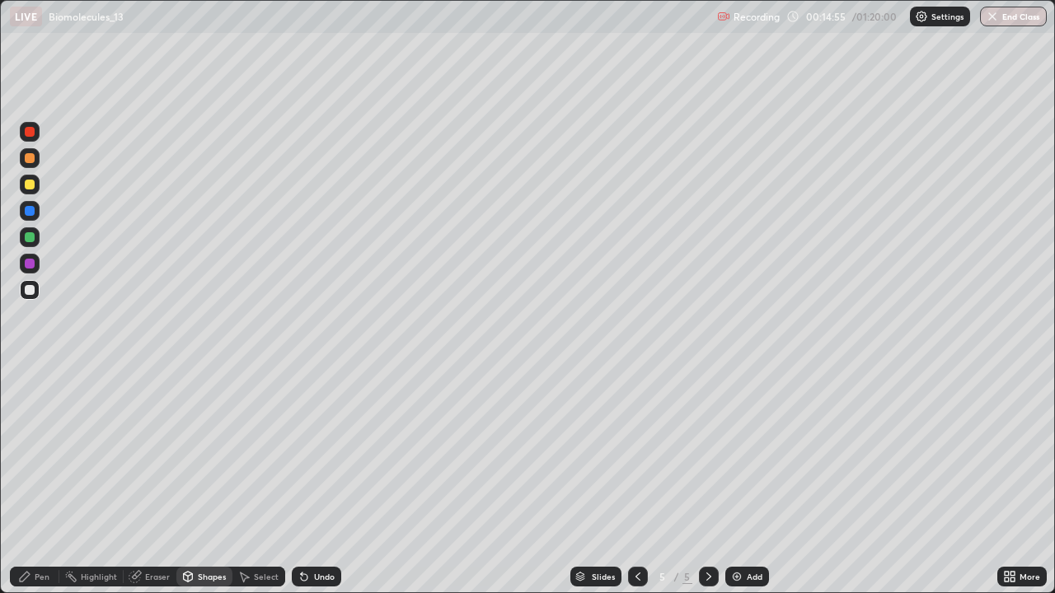
click at [28, 481] on icon at bounding box center [24, 576] width 13 height 13
click at [30, 187] on div at bounding box center [30, 185] width 10 height 10
click at [35, 289] on div at bounding box center [30, 290] width 20 height 20
click at [30, 238] on div at bounding box center [30, 237] width 10 height 10
click at [322, 481] on div "Undo" at bounding box center [324, 577] width 21 height 8
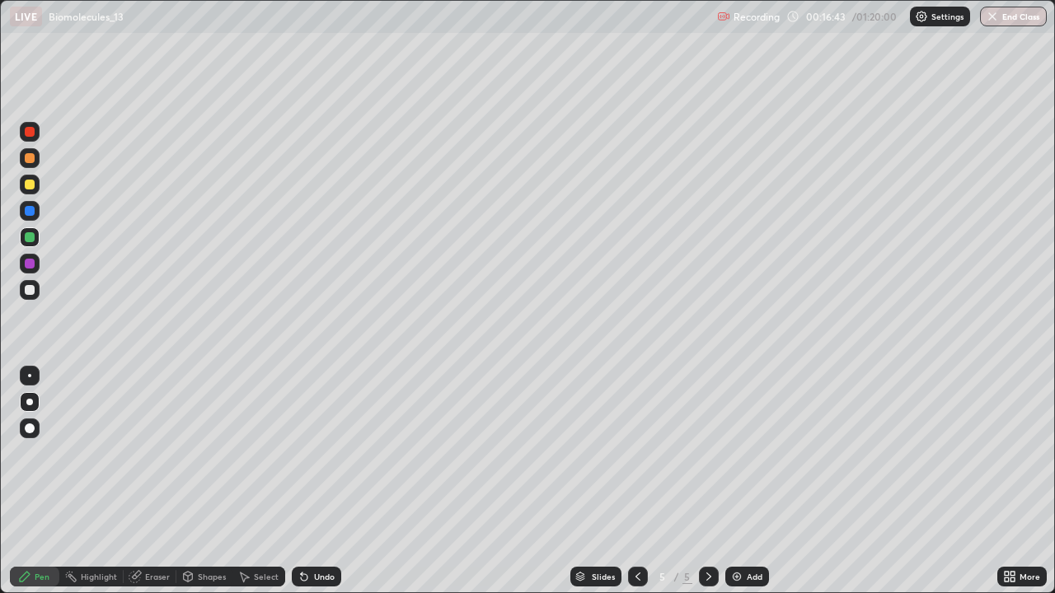
click at [30, 188] on div at bounding box center [30, 185] width 10 height 10
click at [749, 481] on div "Add" at bounding box center [755, 577] width 16 height 8
click at [30, 240] on div at bounding box center [30, 237] width 10 height 10
click at [309, 481] on div "Undo" at bounding box center [316, 577] width 49 height 20
click at [314, 481] on div "Undo" at bounding box center [324, 577] width 21 height 8
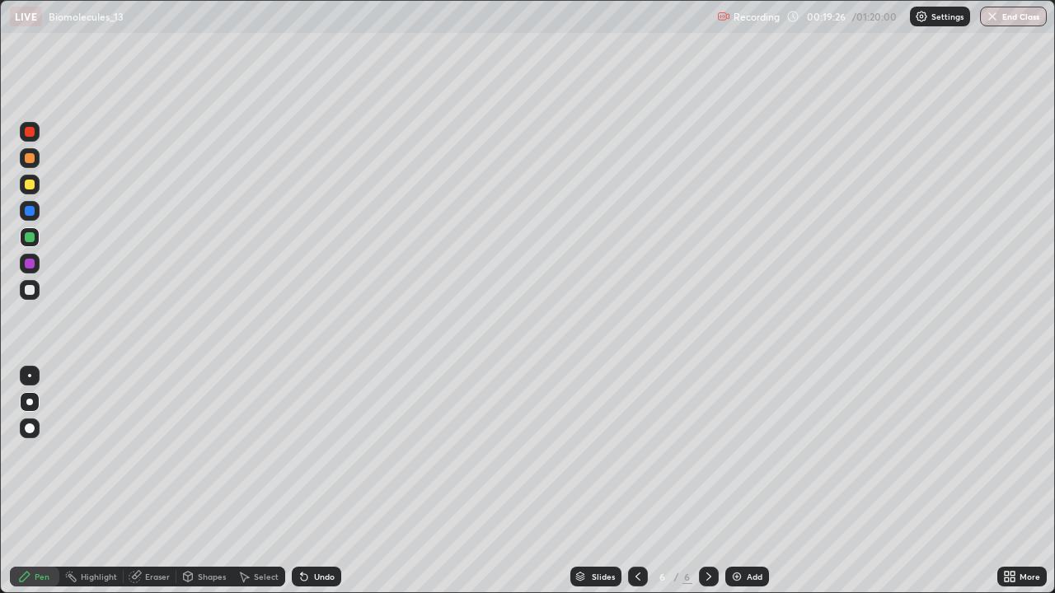
click at [316, 481] on div "Undo" at bounding box center [316, 577] width 49 height 20
click at [31, 189] on div at bounding box center [30, 185] width 10 height 10
click at [28, 241] on div at bounding box center [30, 237] width 10 height 10
click at [26, 189] on div at bounding box center [30, 185] width 10 height 10
click at [320, 481] on div "Undo" at bounding box center [324, 577] width 21 height 8
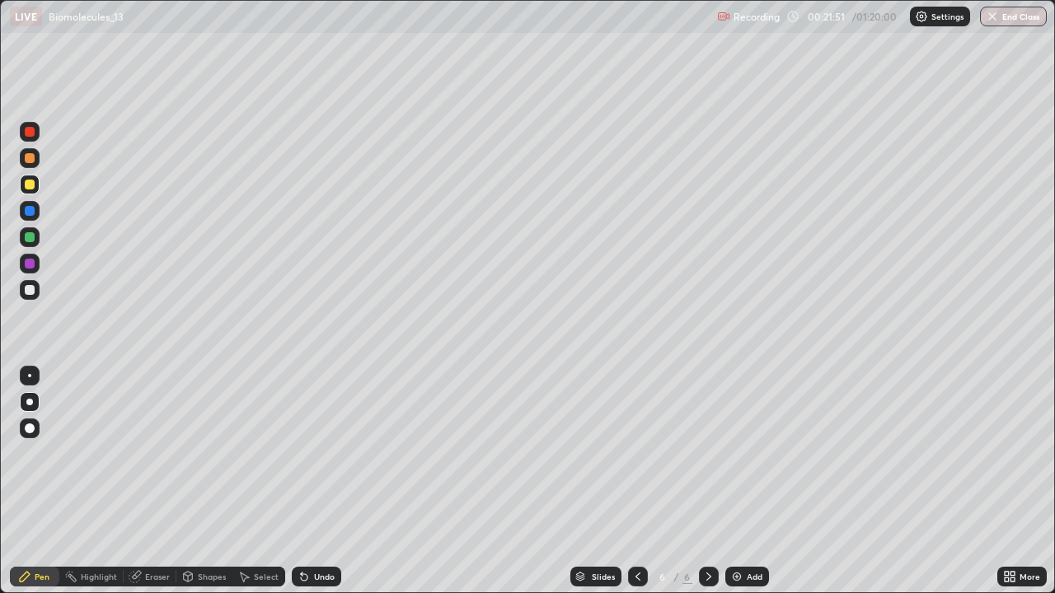
click at [321, 481] on div "Undo" at bounding box center [324, 577] width 21 height 8
click at [320, 481] on div "Undo" at bounding box center [324, 577] width 21 height 8
click at [314, 481] on div "Undo" at bounding box center [324, 577] width 21 height 8
click at [319, 481] on div "Undo" at bounding box center [324, 577] width 21 height 8
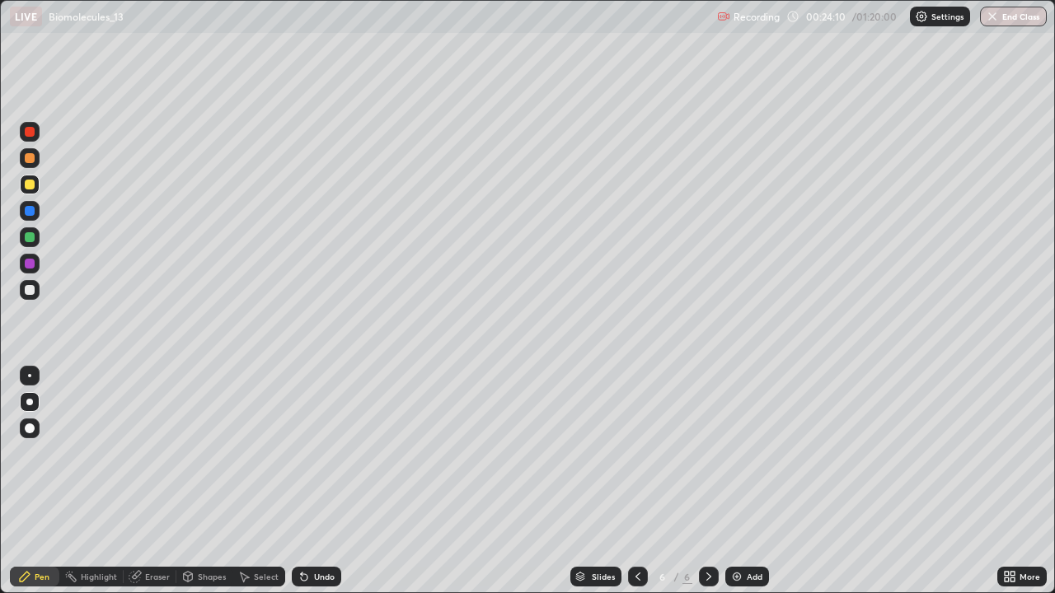
click at [747, 481] on div "Add" at bounding box center [755, 577] width 16 height 8
click at [31, 294] on div at bounding box center [30, 290] width 10 height 10
click at [36, 237] on div at bounding box center [30, 237] width 20 height 20
click at [30, 188] on div at bounding box center [30, 185] width 10 height 10
click at [735, 481] on img at bounding box center [736, 576] width 13 height 13
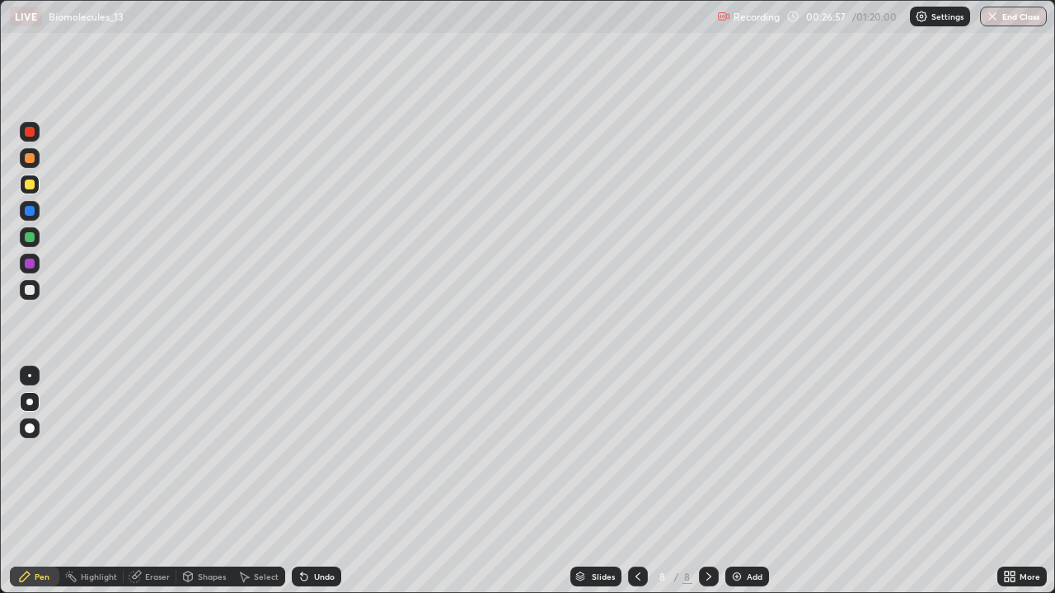
click at [28, 289] on div at bounding box center [30, 290] width 10 height 10
click at [30, 187] on div at bounding box center [30, 185] width 10 height 10
click at [308, 481] on div "Undo" at bounding box center [316, 577] width 49 height 20
click at [312, 481] on div "Undo" at bounding box center [316, 577] width 49 height 20
click at [747, 481] on div "Add" at bounding box center [755, 577] width 16 height 8
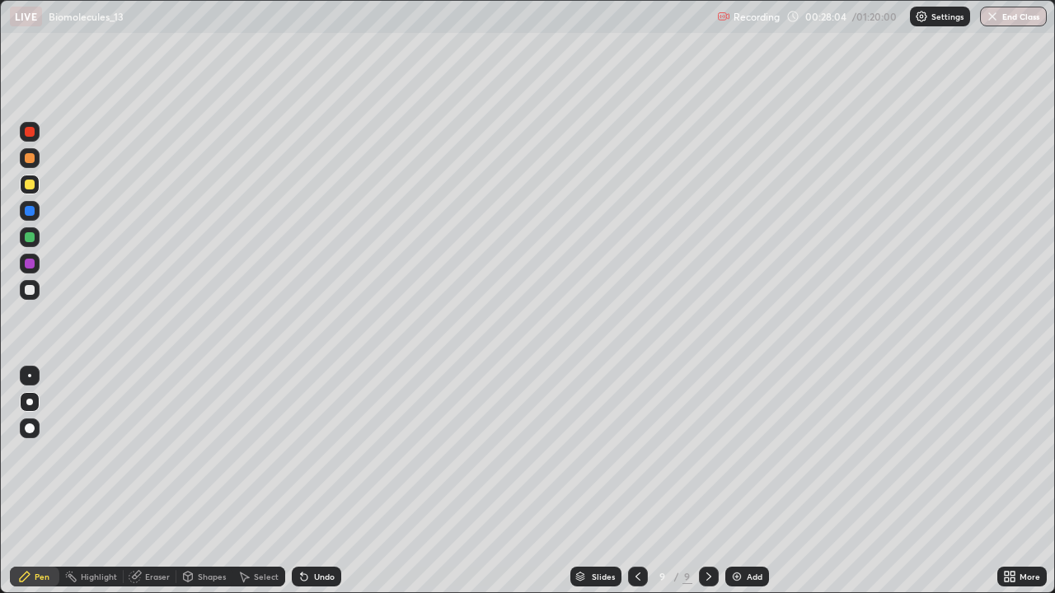
click at [30, 290] on div at bounding box center [30, 290] width 10 height 10
click at [199, 481] on div "Shapes" at bounding box center [212, 577] width 28 height 8
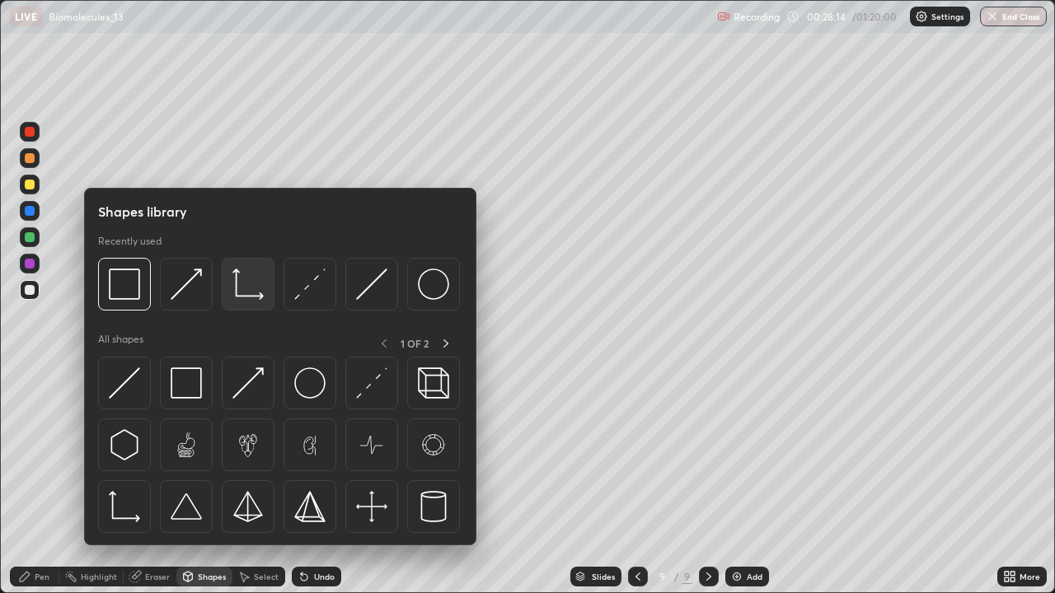
click at [237, 293] on img at bounding box center [247, 284] width 31 height 31
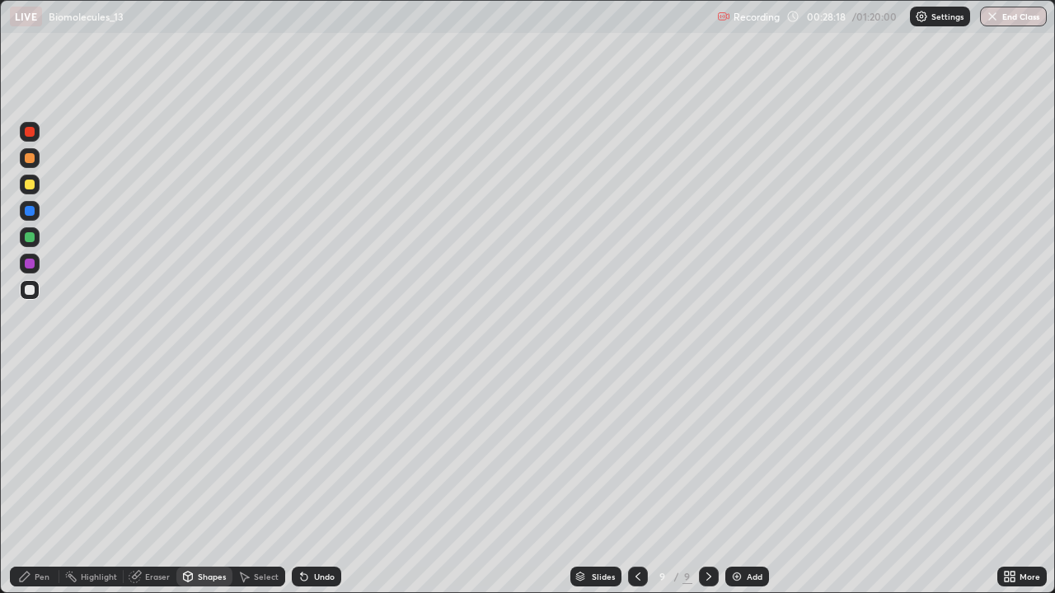
click at [31, 241] on div at bounding box center [30, 237] width 10 height 10
click at [24, 481] on div "Pen" at bounding box center [34, 577] width 49 height 20
click at [33, 294] on div at bounding box center [30, 290] width 10 height 10
click at [30, 185] on div at bounding box center [30, 185] width 10 height 10
click at [315, 481] on div "Undo" at bounding box center [324, 577] width 21 height 8
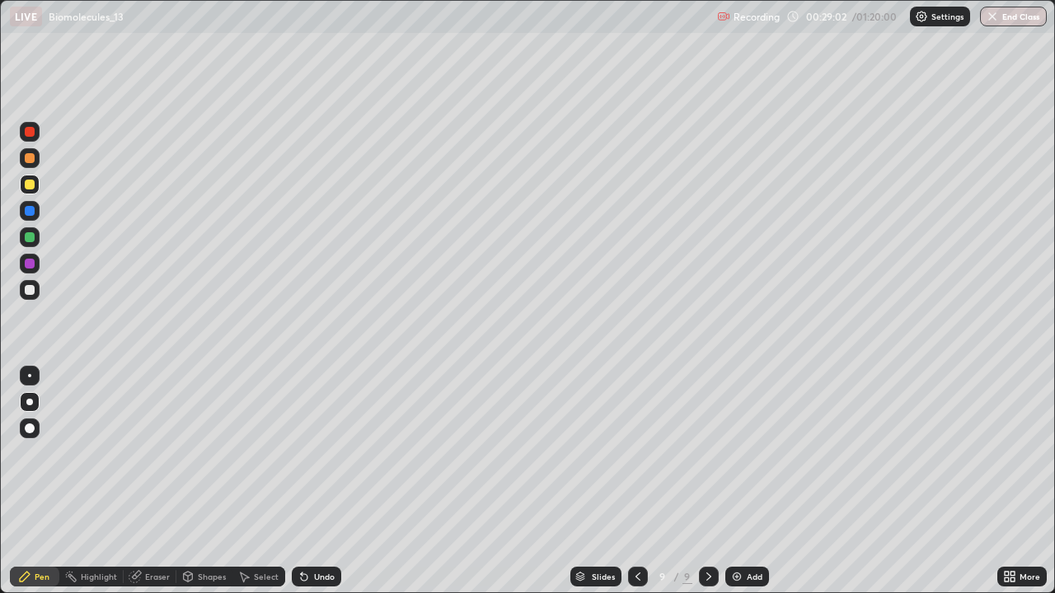
click at [325, 481] on div "Undo" at bounding box center [316, 577] width 49 height 20
click at [200, 481] on div "Shapes" at bounding box center [212, 577] width 28 height 8
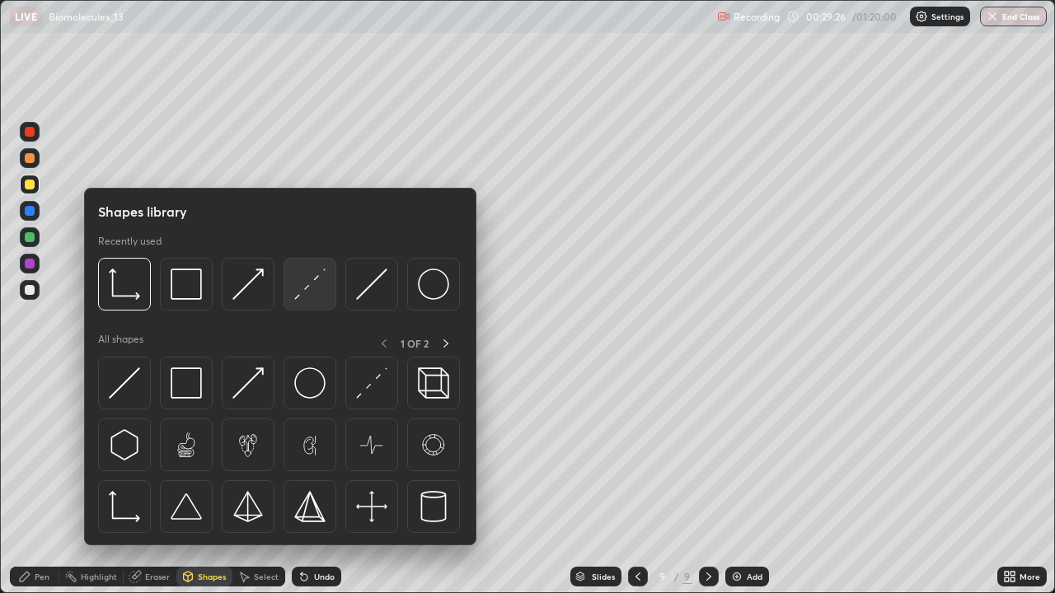
click at [307, 283] on img at bounding box center [309, 284] width 31 height 31
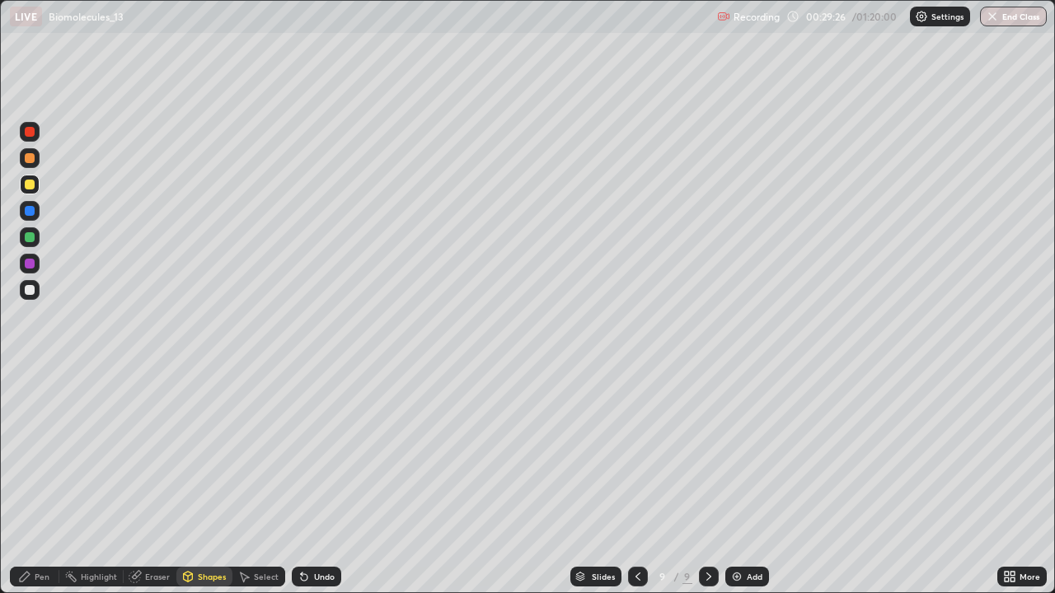
click at [32, 220] on div at bounding box center [30, 211] width 20 height 20
click at [29, 481] on div "Pen" at bounding box center [34, 577] width 49 height 20
click at [30, 291] on div at bounding box center [30, 290] width 10 height 10
click at [28, 237] on div at bounding box center [30, 237] width 10 height 10
click at [743, 481] on div "Add" at bounding box center [747, 577] width 44 height 20
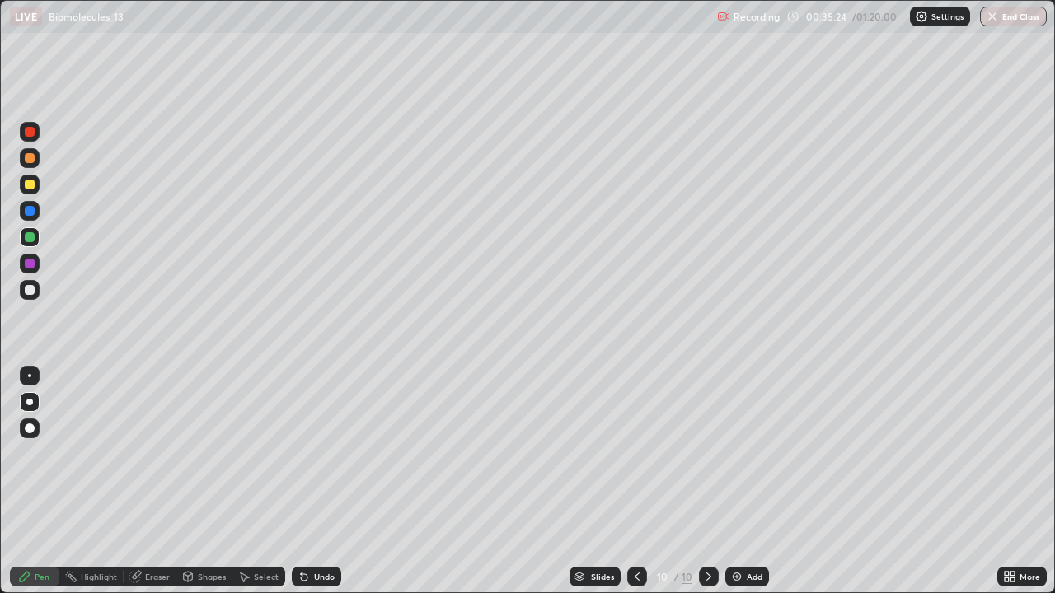
click at [30, 290] on div at bounding box center [30, 290] width 10 height 10
click at [30, 188] on div at bounding box center [30, 185] width 10 height 10
click at [316, 481] on div "Undo" at bounding box center [324, 577] width 21 height 8
click at [29, 240] on div at bounding box center [30, 237] width 10 height 10
click at [30, 289] on div at bounding box center [30, 290] width 10 height 10
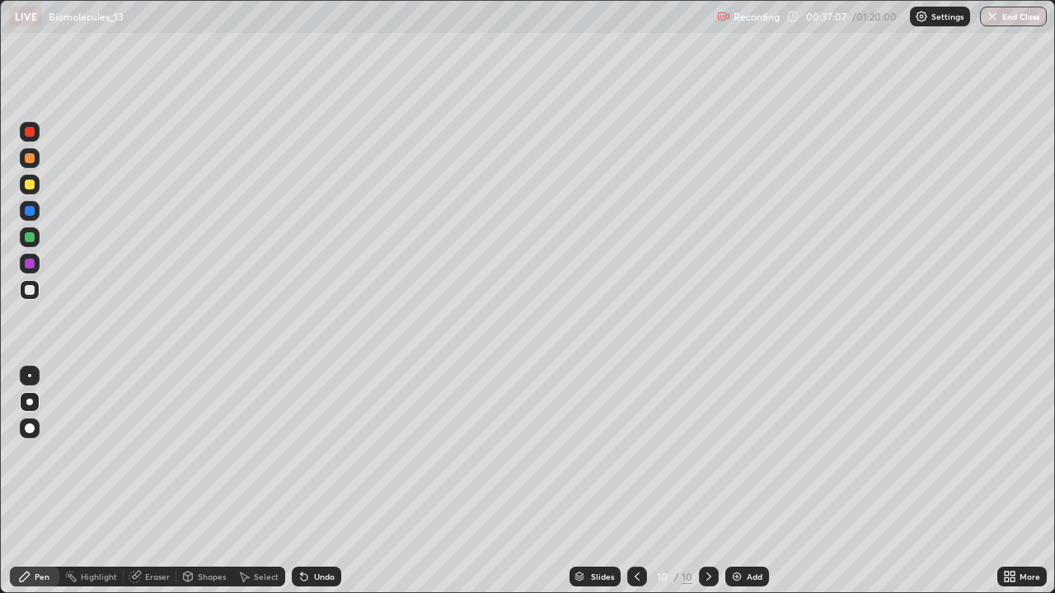
click at [26, 215] on div at bounding box center [30, 211] width 20 height 20
click at [30, 293] on div at bounding box center [30, 290] width 10 height 10
click at [307, 481] on icon at bounding box center [303, 576] width 13 height 13
click at [302, 481] on icon at bounding box center [304, 577] width 7 height 7
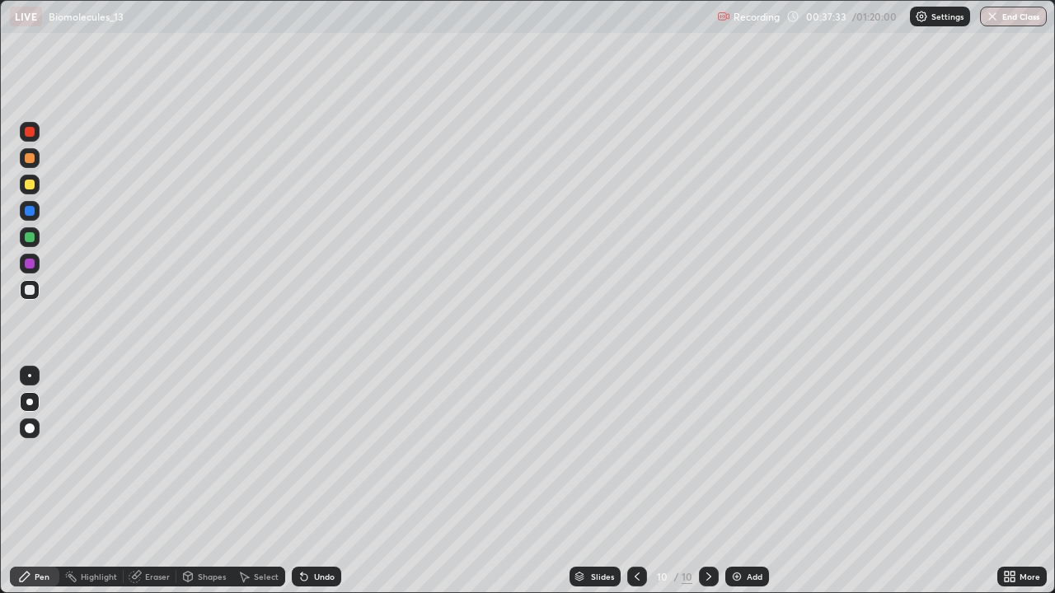
click at [301, 481] on icon at bounding box center [302, 574] width 2 height 2
click at [309, 481] on div "Undo" at bounding box center [316, 577] width 49 height 20
click at [27, 188] on div at bounding box center [30, 185] width 10 height 10
click at [742, 481] on div "Add" at bounding box center [747, 577] width 44 height 20
click at [29, 293] on div at bounding box center [30, 290] width 10 height 10
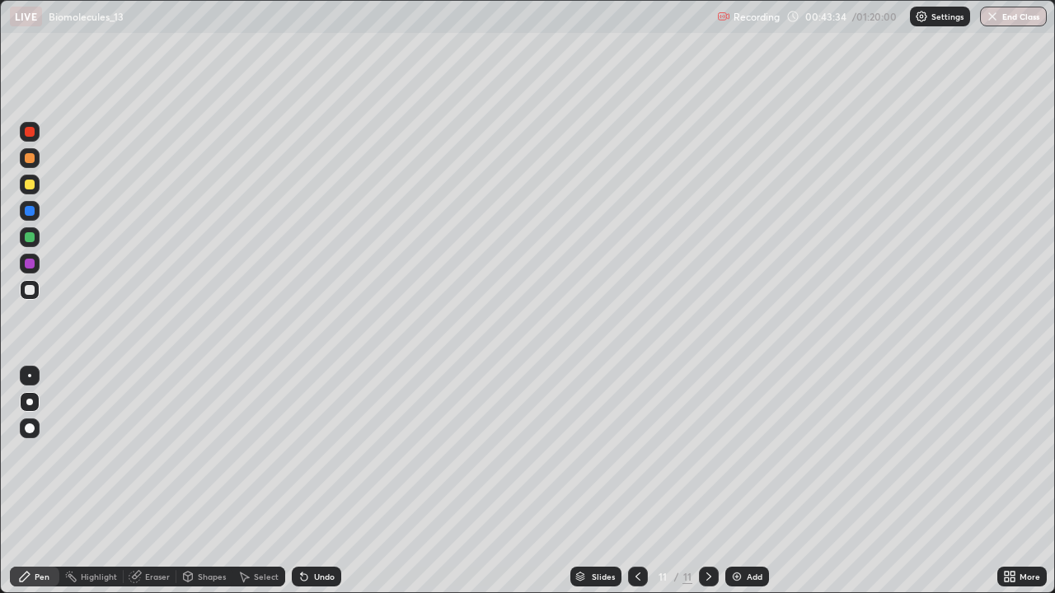
click at [29, 241] on div at bounding box center [30, 237] width 10 height 10
click at [27, 290] on div at bounding box center [30, 290] width 10 height 10
click at [30, 185] on div at bounding box center [30, 185] width 10 height 10
click at [30, 291] on div at bounding box center [30, 290] width 10 height 10
click at [256, 481] on div "Select" at bounding box center [266, 577] width 25 height 8
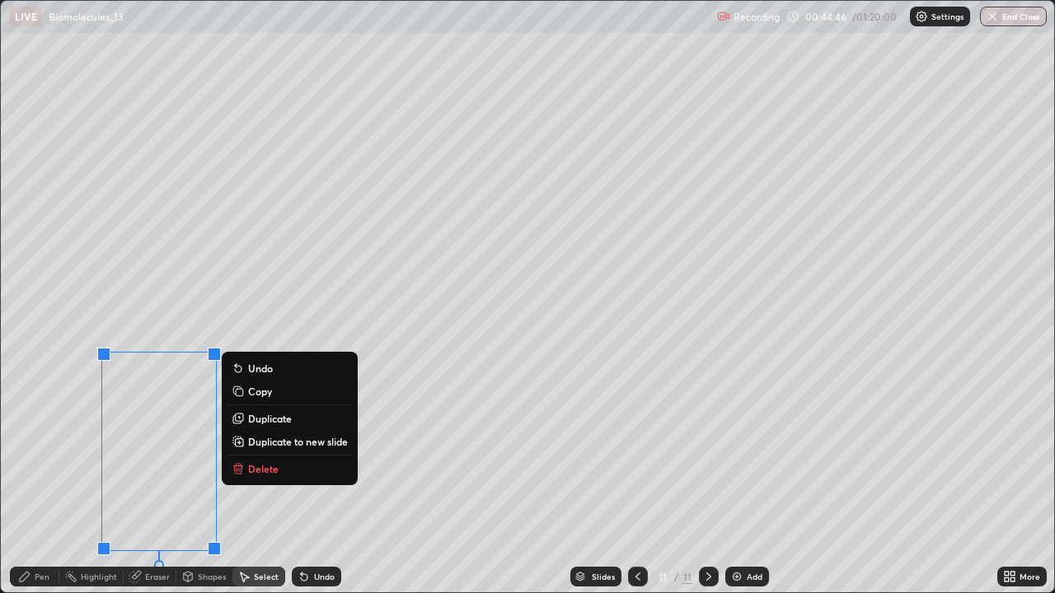
click at [256, 418] on p "Duplicate" at bounding box center [270, 418] width 44 height 13
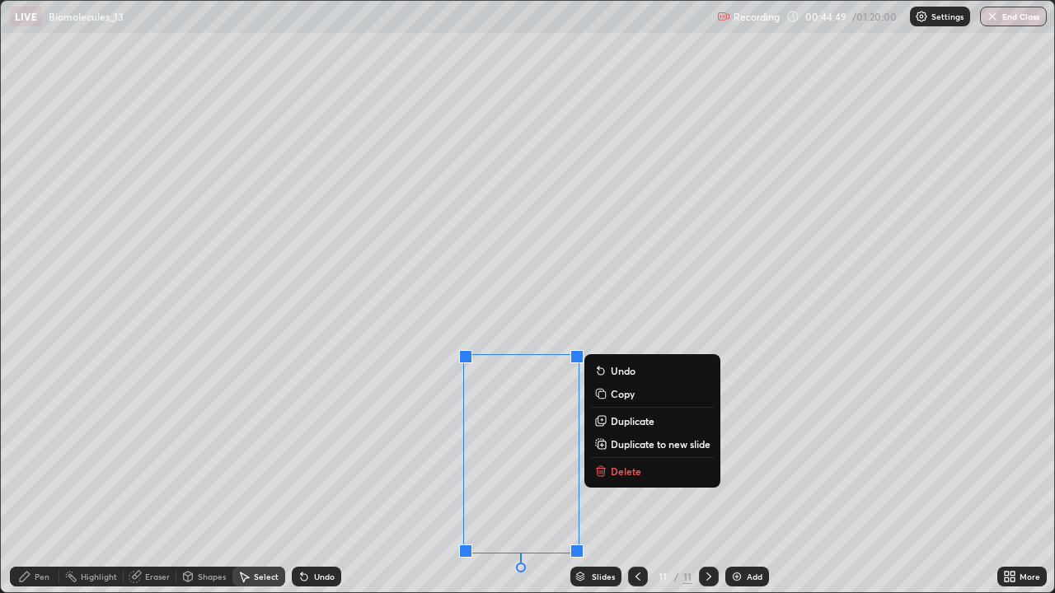
click at [376, 454] on div "0 ° Undo Copy Duplicate Duplicate to new slide Delete" at bounding box center [527, 297] width 1053 height 592
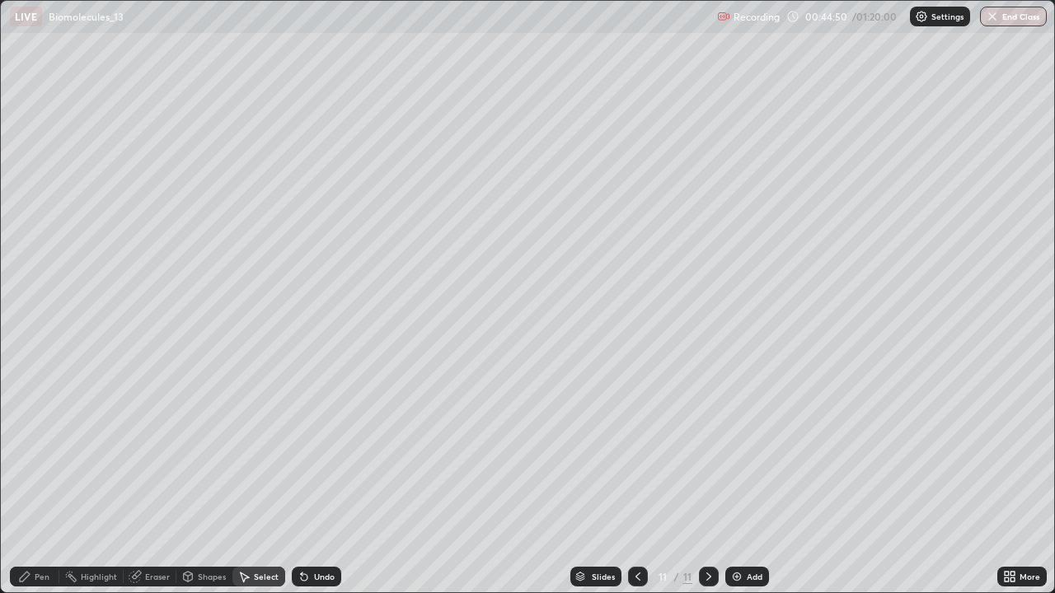
click at [147, 481] on div "Eraser" at bounding box center [157, 577] width 25 height 8
click at [30, 481] on icon at bounding box center [24, 576] width 13 height 13
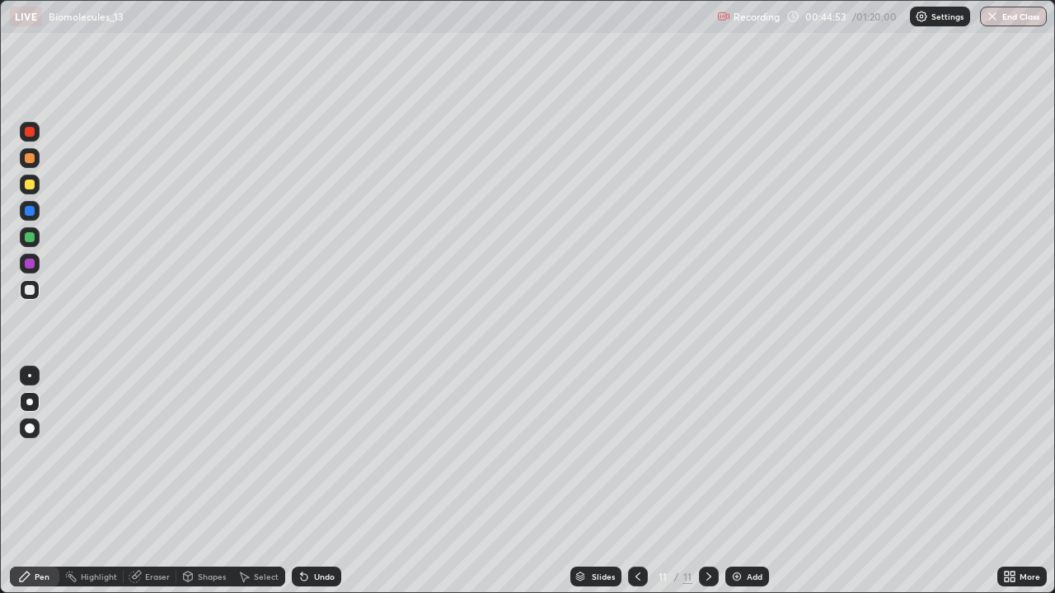
click at [31, 269] on div at bounding box center [30, 264] width 20 height 20
click at [0, 481] on div "Setting up your live class" at bounding box center [527, 296] width 1055 height 593
click at [31, 481] on div "Pen" at bounding box center [34, 576] width 49 height 33
click at [744, 481] on div "Add" at bounding box center [747, 577] width 44 height 20
click at [32, 289] on div at bounding box center [30, 290] width 10 height 10
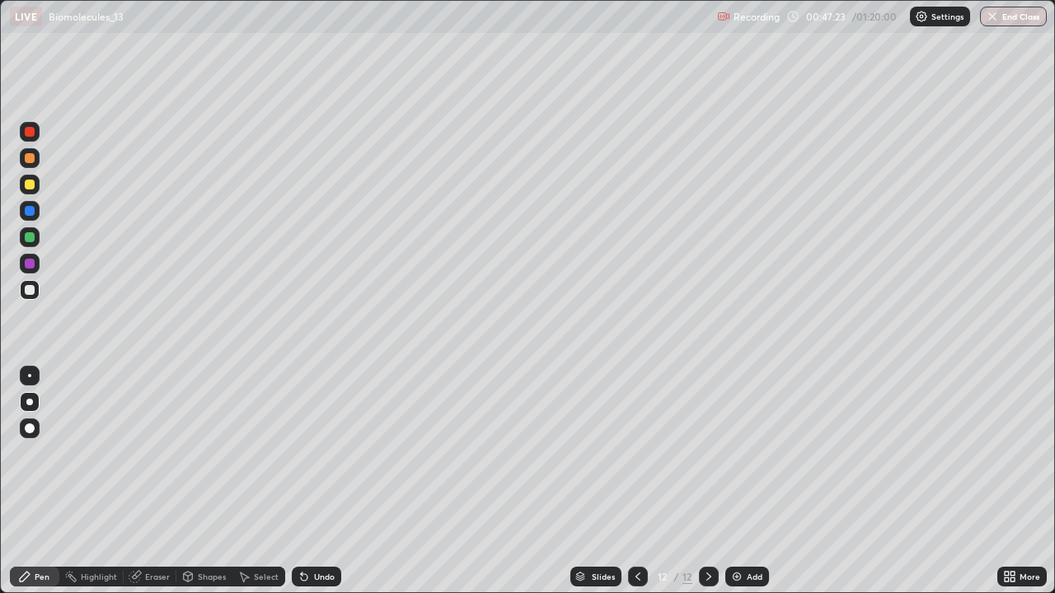
click at [30, 241] on div at bounding box center [30, 237] width 10 height 10
click at [30, 185] on div at bounding box center [30, 185] width 10 height 10
click at [31, 288] on div at bounding box center [30, 290] width 10 height 10
click at [29, 240] on div at bounding box center [30, 237] width 10 height 10
click at [33, 293] on div at bounding box center [30, 290] width 10 height 10
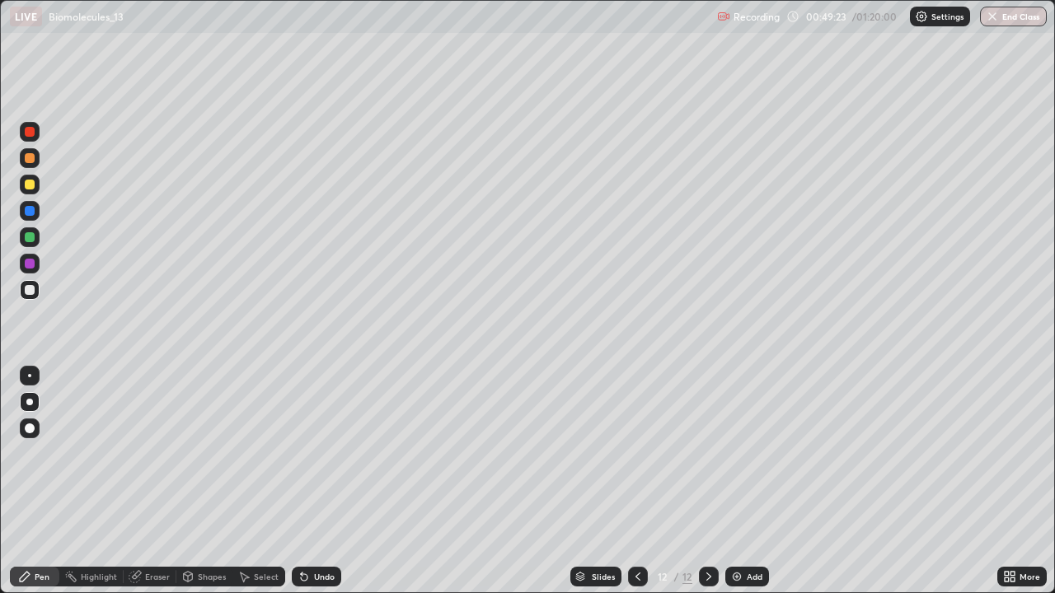
click at [32, 241] on div at bounding box center [30, 237] width 10 height 10
click at [31, 288] on div at bounding box center [30, 290] width 10 height 10
click at [742, 481] on img at bounding box center [736, 576] width 13 height 13
click at [197, 481] on div "Shapes" at bounding box center [204, 577] width 56 height 20
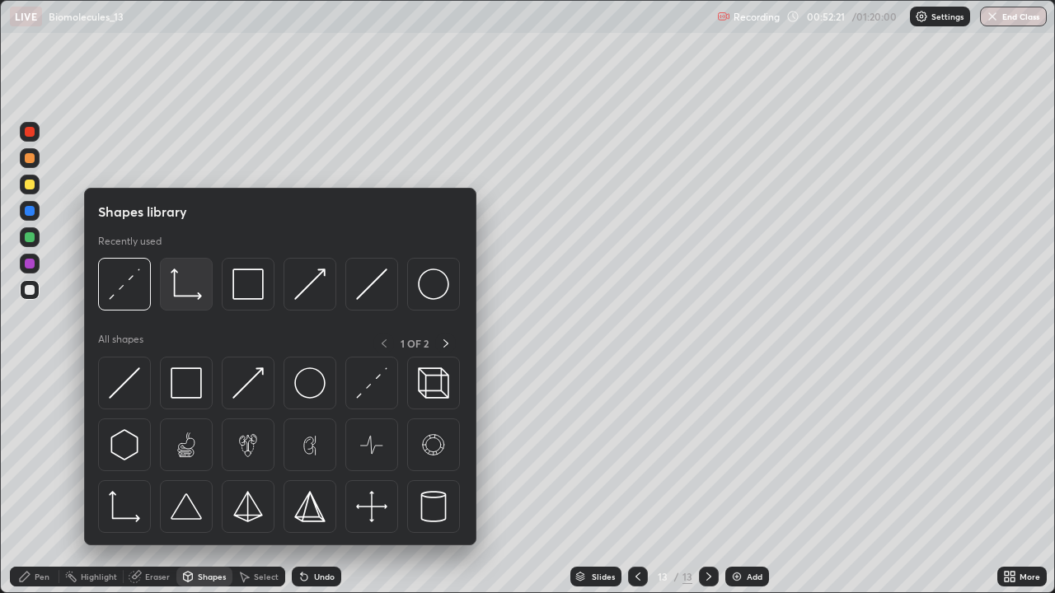
click at [188, 294] on img at bounding box center [186, 284] width 31 height 31
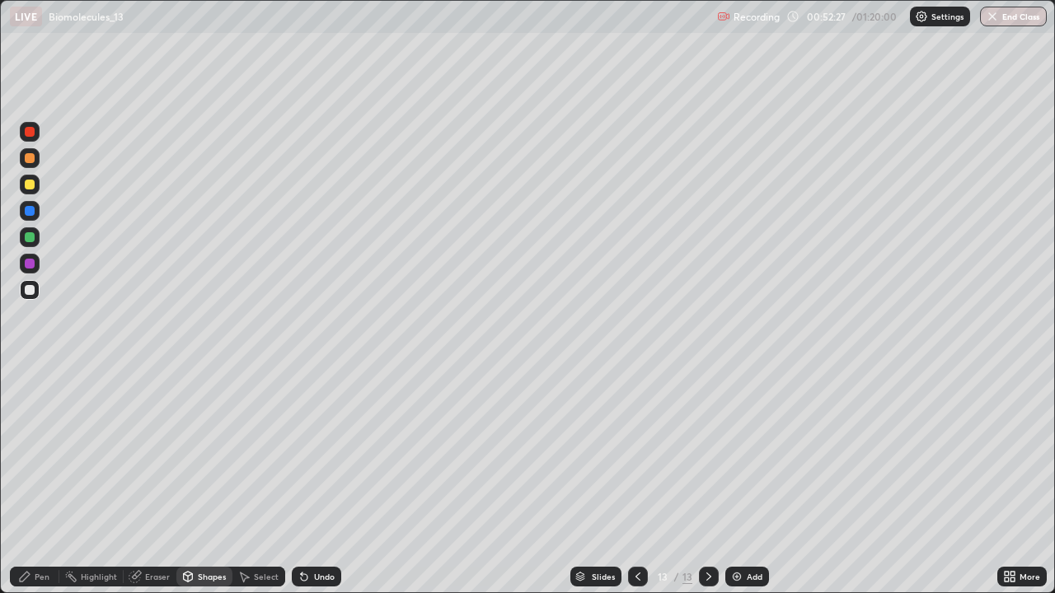
click at [30, 240] on div at bounding box center [30, 237] width 10 height 10
click at [35, 481] on div "Pen" at bounding box center [42, 577] width 15 height 8
click at [30, 291] on div at bounding box center [30, 290] width 10 height 10
click at [314, 481] on div "Undo" at bounding box center [324, 577] width 21 height 8
click at [30, 185] on div at bounding box center [30, 185] width 10 height 10
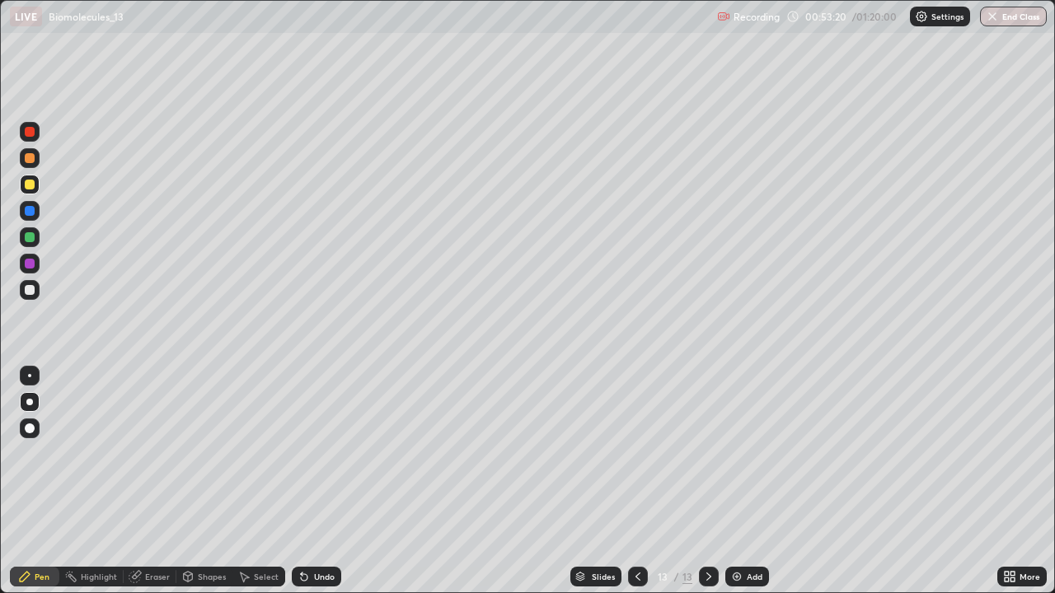
click at [33, 238] on div at bounding box center [30, 237] width 10 height 10
click at [30, 260] on div at bounding box center [30, 264] width 10 height 10
click at [193, 481] on icon at bounding box center [187, 576] width 13 height 13
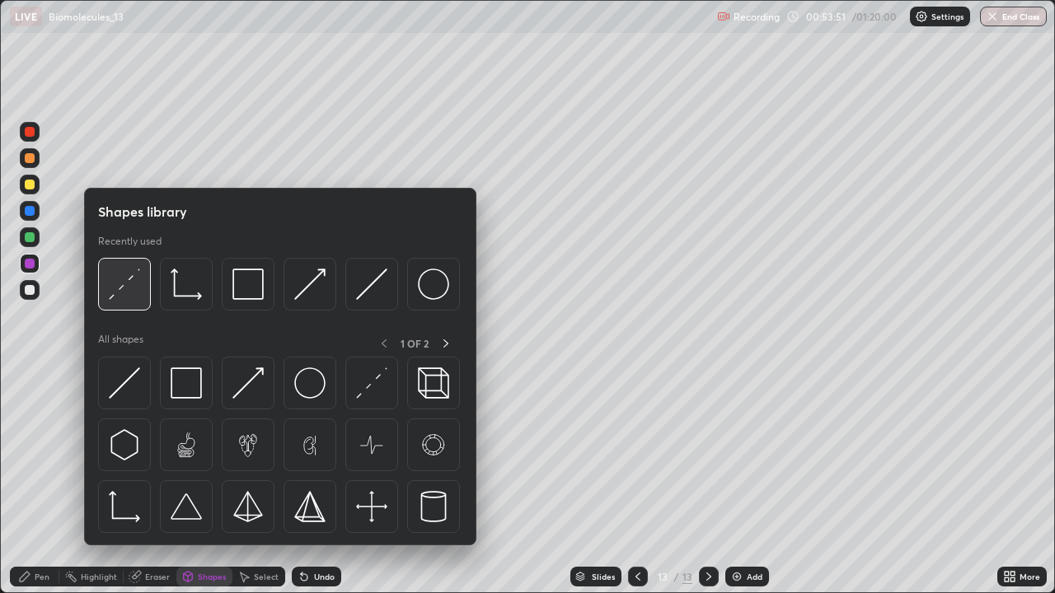
click at [118, 288] on img at bounding box center [124, 284] width 31 height 31
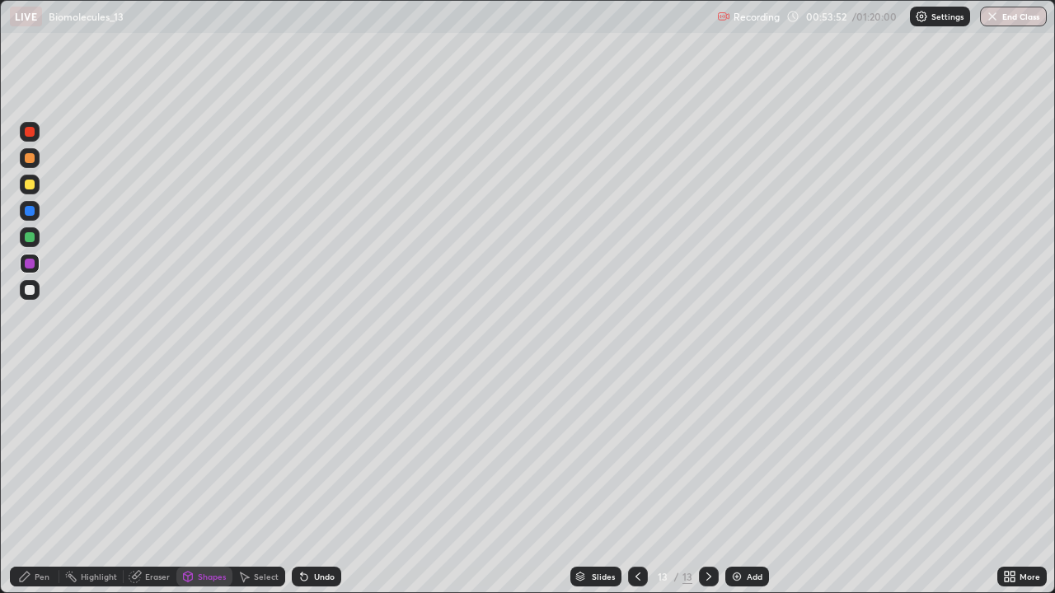
click at [30, 211] on div at bounding box center [30, 211] width 10 height 10
click at [21, 481] on icon at bounding box center [24, 576] width 13 height 13
click at [31, 186] on div at bounding box center [30, 185] width 10 height 10
click at [31, 213] on div at bounding box center [30, 211] width 10 height 10
click at [319, 481] on div "Undo" at bounding box center [324, 577] width 21 height 8
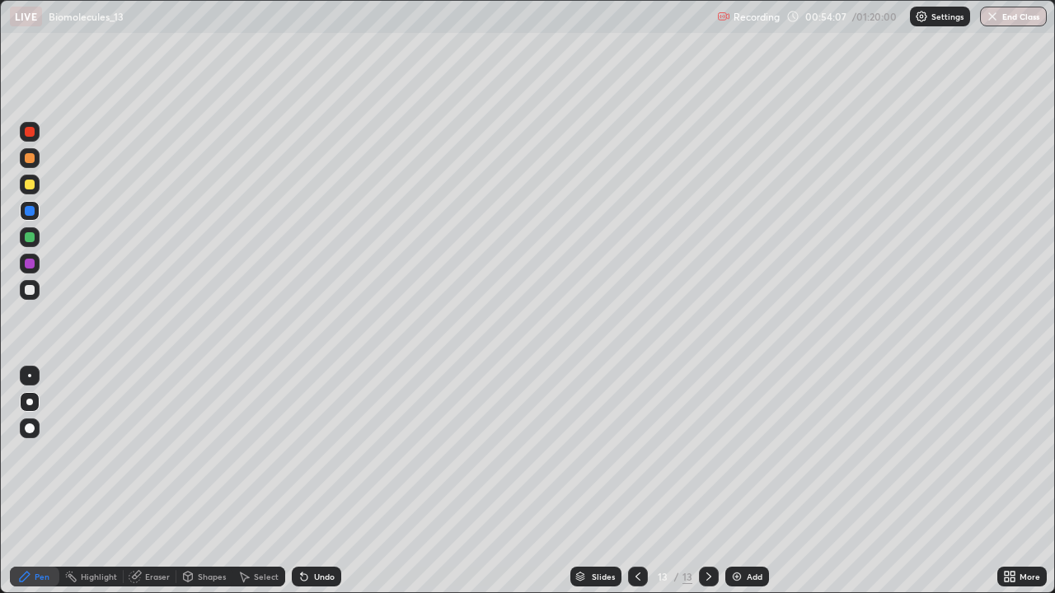
click at [203, 481] on div "Shapes" at bounding box center [212, 577] width 28 height 8
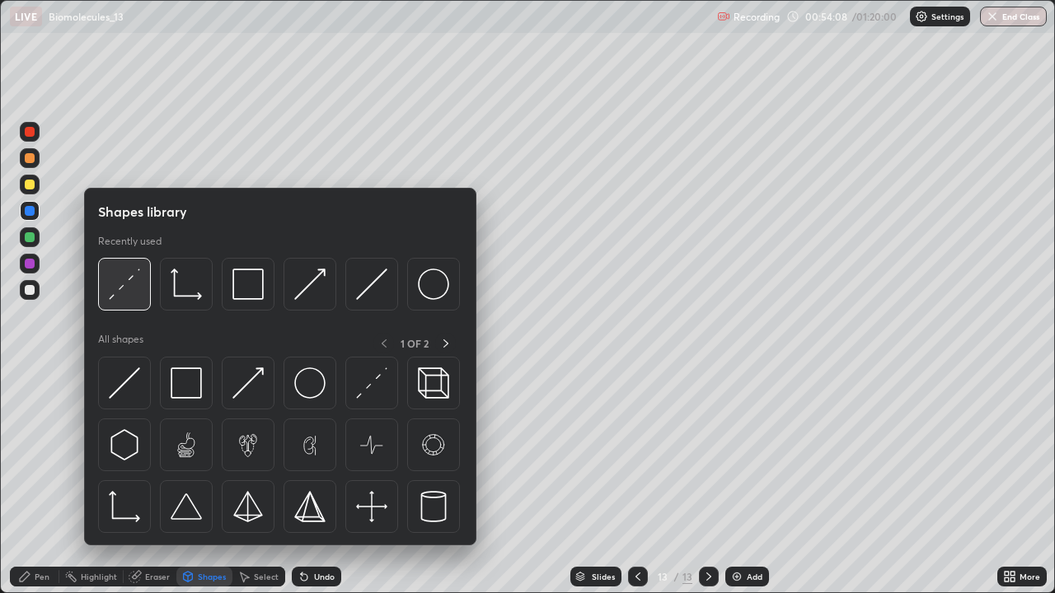
click at [129, 291] on img at bounding box center [124, 284] width 31 height 31
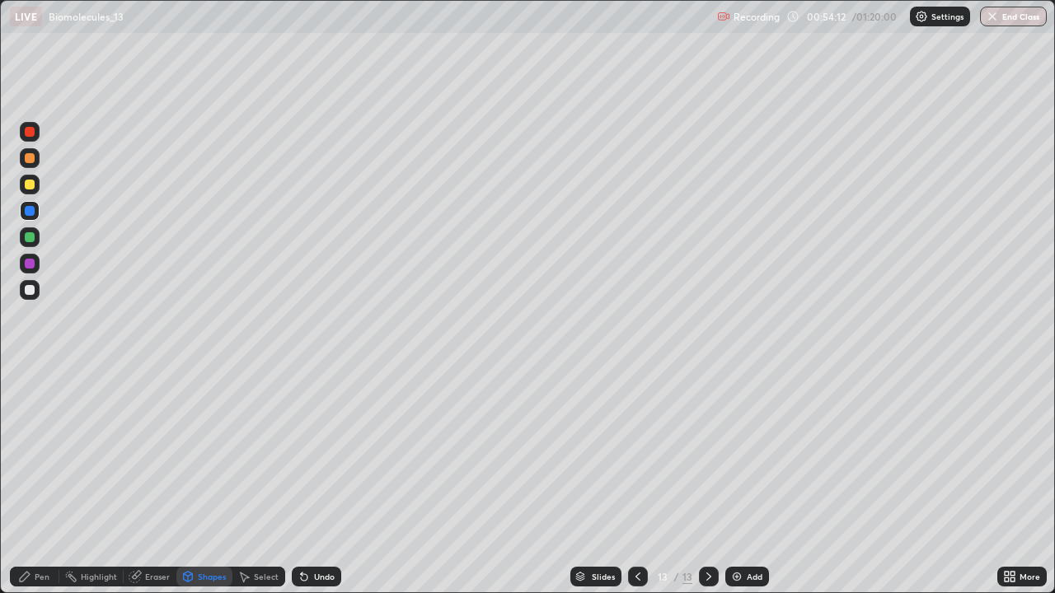
click at [28, 481] on div "Pen" at bounding box center [34, 577] width 49 height 20
click at [26, 289] on div at bounding box center [30, 290] width 10 height 10
click at [30, 243] on div at bounding box center [30, 237] width 20 height 20
click at [31, 267] on div at bounding box center [30, 264] width 10 height 10
click at [194, 481] on div "Shapes" at bounding box center [204, 577] width 56 height 20
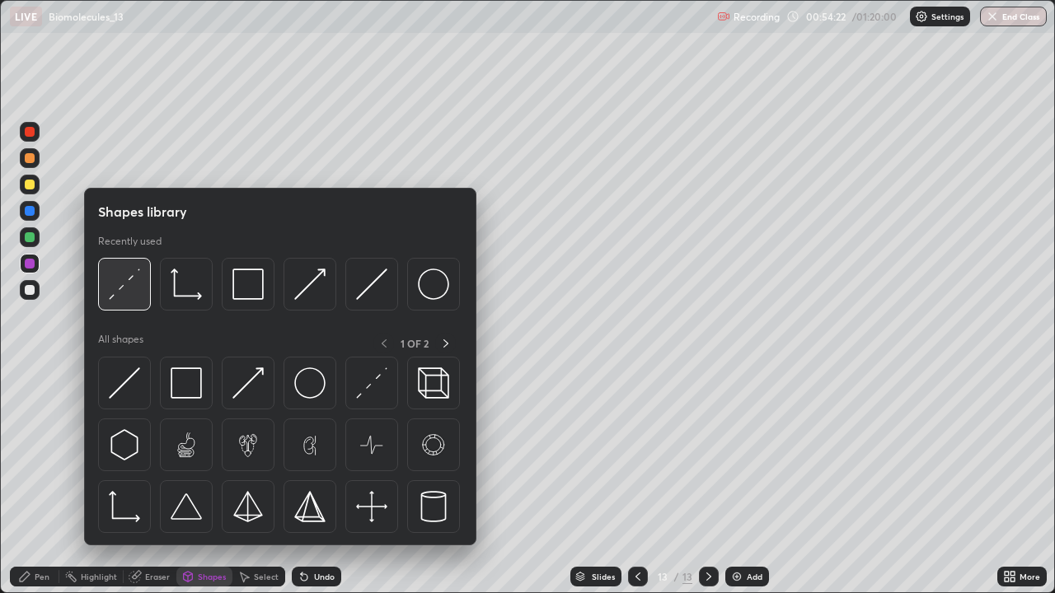
click at [137, 297] on img at bounding box center [124, 284] width 31 height 31
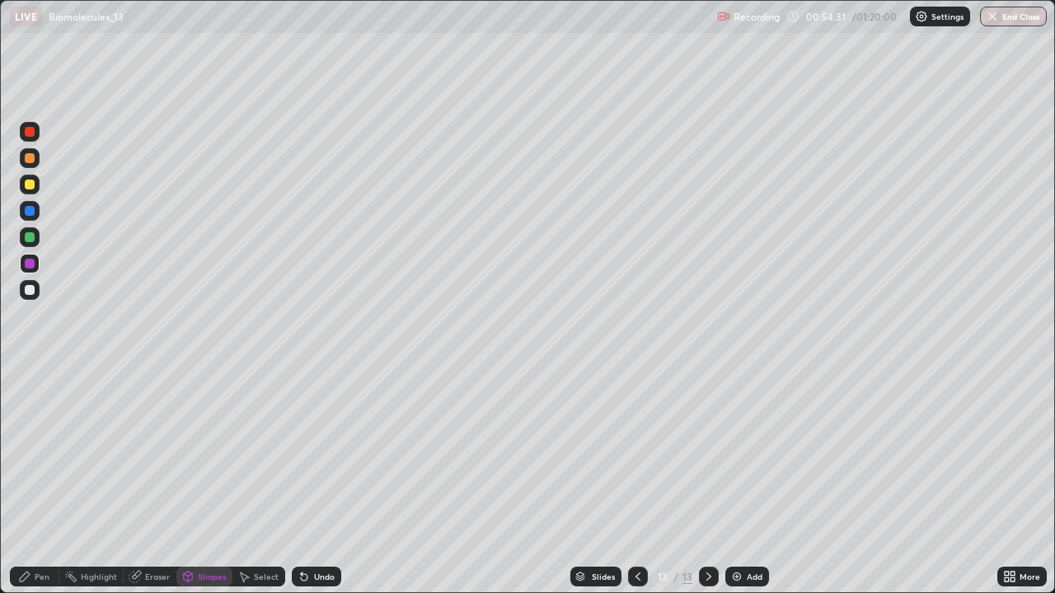
click at [35, 481] on div "Pen" at bounding box center [42, 577] width 15 height 8
click at [30, 192] on div at bounding box center [30, 185] width 20 height 20
click at [744, 481] on div "Add" at bounding box center [747, 577] width 44 height 20
click at [32, 438] on div at bounding box center [30, 429] width 20 height 20
click at [32, 291] on div at bounding box center [30, 290] width 10 height 10
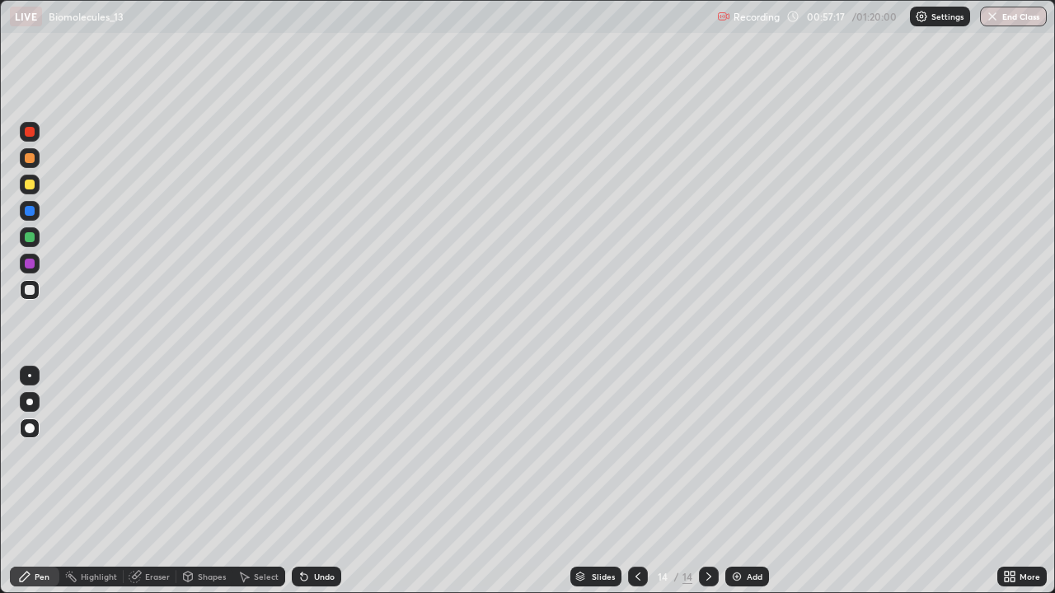
click at [32, 399] on div at bounding box center [30, 402] width 20 height 20
click at [310, 481] on div "Undo" at bounding box center [316, 577] width 49 height 20
click at [30, 238] on div at bounding box center [30, 237] width 10 height 10
click at [26, 188] on div at bounding box center [30, 185] width 10 height 10
click at [634, 481] on icon at bounding box center [637, 576] width 13 height 13
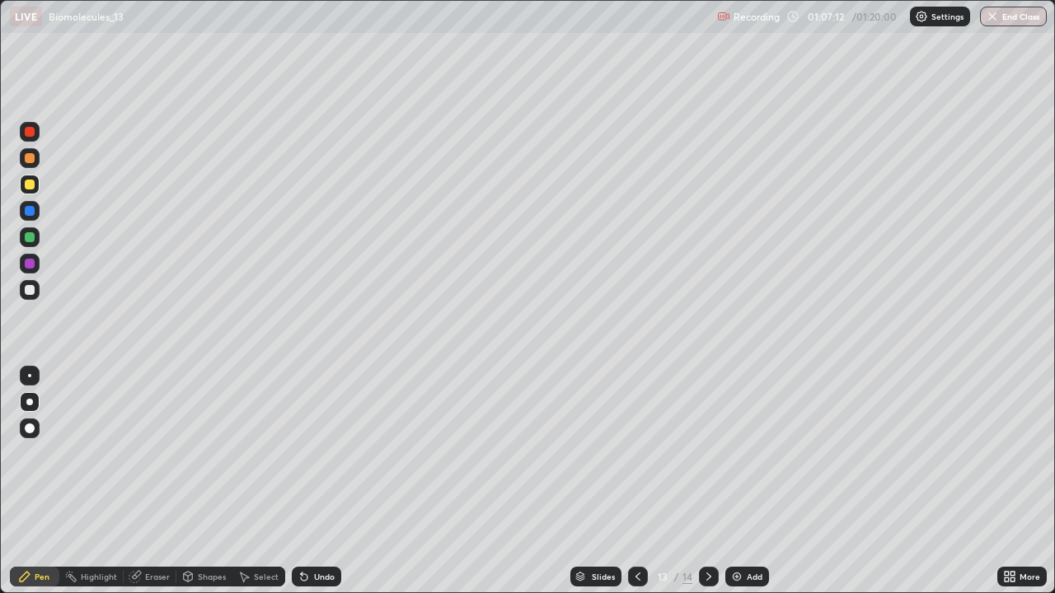
click at [606, 481] on div "Slides" at bounding box center [603, 577] width 23 height 8
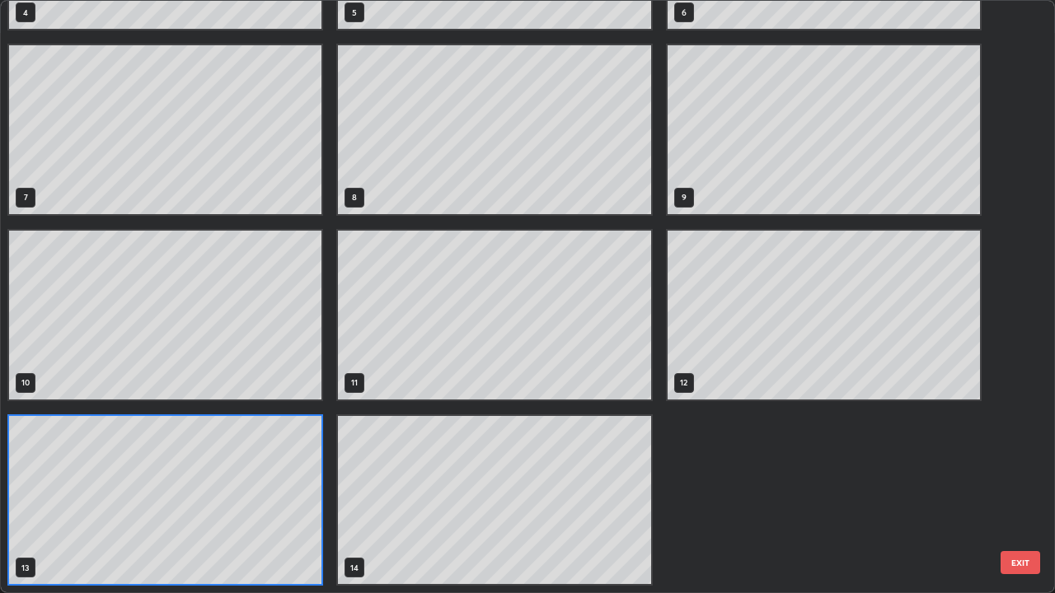
scroll to position [587, 1045]
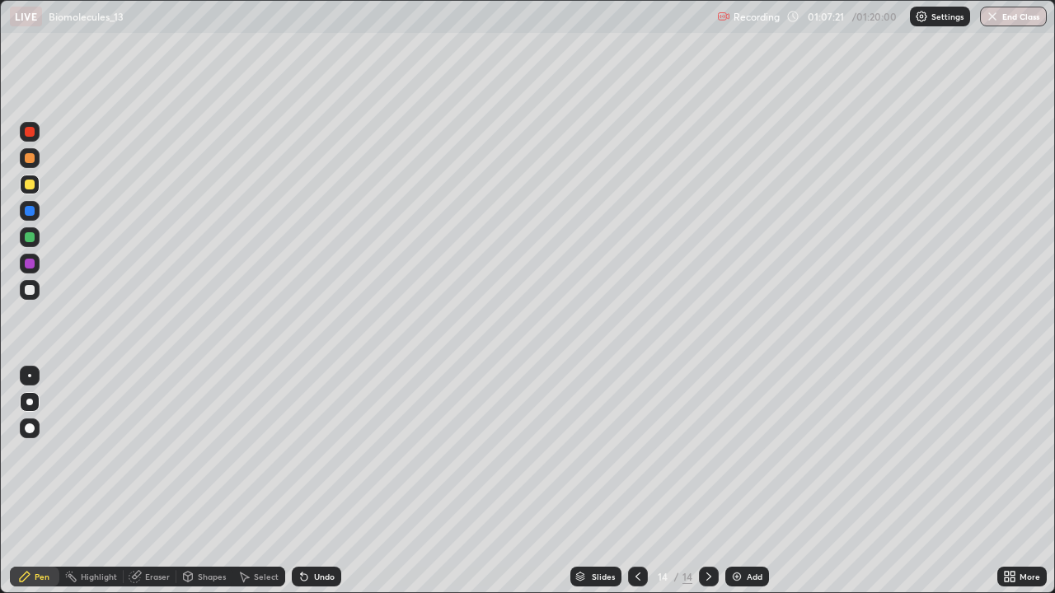
click at [747, 481] on div "Add" at bounding box center [755, 577] width 16 height 8
click at [1004, 9] on button "End Class" at bounding box center [1013, 17] width 67 height 20
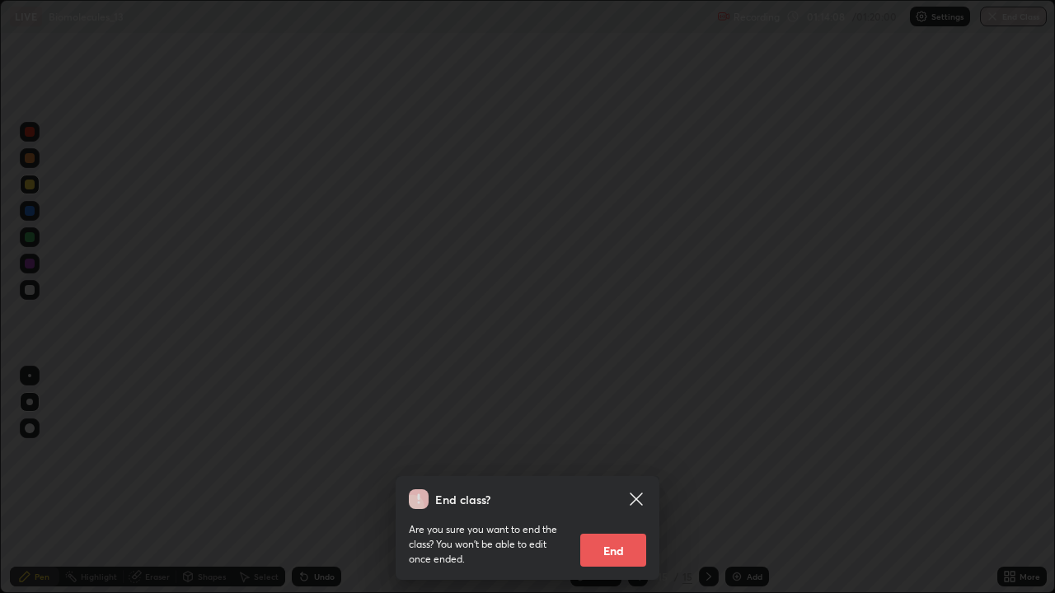
click at [622, 481] on button "End" at bounding box center [613, 550] width 66 height 33
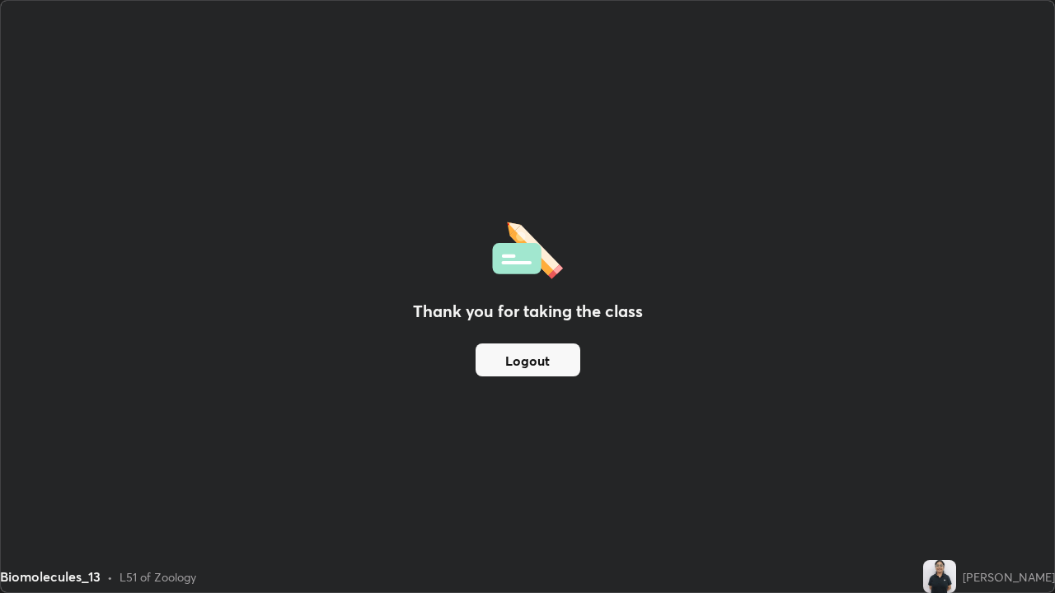
click at [717, 363] on div "Thank you for taking the class Logout" at bounding box center [527, 297] width 1053 height 592
